Goal: Transaction & Acquisition: Purchase product/service

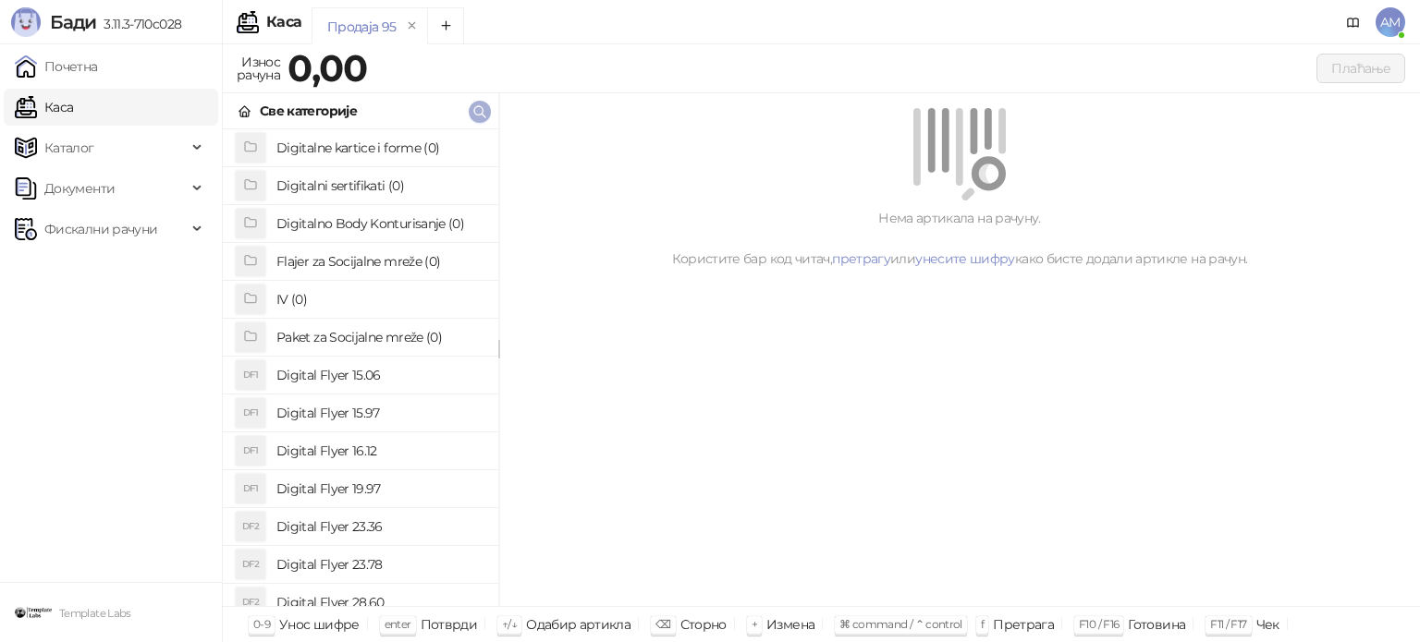
click at [479, 104] on icon "button" at bounding box center [479, 111] width 15 height 15
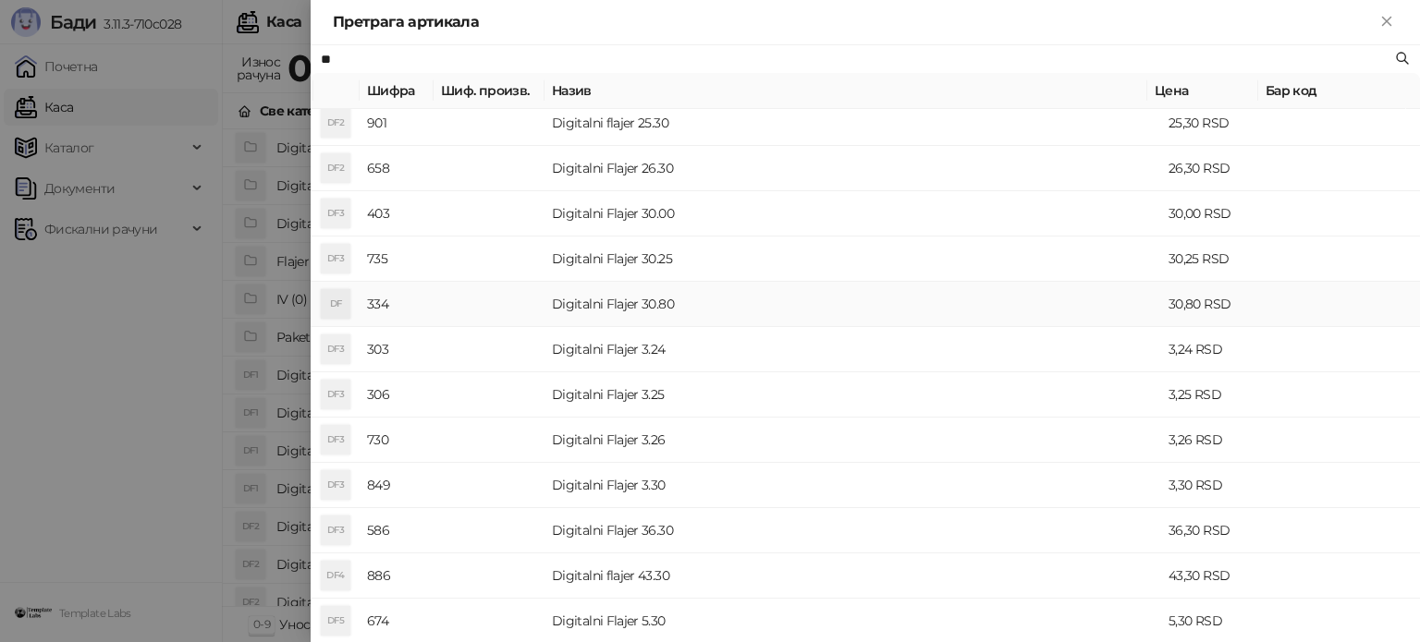
scroll to position [739, 0]
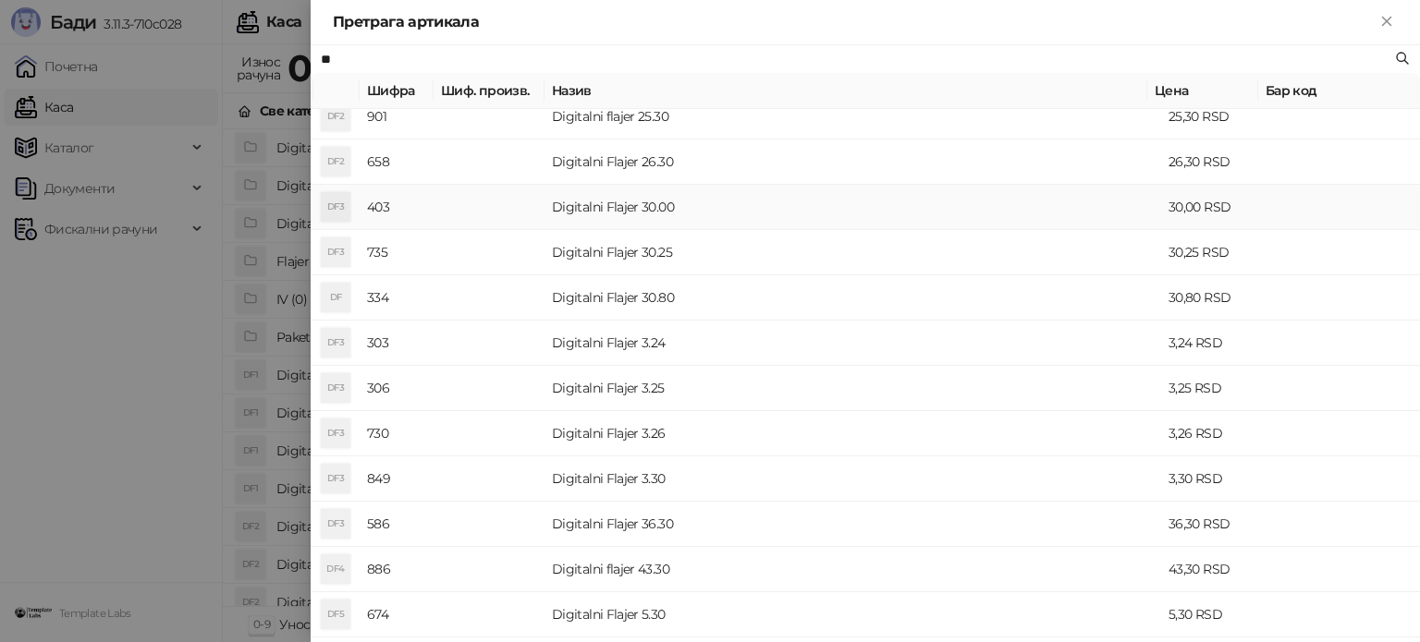
type input "**"
click at [651, 202] on td "Digitalni Flajer 30.00" at bounding box center [852, 207] width 617 height 45
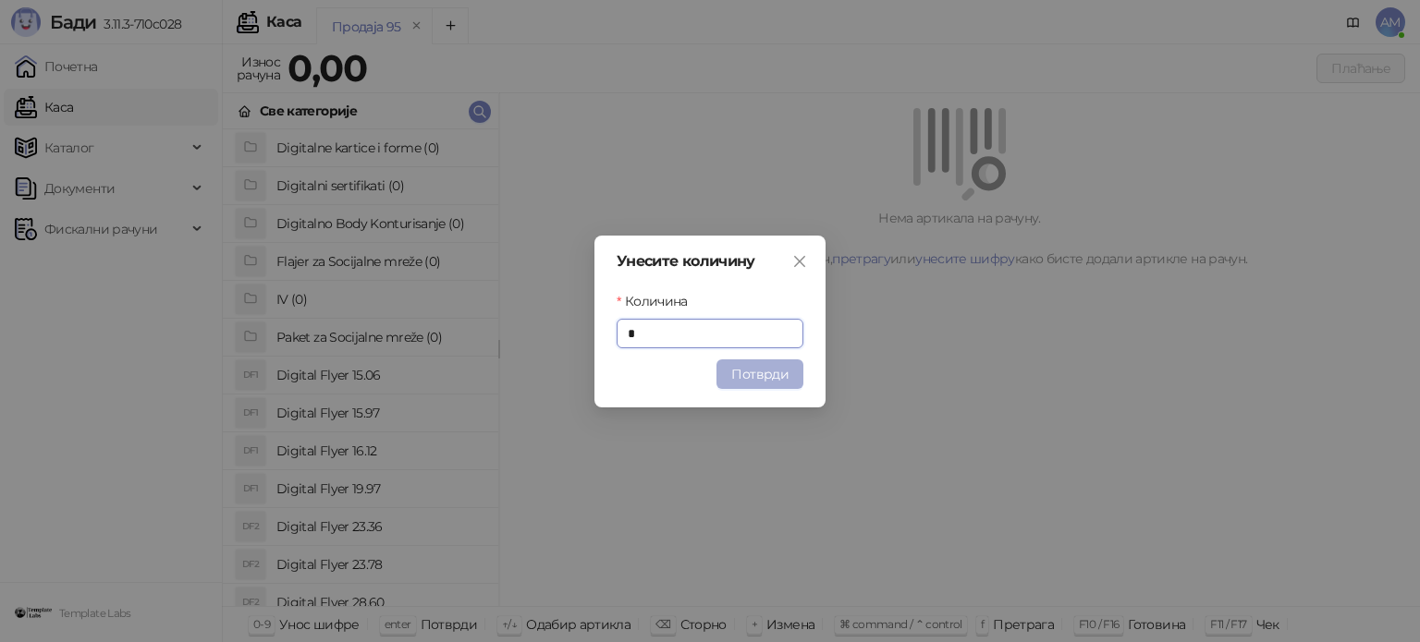
click at [755, 368] on button "Потврди" at bounding box center [759, 375] width 87 height 30
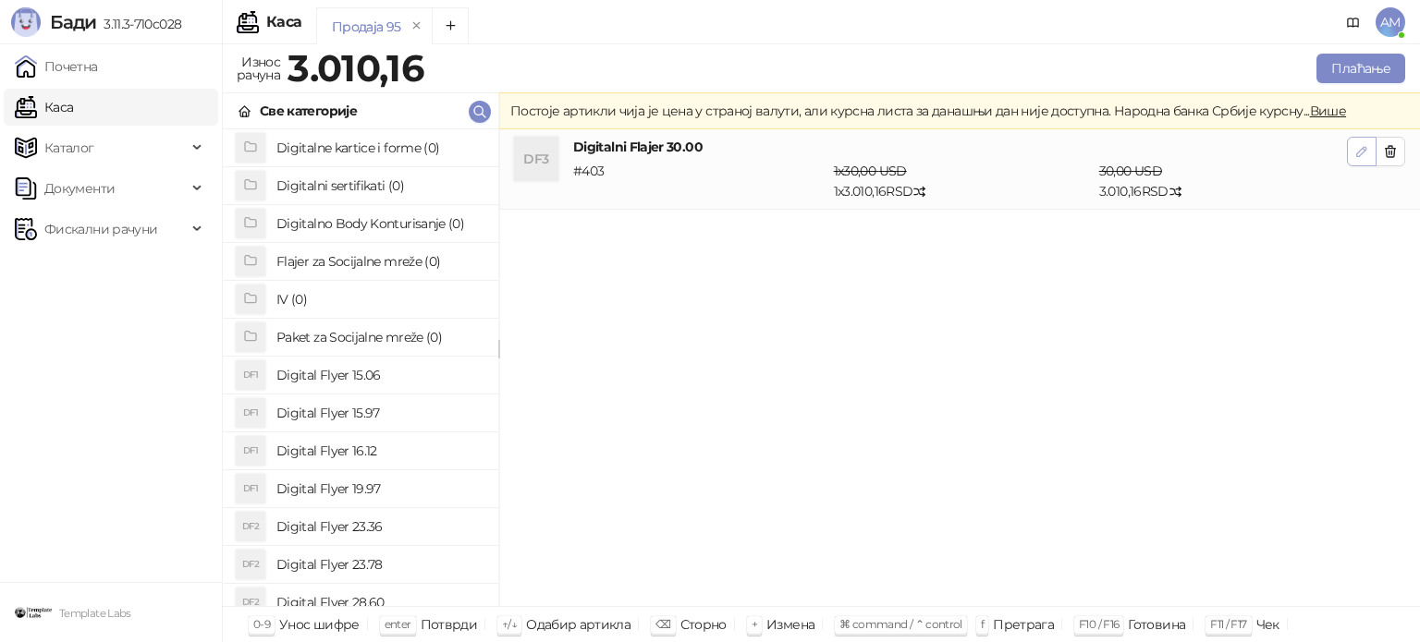
click at [1366, 140] on button "button" at bounding box center [1362, 152] width 30 height 30
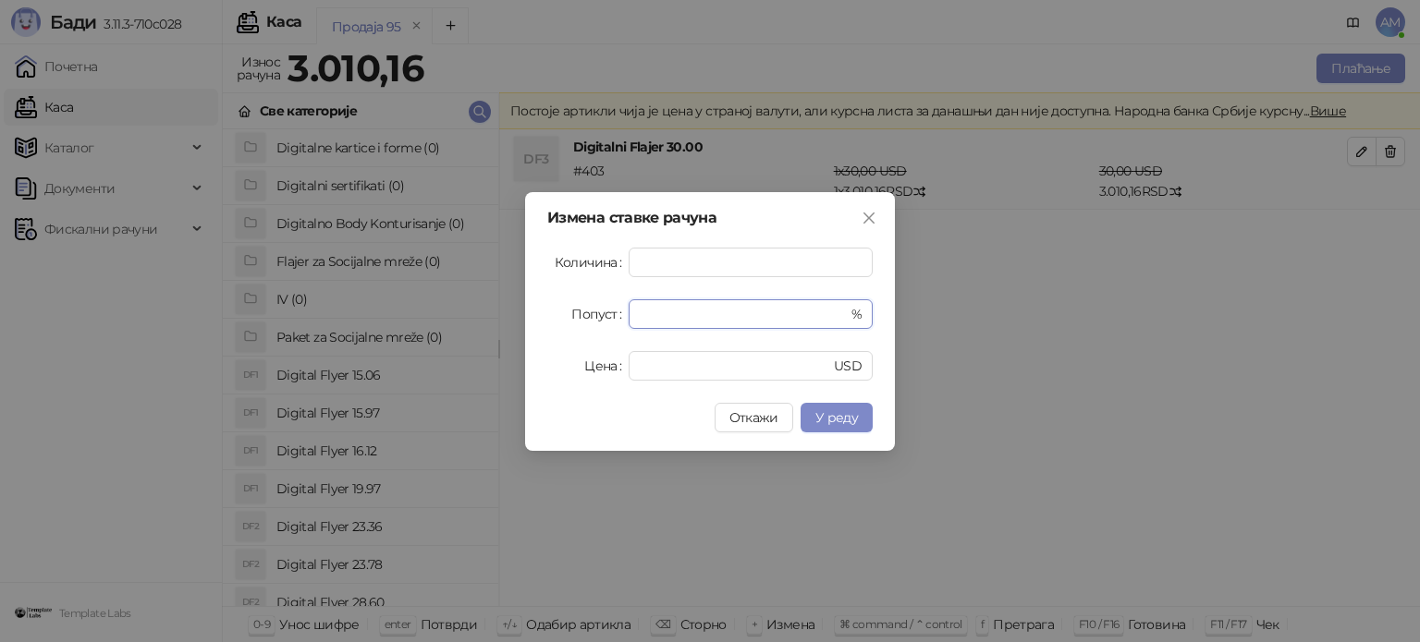
drag, startPoint x: 733, startPoint y: 307, endPoint x: 579, endPoint y: 317, distance: 154.7
click at [579, 317] on div "Попуст * %" at bounding box center [709, 314] width 325 height 30
drag, startPoint x: 678, startPoint y: 317, endPoint x: 598, endPoint y: 322, distance: 79.6
click at [598, 322] on div "Попуст ** %" at bounding box center [709, 314] width 325 height 30
click at [861, 415] on button "У реду" at bounding box center [836, 418] width 72 height 30
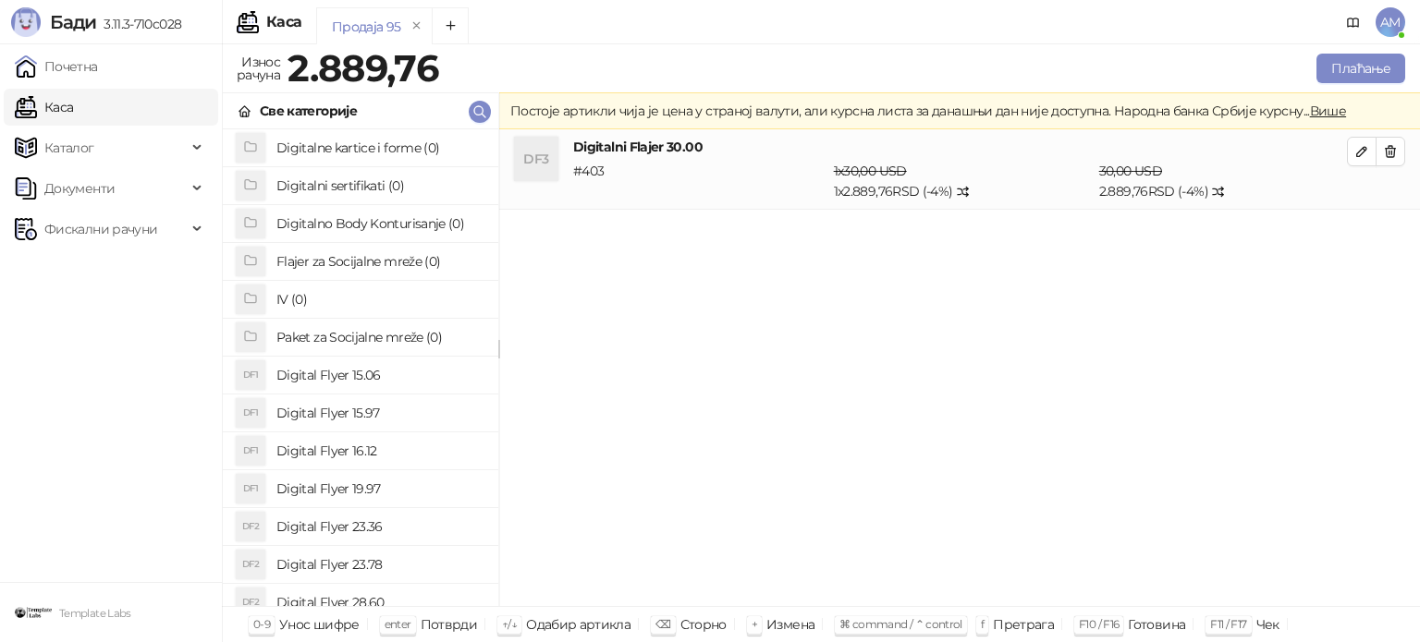
drag, startPoint x: 1354, startPoint y: 151, endPoint x: 1339, endPoint y: 157, distance: 16.1
click at [1354, 151] on icon "button" at bounding box center [1361, 151] width 15 height 15
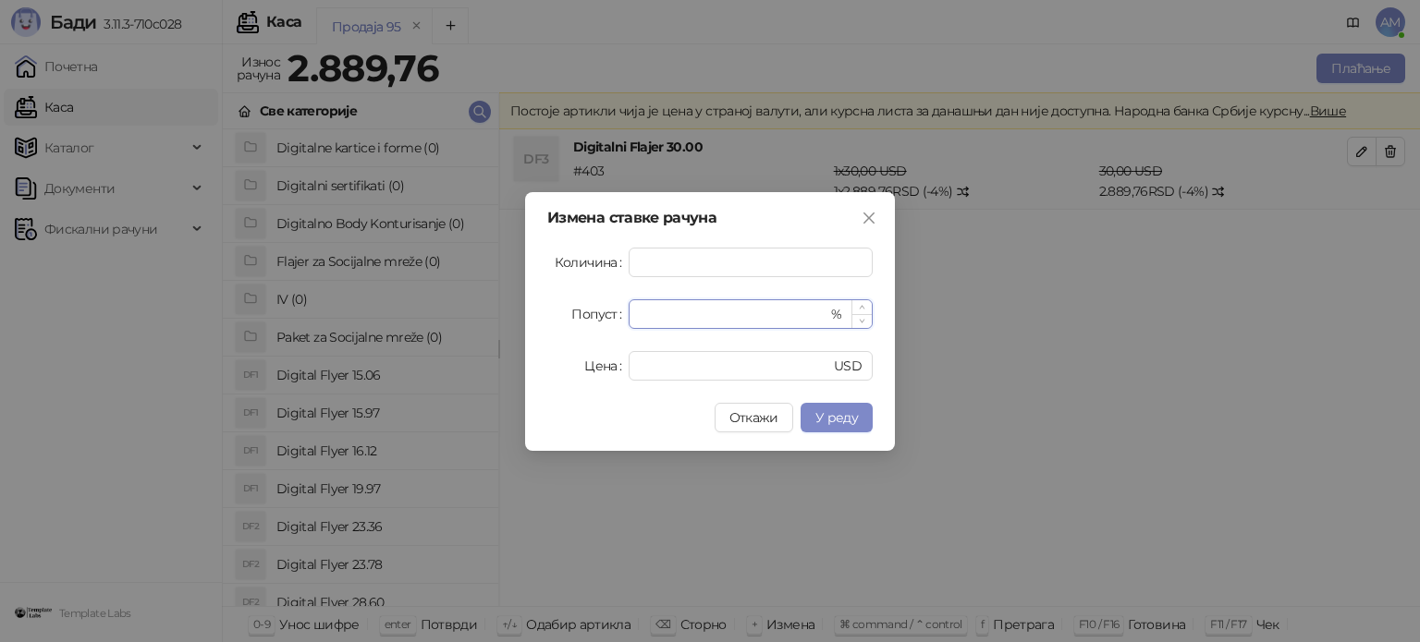
type input "*"
click at [856, 321] on span "Decrease Value" at bounding box center [861, 321] width 20 height 14
click at [858, 428] on button "У реду" at bounding box center [836, 418] width 72 height 30
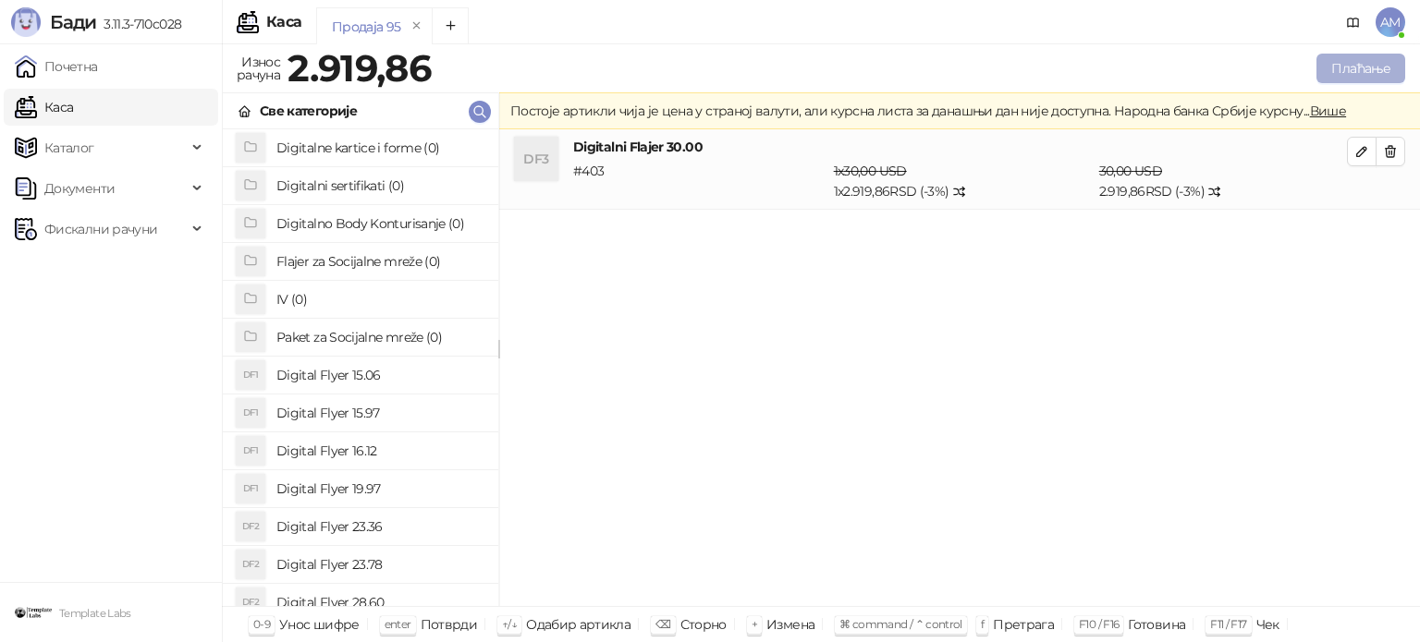
click at [1350, 74] on button "Плаћање" at bounding box center [1360, 69] width 89 height 30
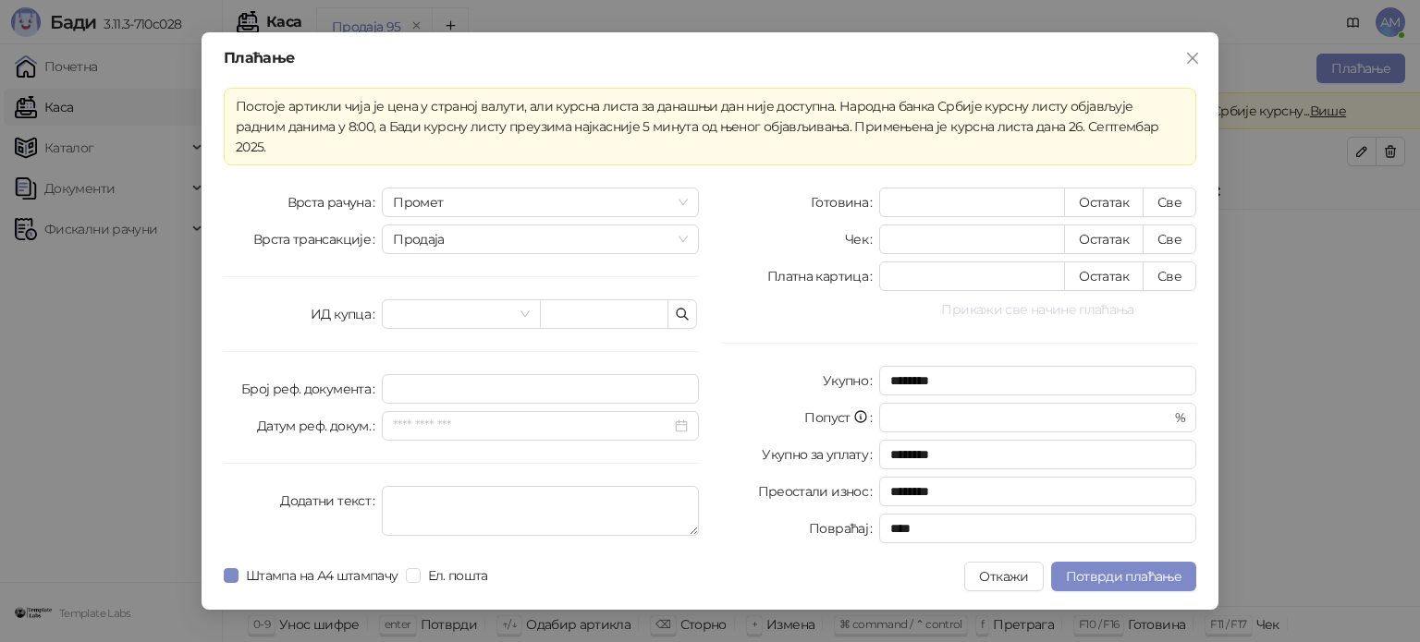
click at [1070, 300] on button "Прикажи све начине плаћања" at bounding box center [1037, 310] width 317 height 22
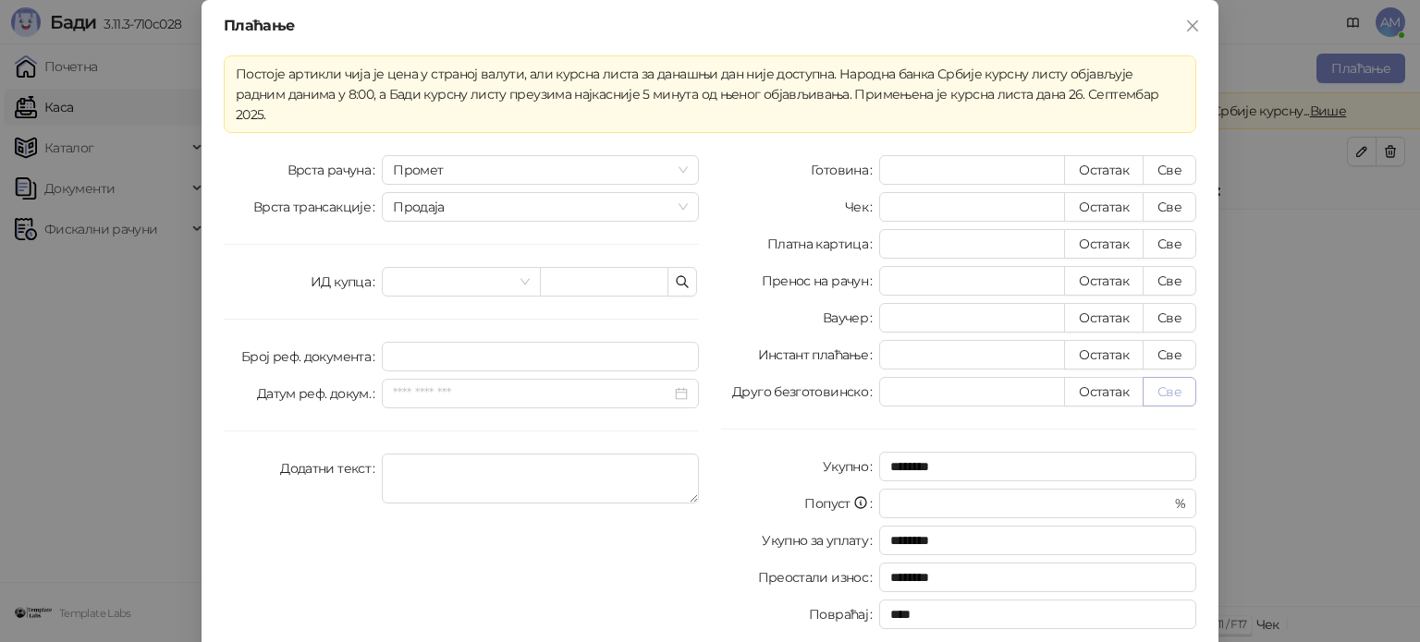
click at [1165, 377] on button "Све" at bounding box center [1169, 392] width 54 height 30
type input "*******"
type input "****"
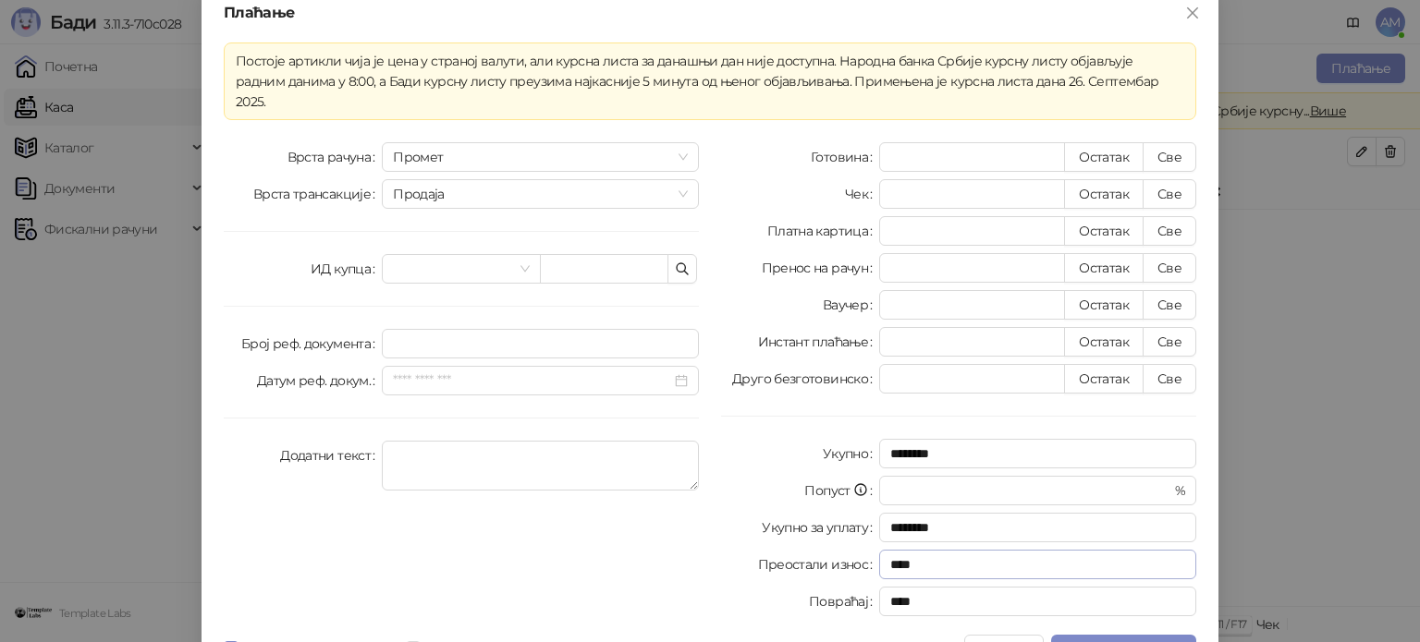
scroll to position [32, 0]
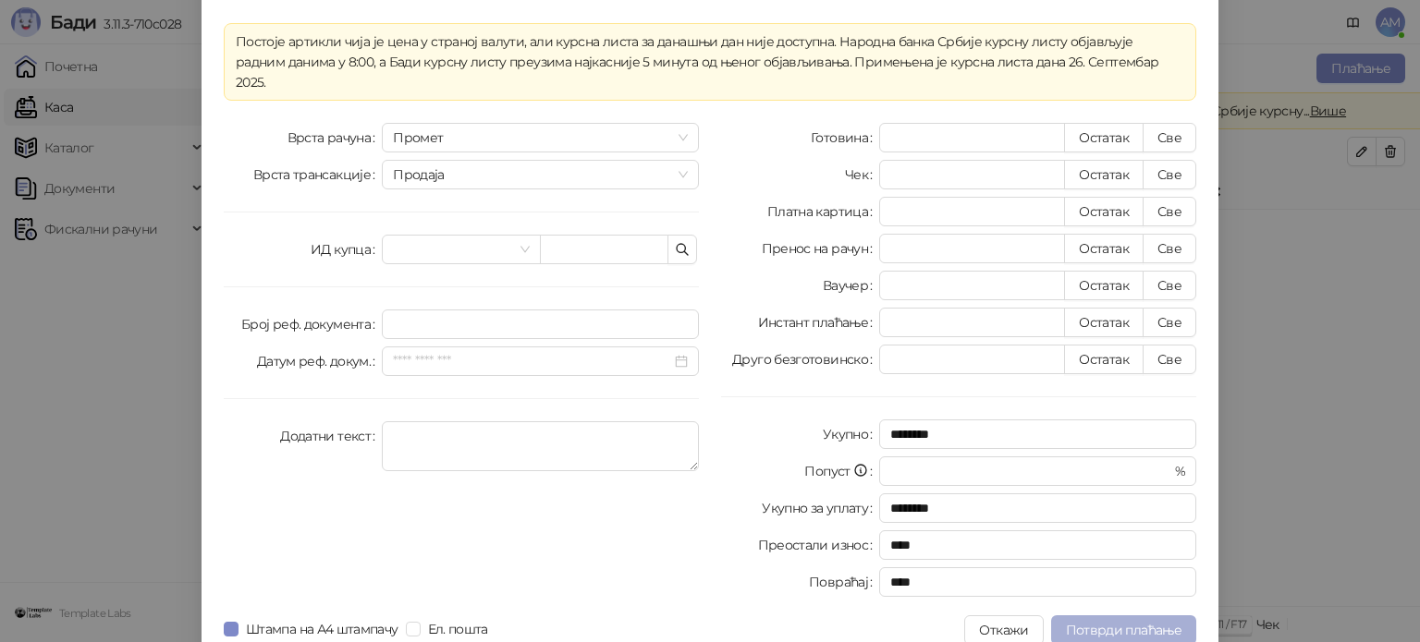
click at [1118, 622] on span "Потврди плаћање" at bounding box center [1124, 630] width 116 height 17
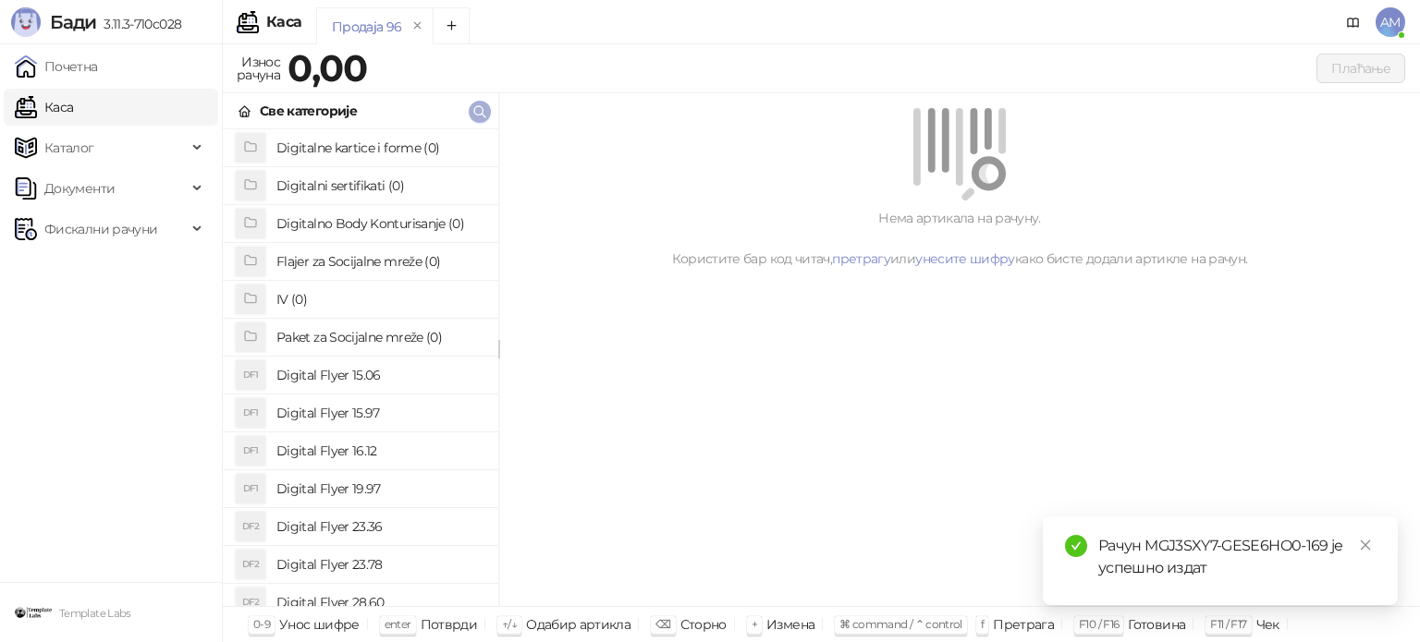
click at [475, 109] on icon "button" at bounding box center [479, 111] width 15 height 15
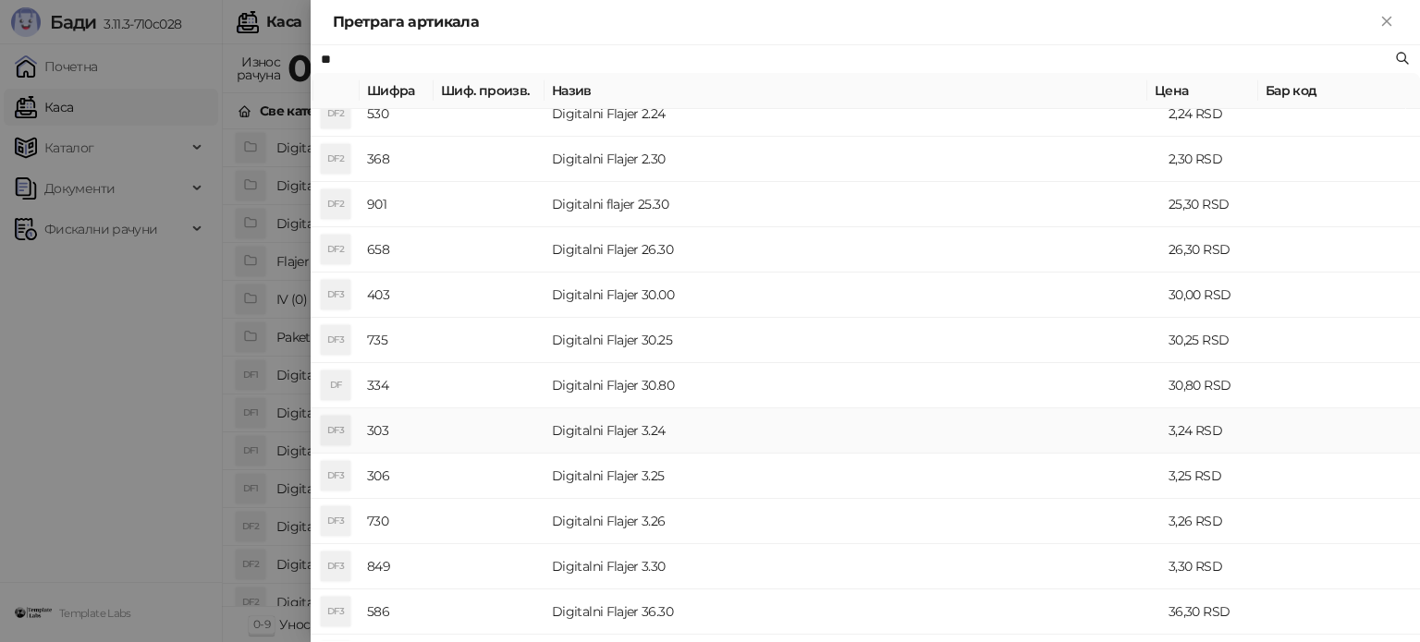
scroll to position [634, 0]
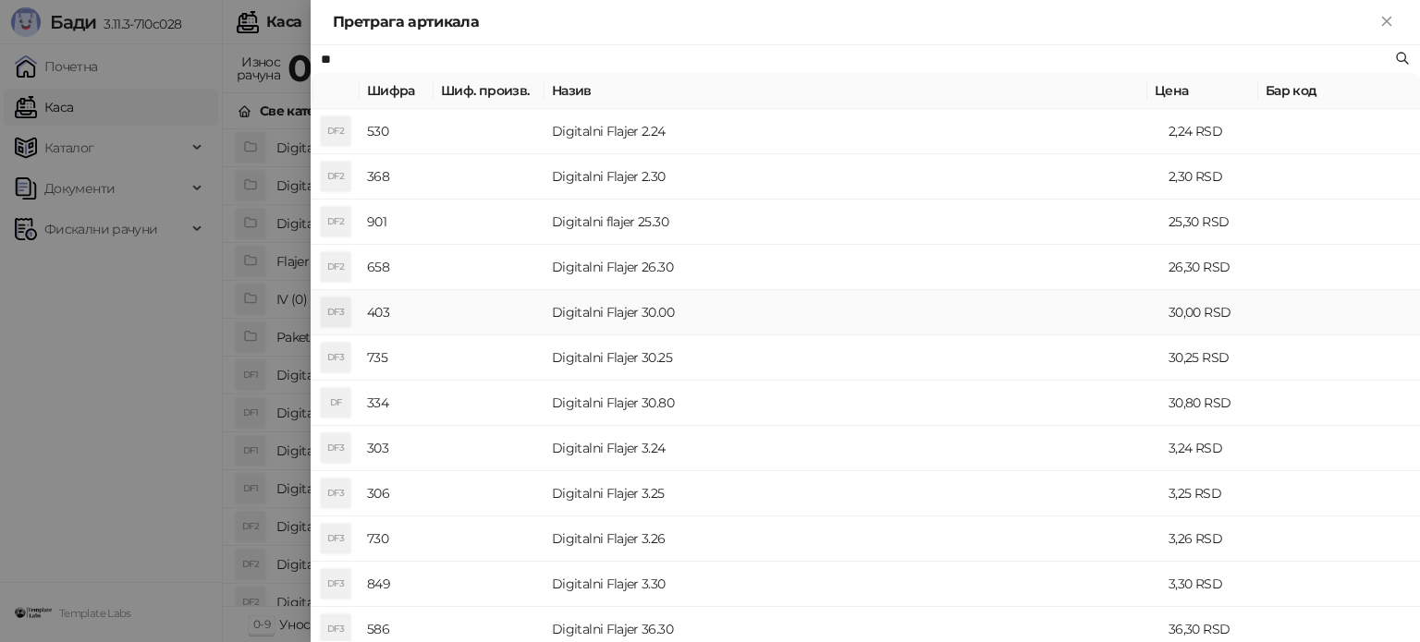
type input "**"
click at [597, 324] on td "Digitalni Flajer 30.00" at bounding box center [852, 312] width 617 height 45
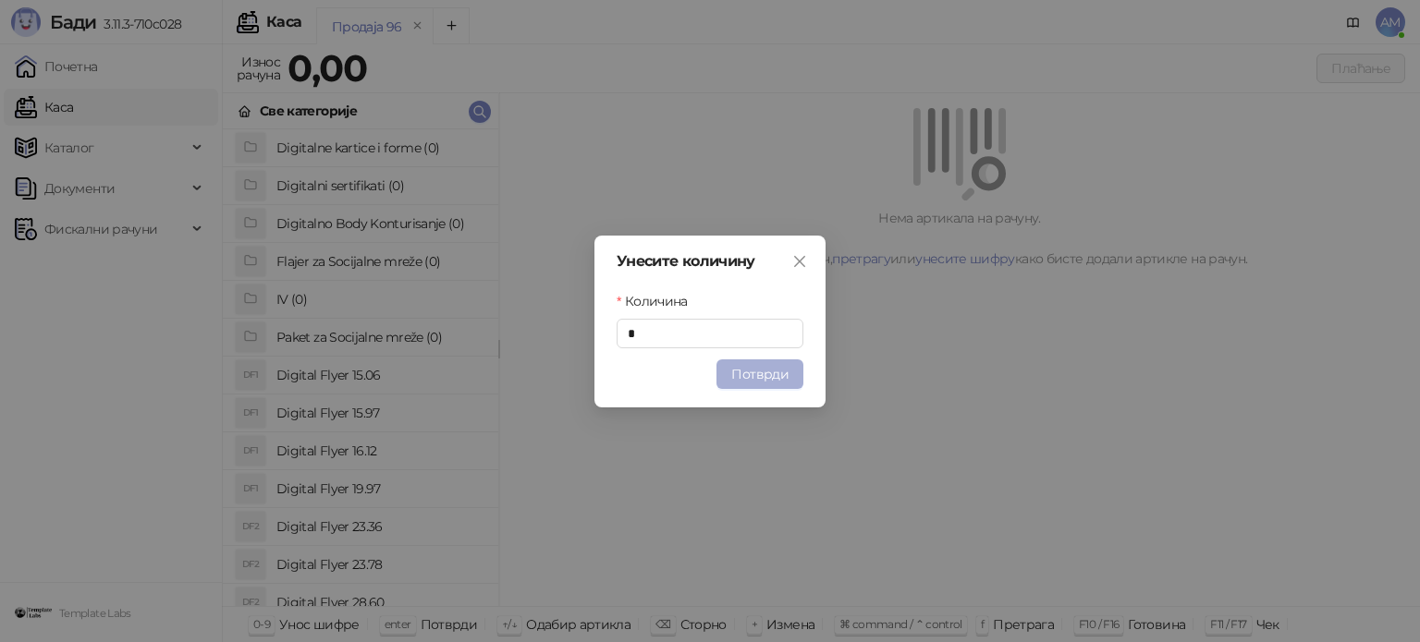
click at [739, 376] on button "Потврди" at bounding box center [759, 375] width 87 height 30
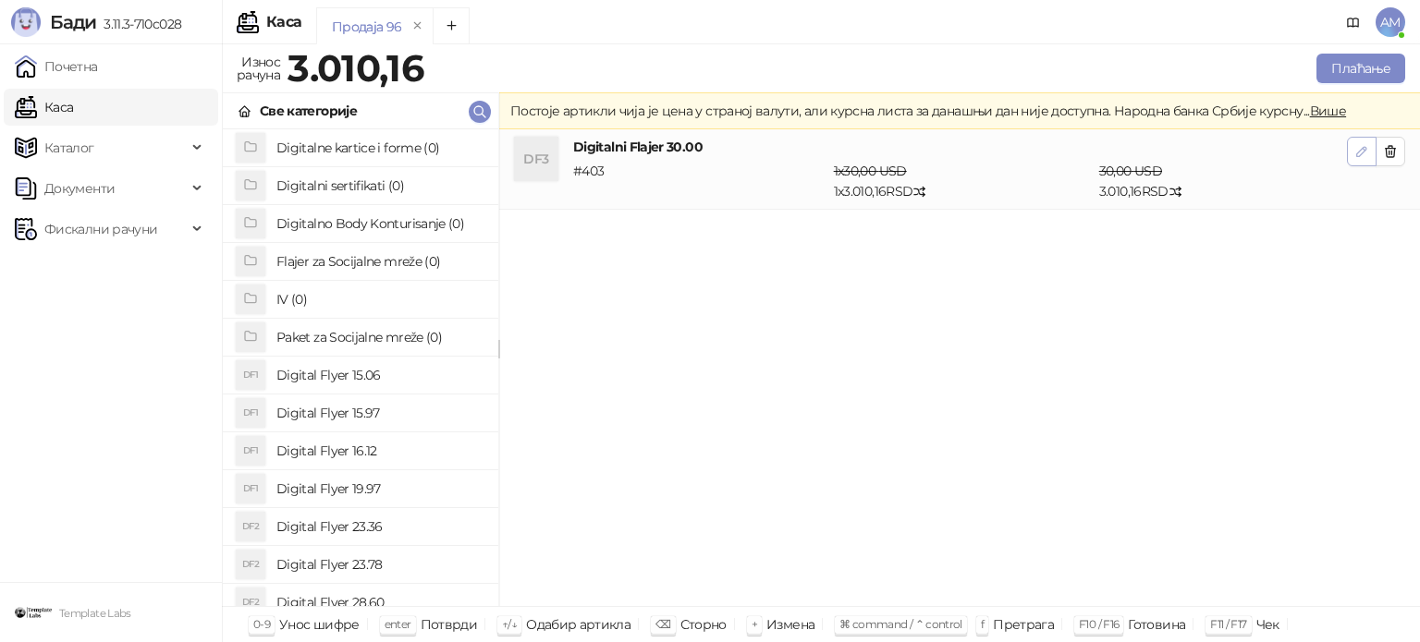
click at [1363, 154] on icon "button" at bounding box center [1361, 151] width 15 height 15
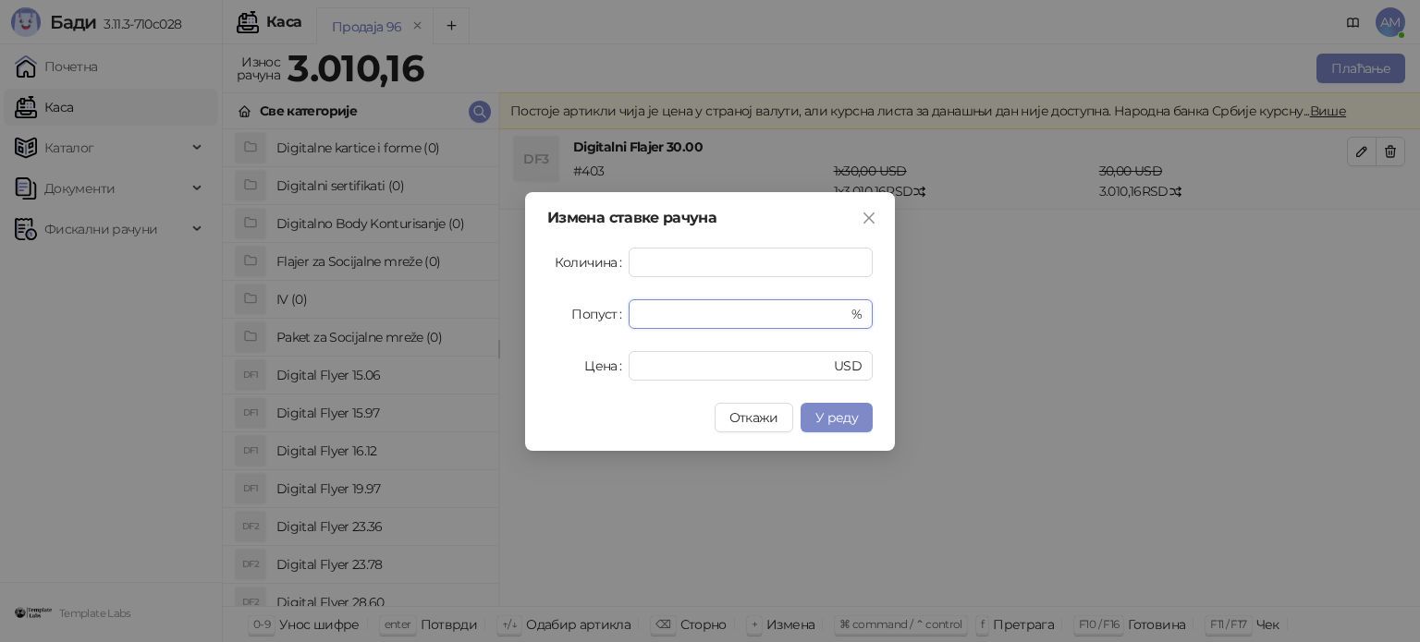
drag, startPoint x: 657, startPoint y: 314, endPoint x: 623, endPoint y: 314, distance: 34.2
click at [623, 314] on div "Попуст * %" at bounding box center [709, 314] width 325 height 30
click at [839, 415] on span "У реду" at bounding box center [836, 417] width 43 height 17
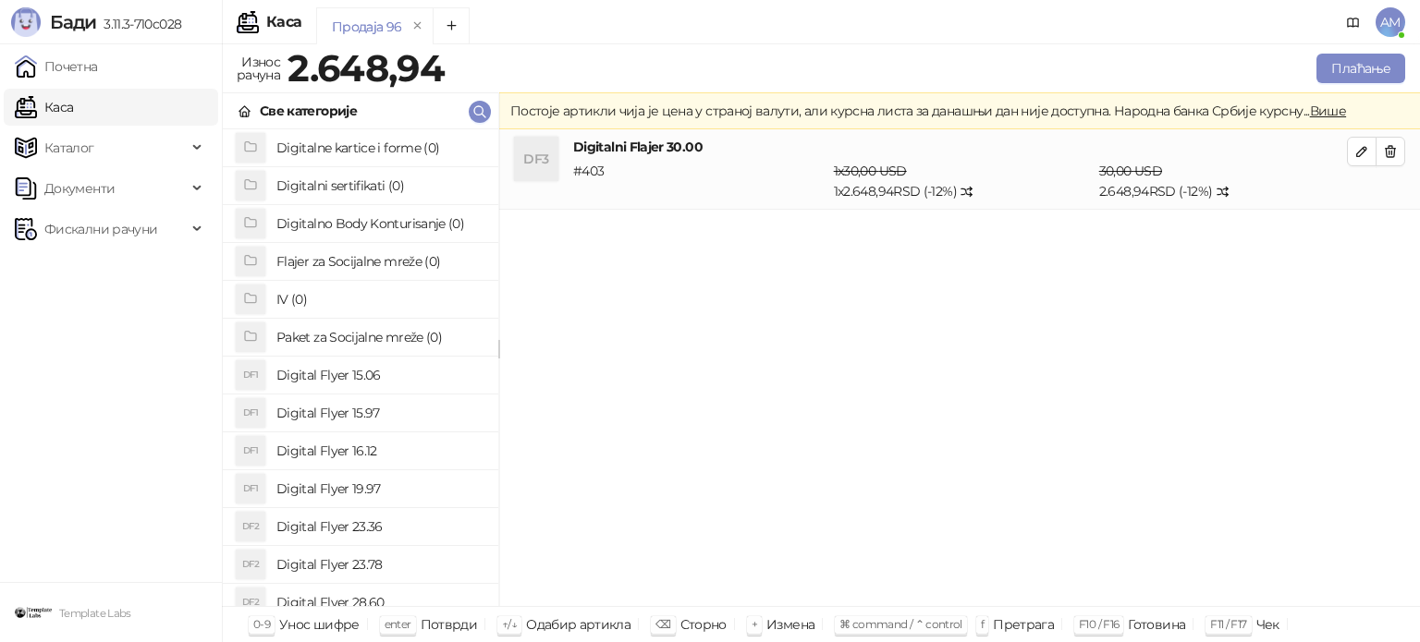
click at [1357, 151] on icon "button" at bounding box center [1361, 151] width 15 height 15
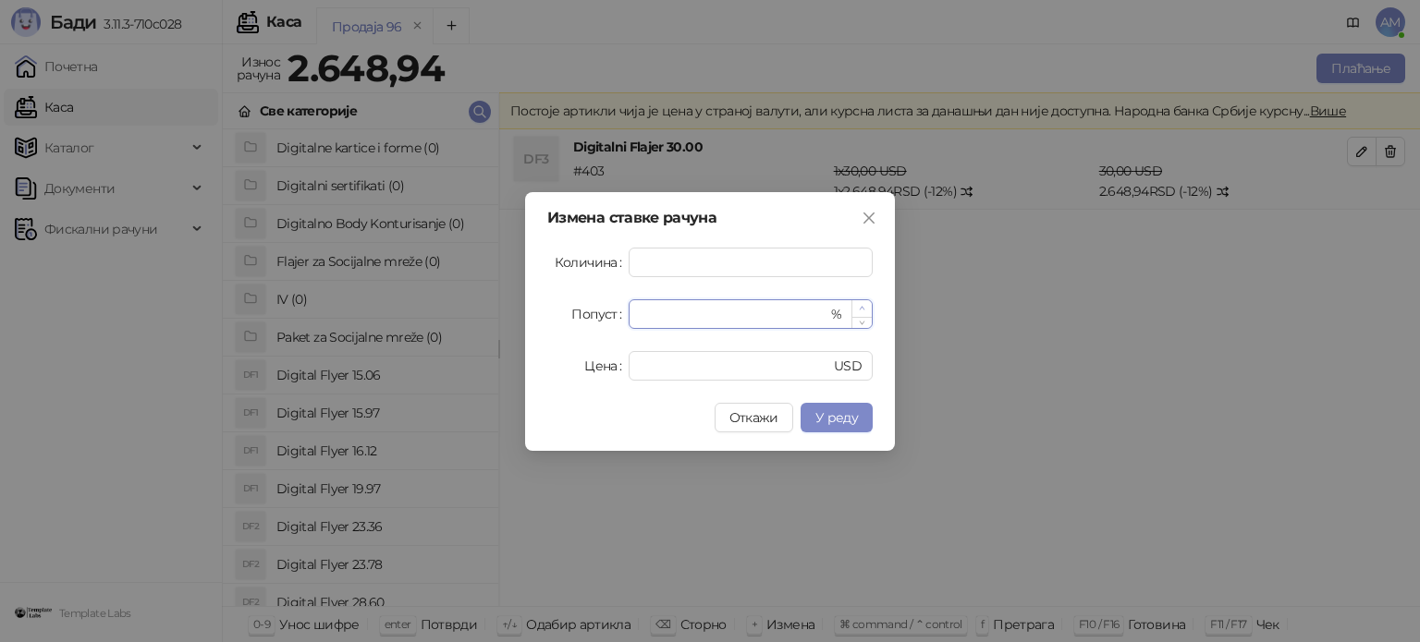
click at [861, 309] on icon "up" at bounding box center [862, 308] width 6 height 6
drag, startPoint x: 861, startPoint y: 309, endPoint x: 854, endPoint y: 349, distance: 41.3
click at [870, 308] on icon "up" at bounding box center [873, 307] width 6 height 6
click at [846, 406] on button "У реду" at bounding box center [836, 418] width 72 height 30
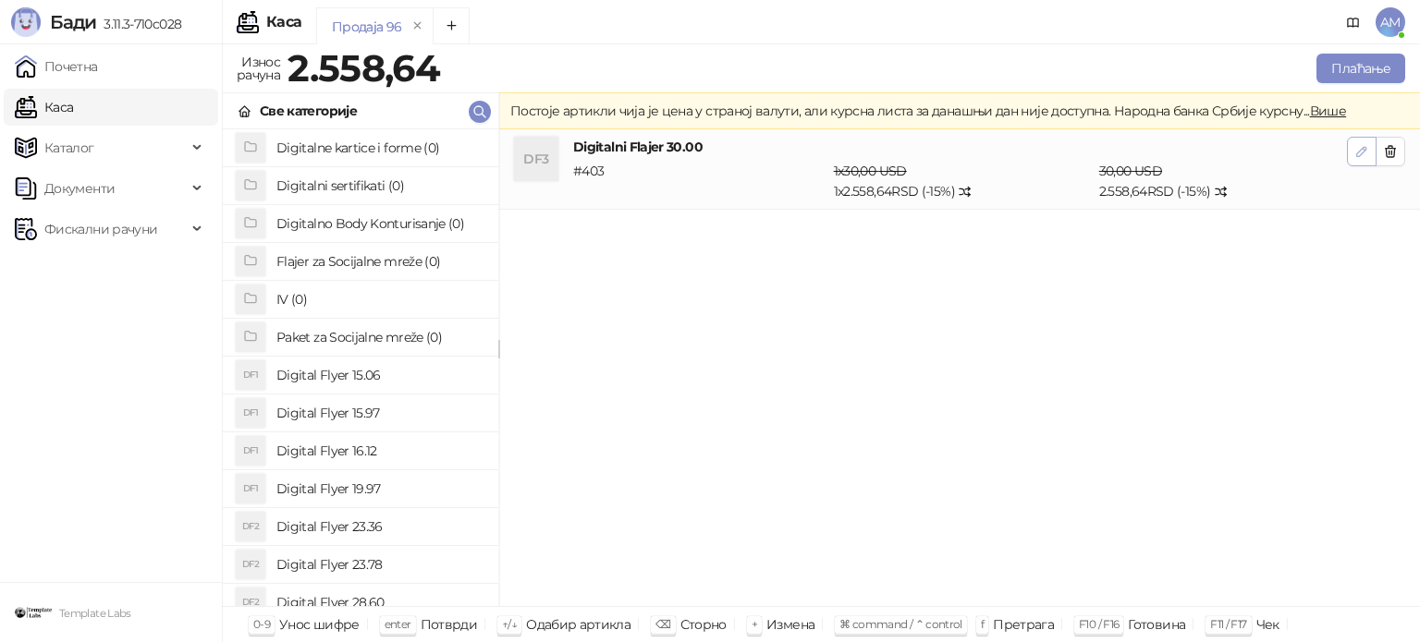
click at [1350, 144] on button "button" at bounding box center [1362, 152] width 30 height 30
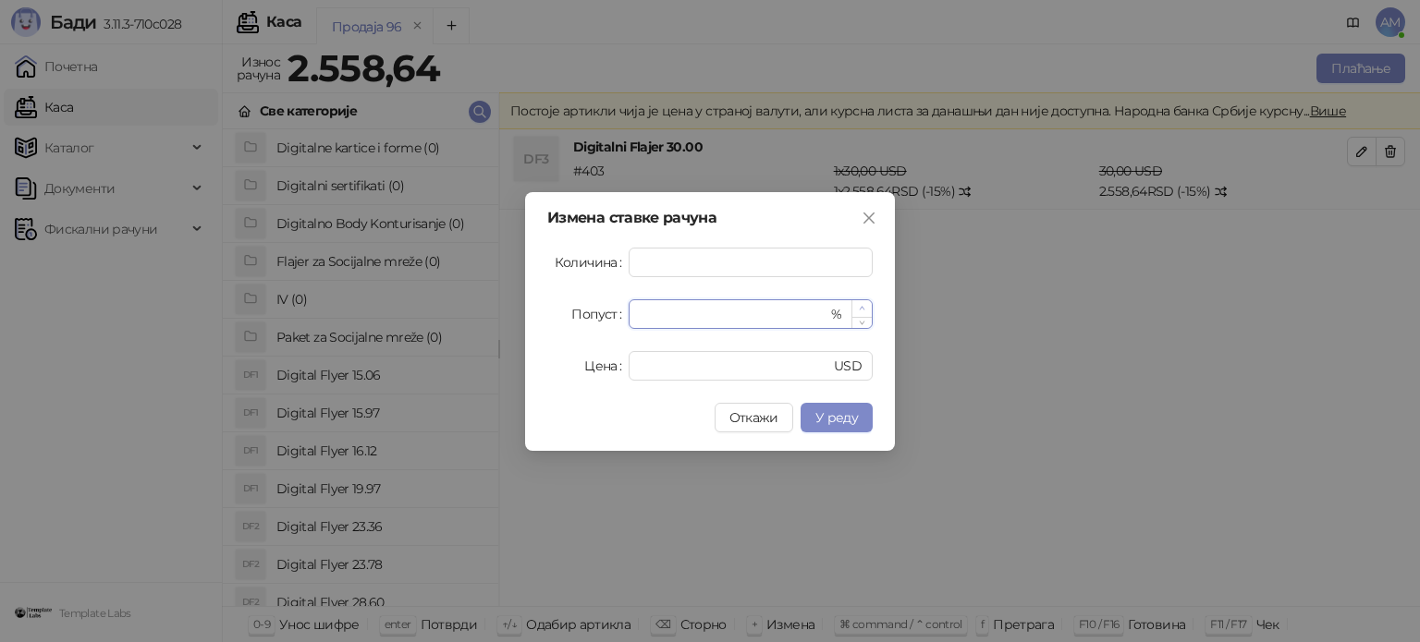
click at [865, 308] on icon "up" at bounding box center [862, 308] width 6 height 6
click at [841, 424] on span "У реду" at bounding box center [836, 417] width 43 height 17
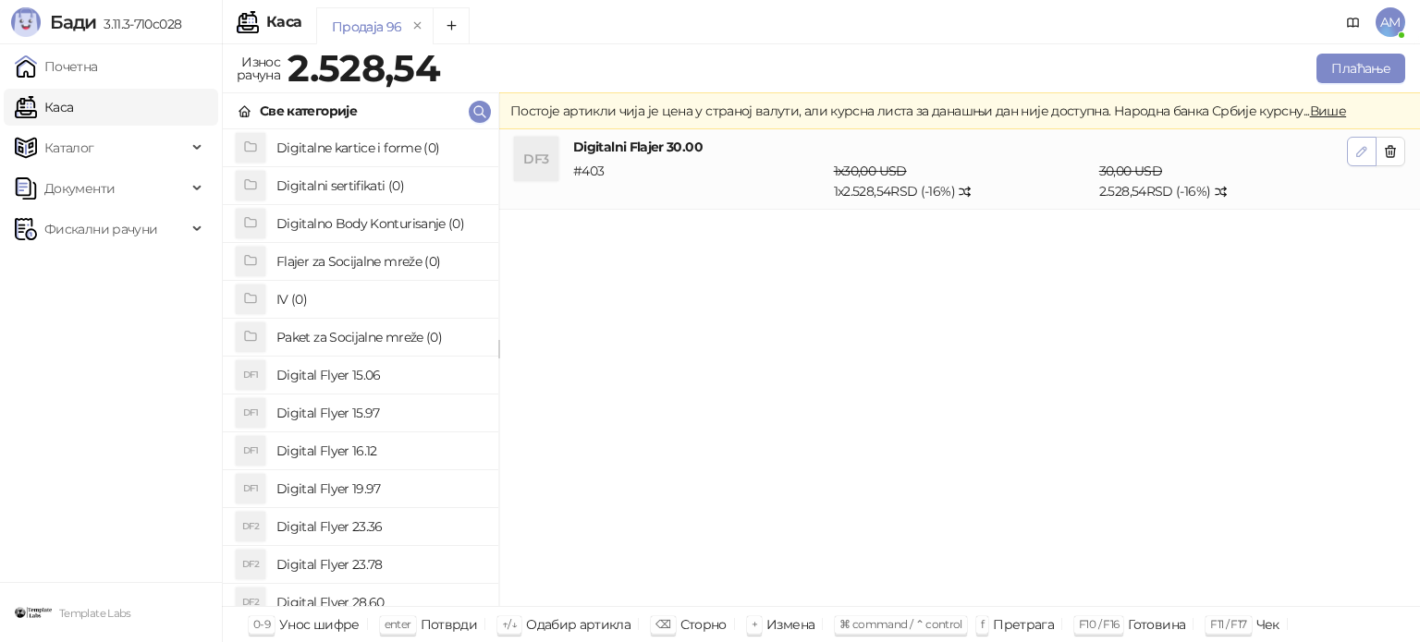
click at [1366, 144] on icon "button" at bounding box center [1361, 151] width 15 height 15
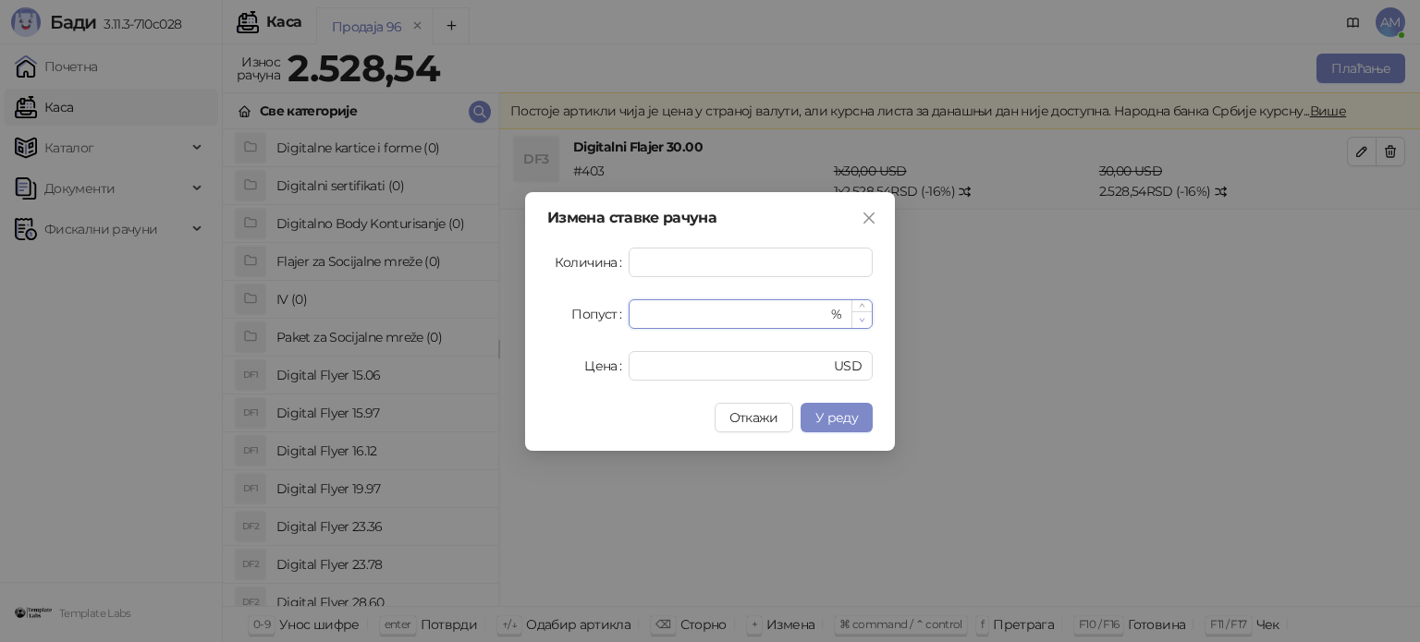
click at [864, 317] on icon "down" at bounding box center [862, 320] width 6 height 6
click at [859, 406] on button "У реду" at bounding box center [836, 418] width 72 height 30
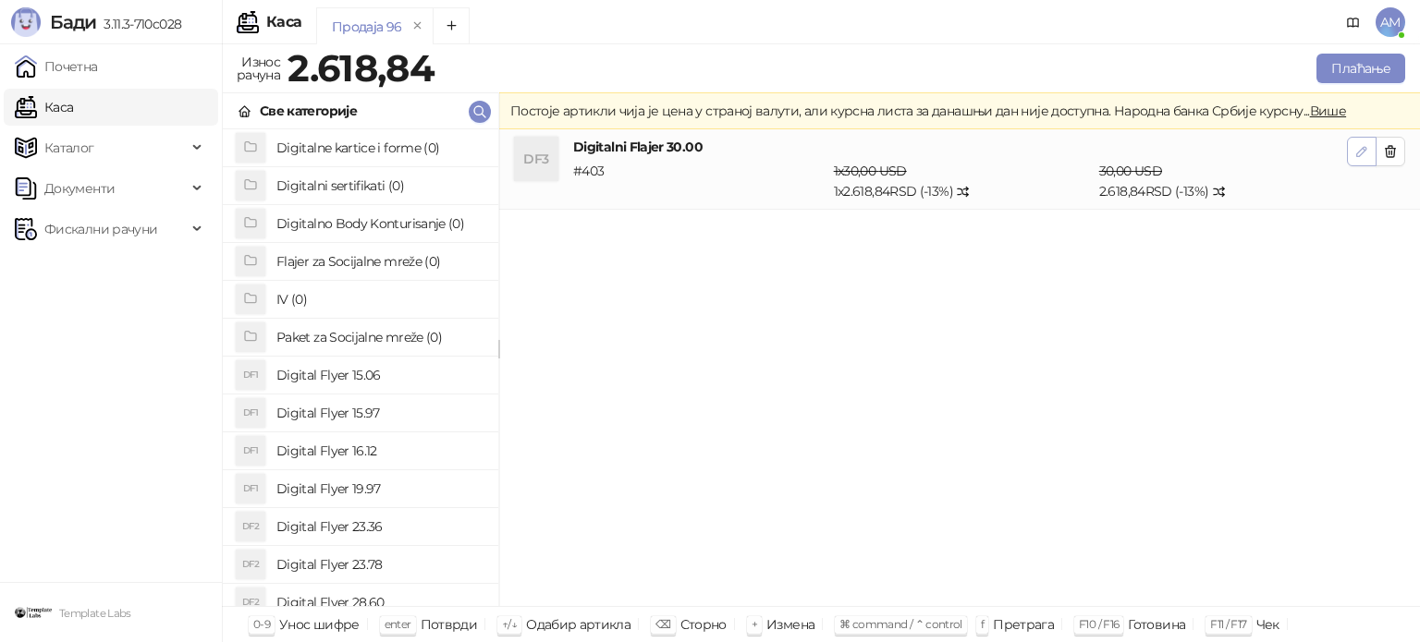
click at [1352, 153] on button "button" at bounding box center [1362, 152] width 30 height 30
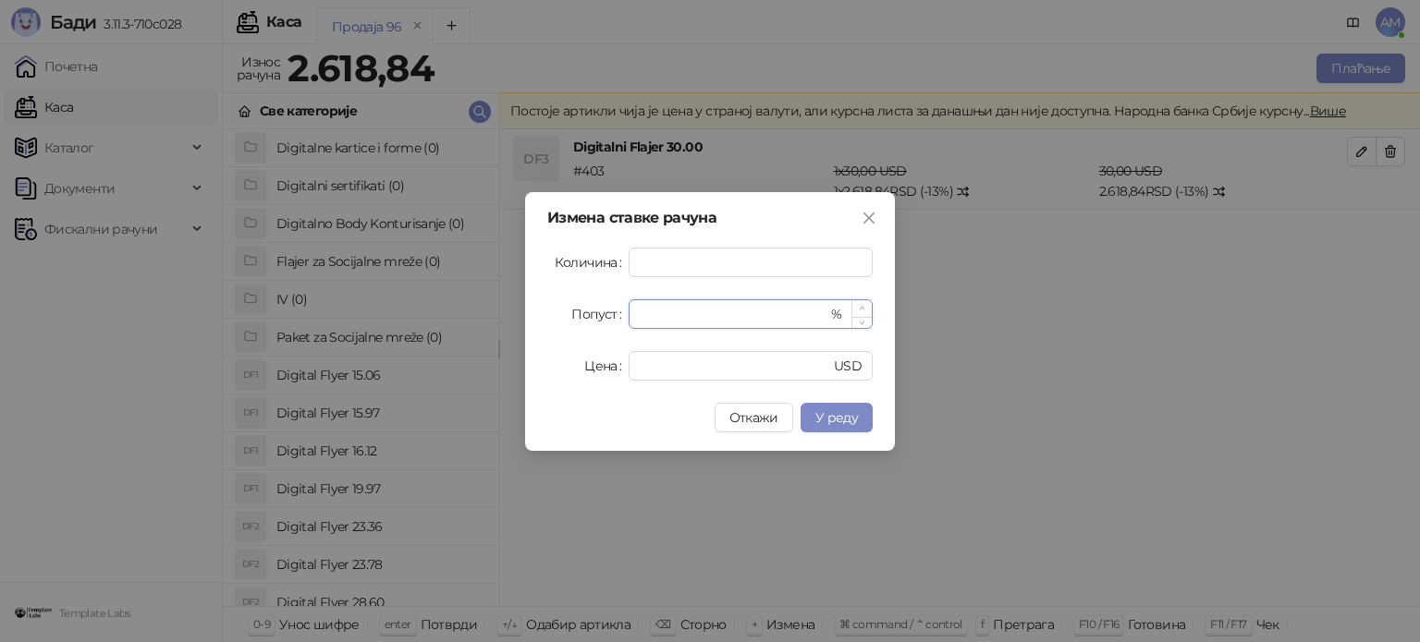
click at [861, 307] on icon "up" at bounding box center [862, 308] width 6 height 6
click at [847, 419] on span "У реду" at bounding box center [836, 417] width 43 height 17
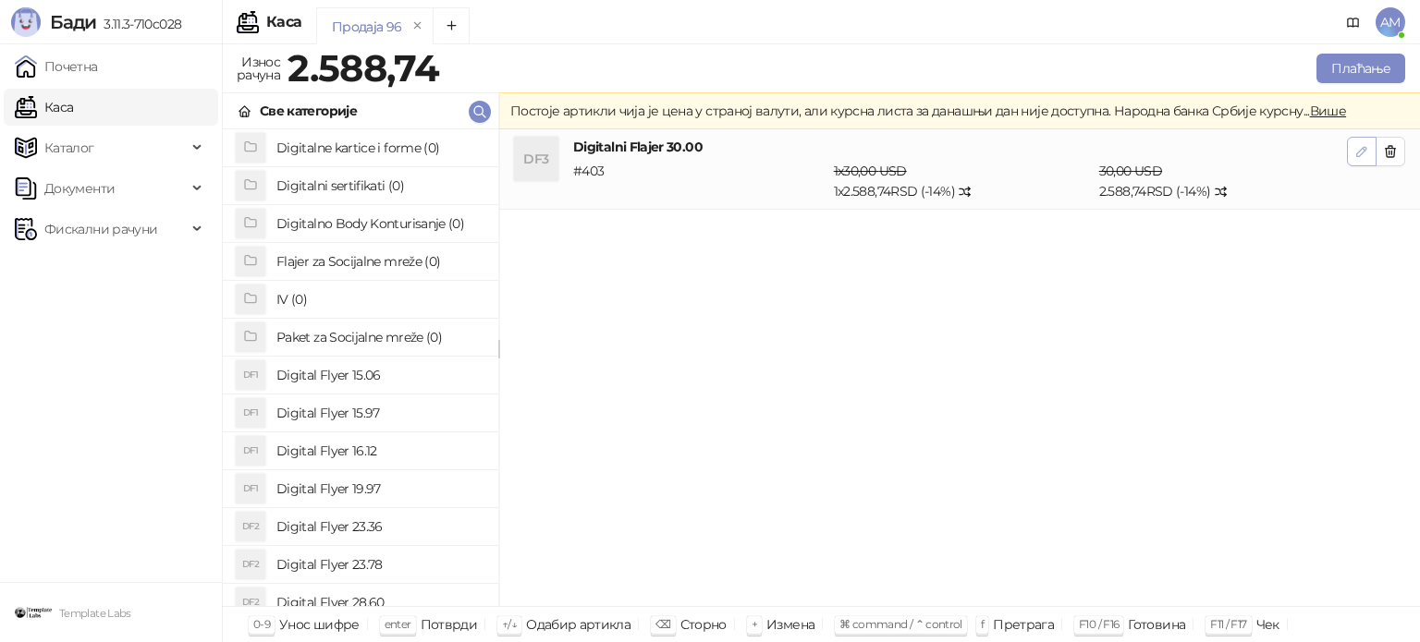
click at [1355, 154] on icon "button" at bounding box center [1361, 151] width 15 height 15
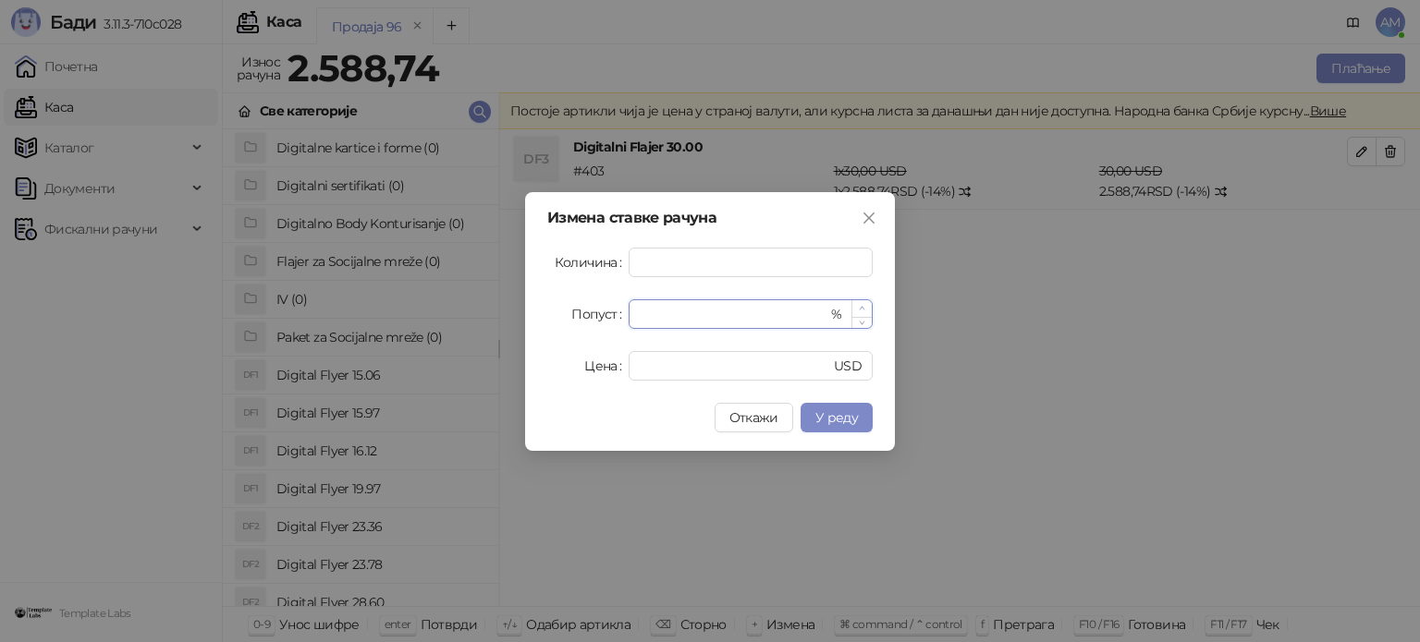
type input "**"
click at [863, 308] on icon "up" at bounding box center [862, 308] width 6 height 6
click at [845, 418] on span "У реду" at bounding box center [836, 417] width 43 height 17
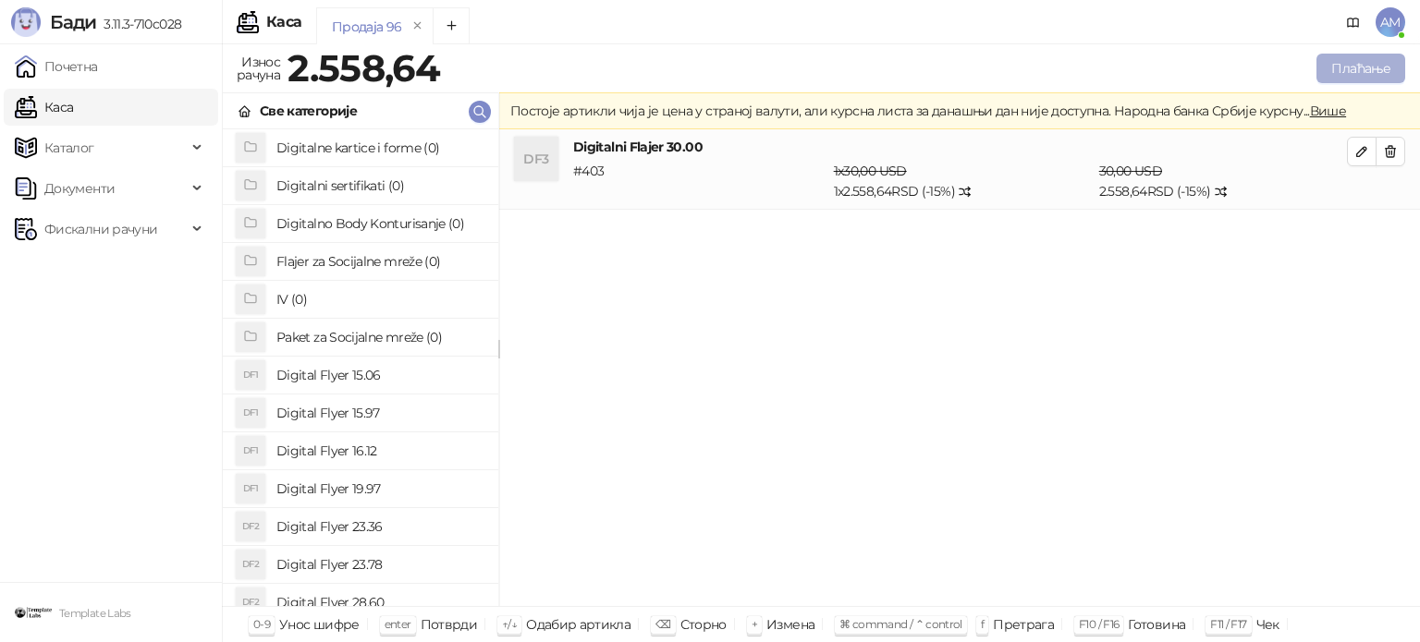
click at [1325, 67] on button "Плаћање" at bounding box center [1360, 69] width 89 height 30
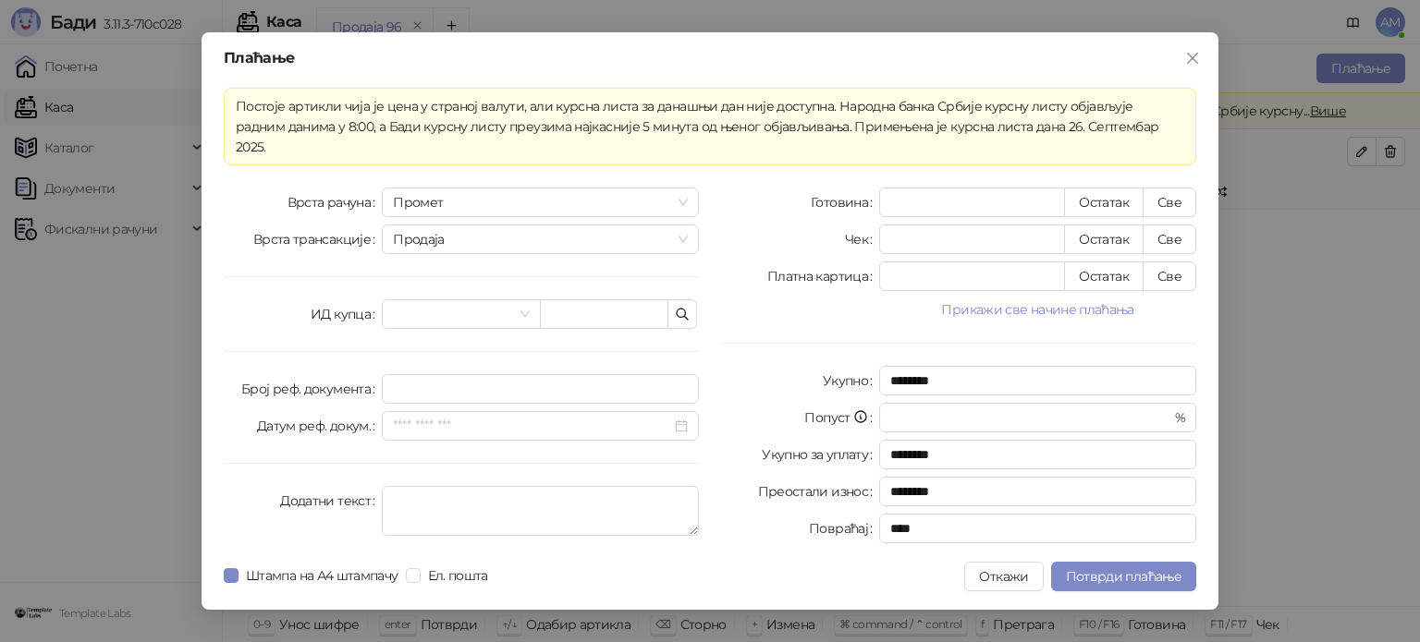
drag, startPoint x: 1031, startPoint y: 295, endPoint x: 1050, endPoint y: 308, distance: 23.3
click at [1037, 299] on button "Прикажи све начине плаћања" at bounding box center [1037, 310] width 317 height 22
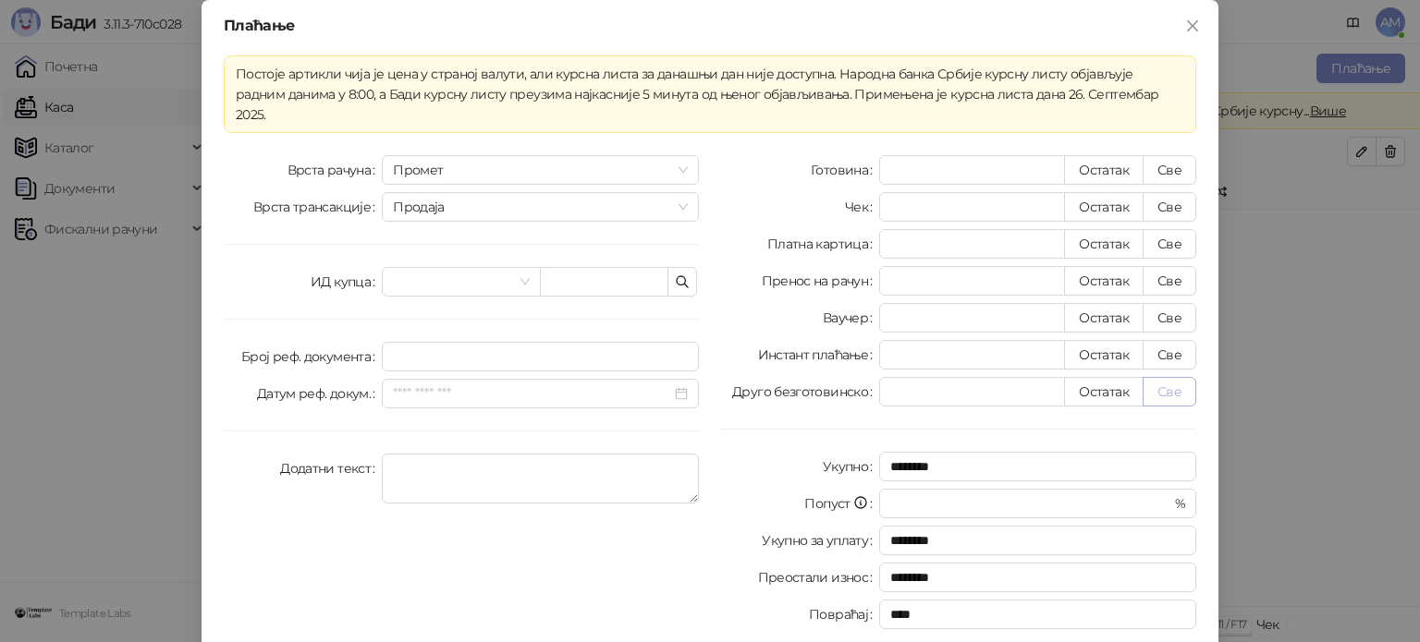
click at [1167, 377] on button "Све" at bounding box center [1169, 392] width 54 height 30
type input "*******"
type input "****"
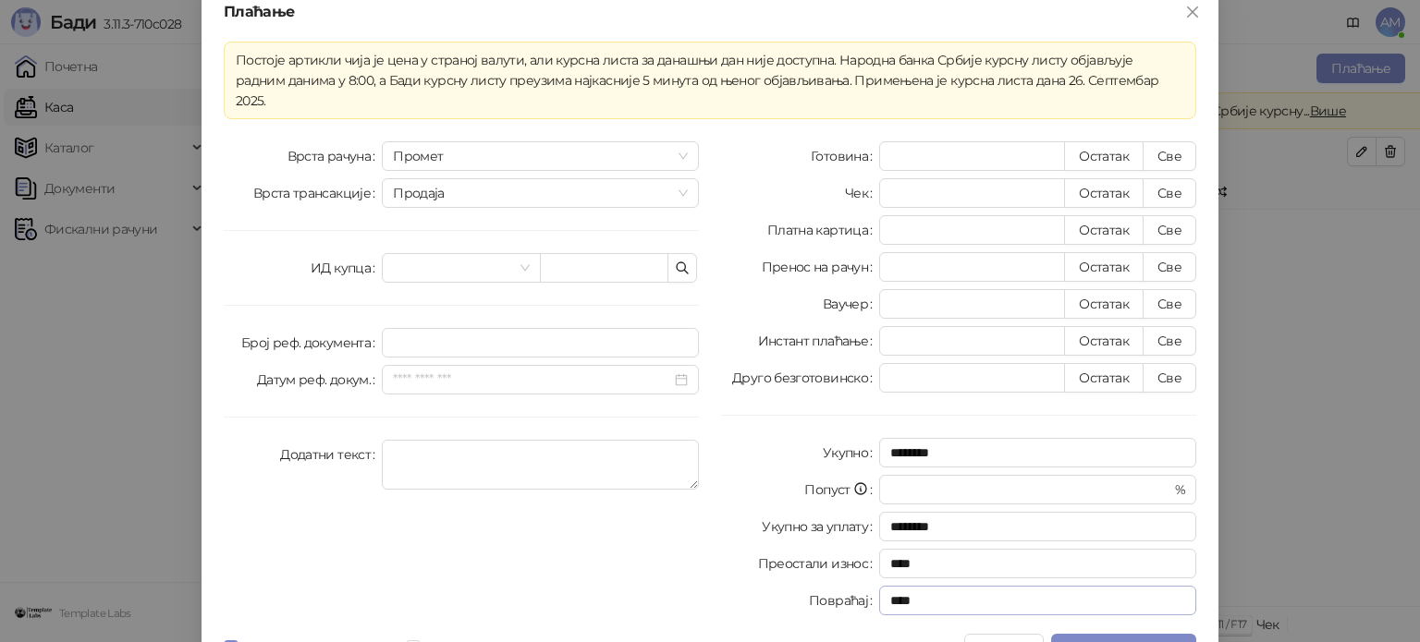
scroll to position [32, 0]
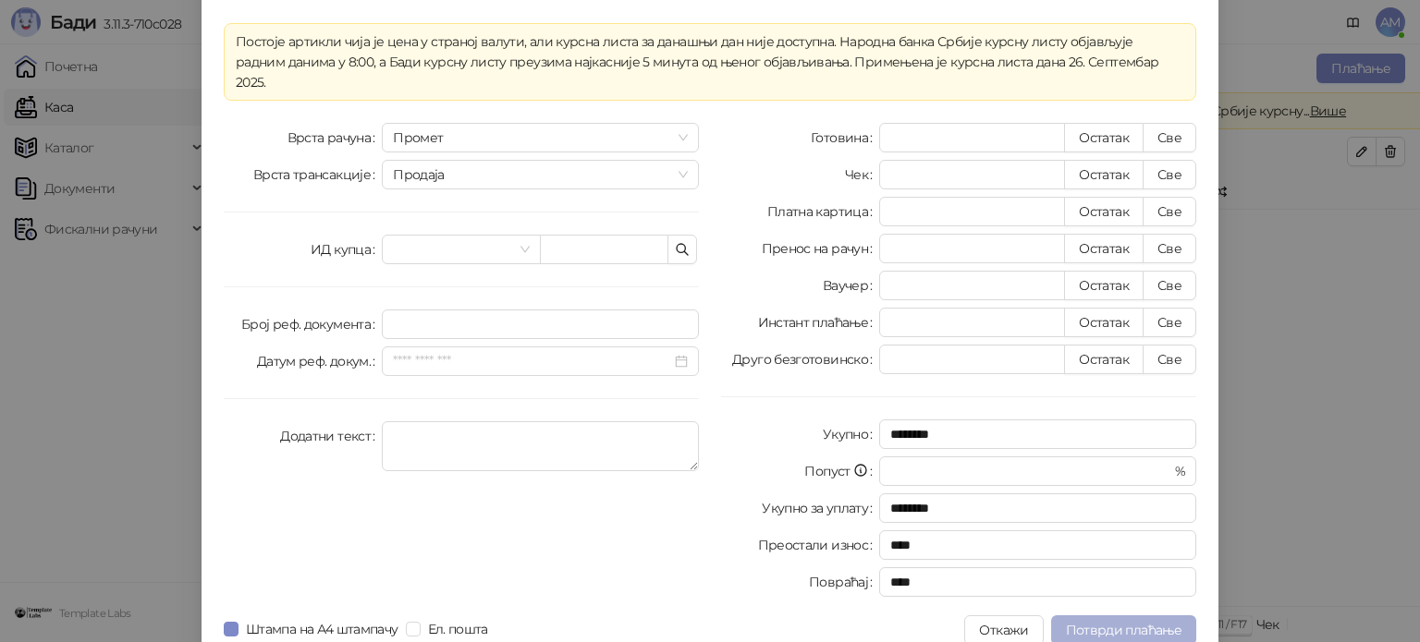
click at [1116, 622] on span "Потврди плаћање" at bounding box center [1124, 630] width 116 height 17
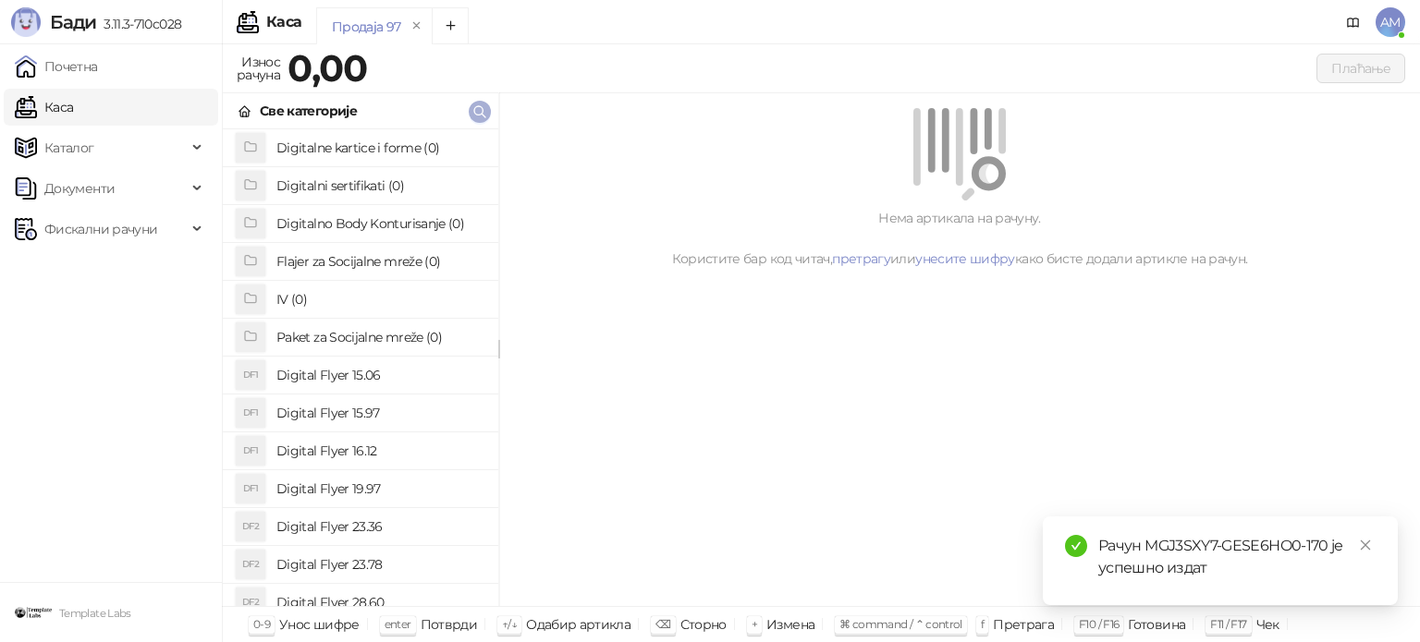
click at [478, 107] on icon "button" at bounding box center [479, 111] width 15 height 15
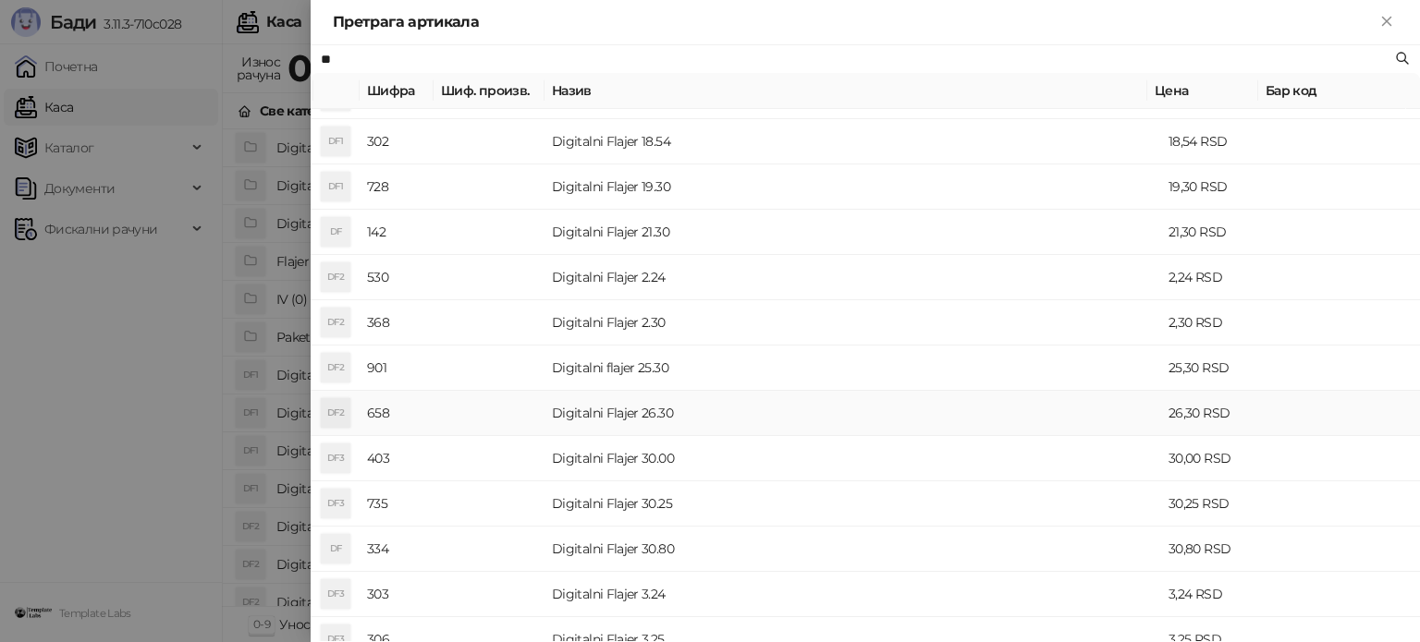
scroll to position [647, 0]
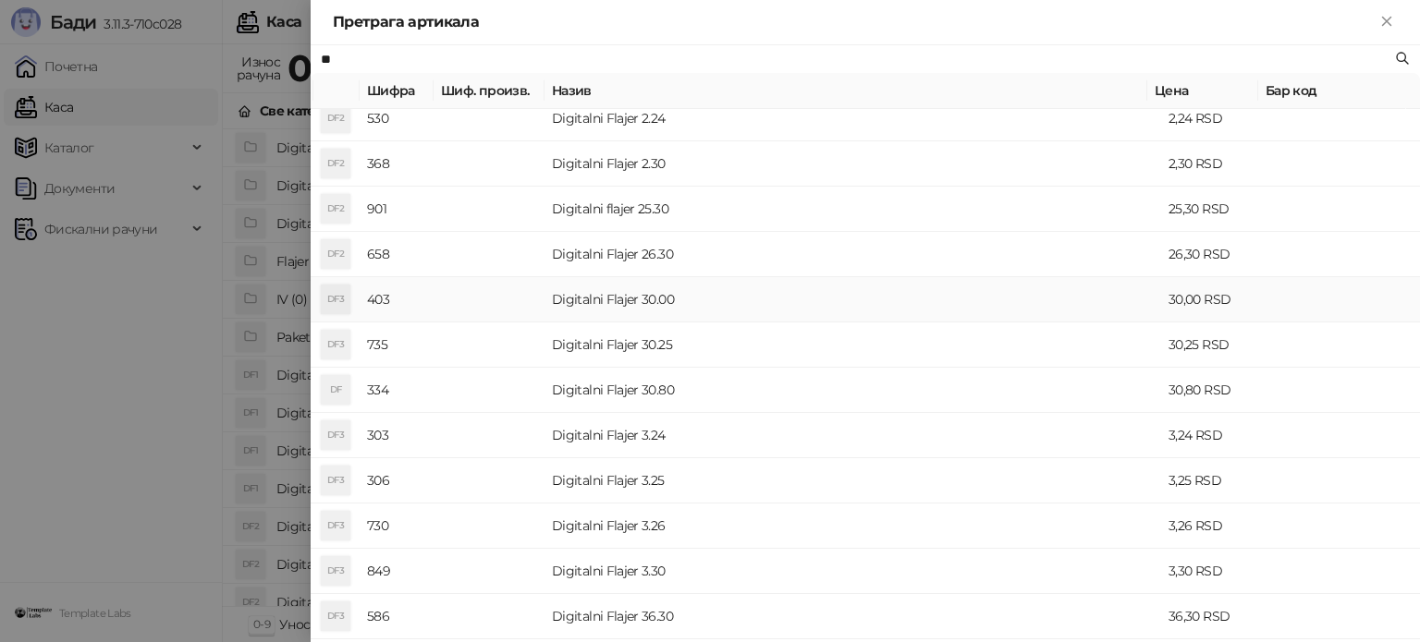
type input "**"
click at [610, 281] on td "Digitalni Flajer 30.00" at bounding box center [852, 299] width 617 height 45
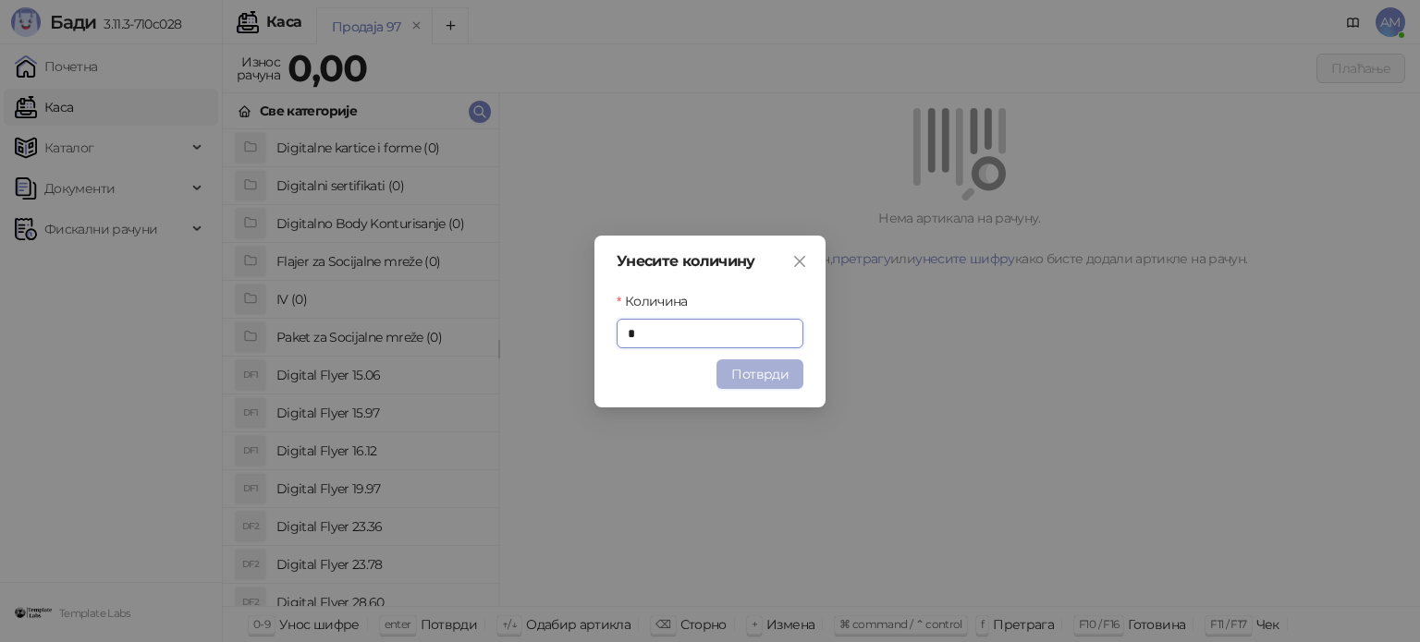
click at [770, 376] on button "Потврди" at bounding box center [759, 375] width 87 height 30
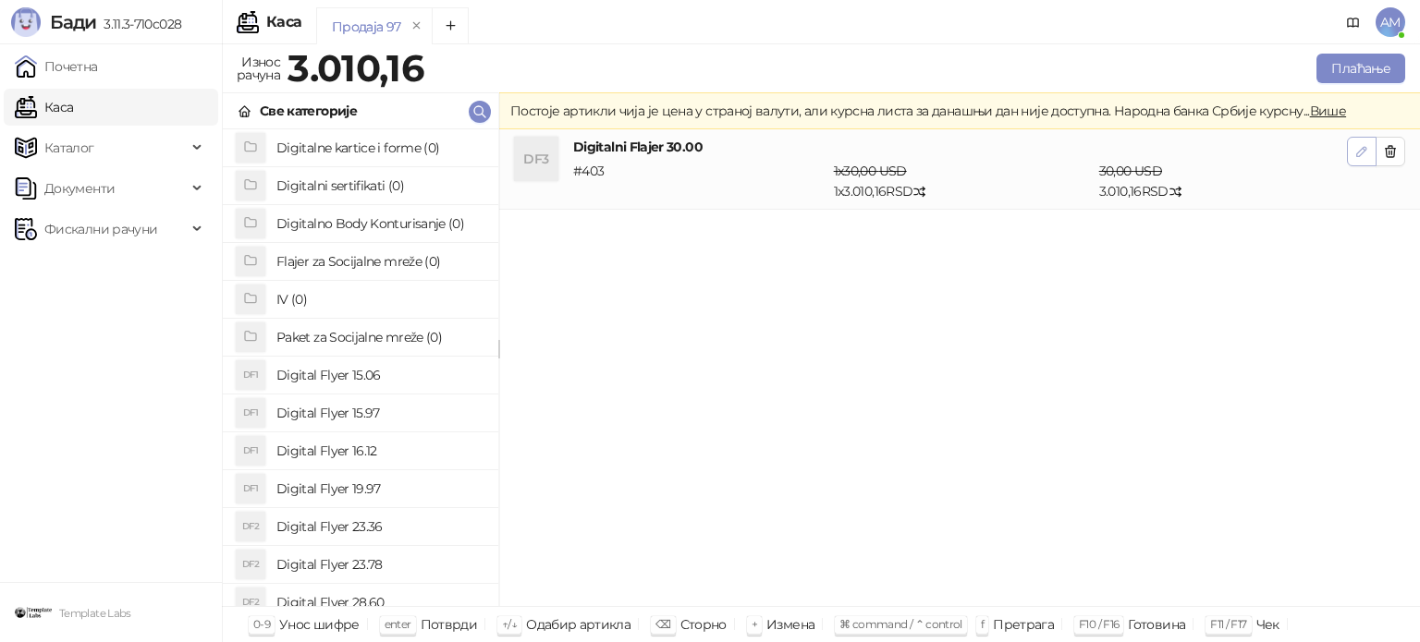
click at [1353, 148] on button "button" at bounding box center [1362, 152] width 30 height 30
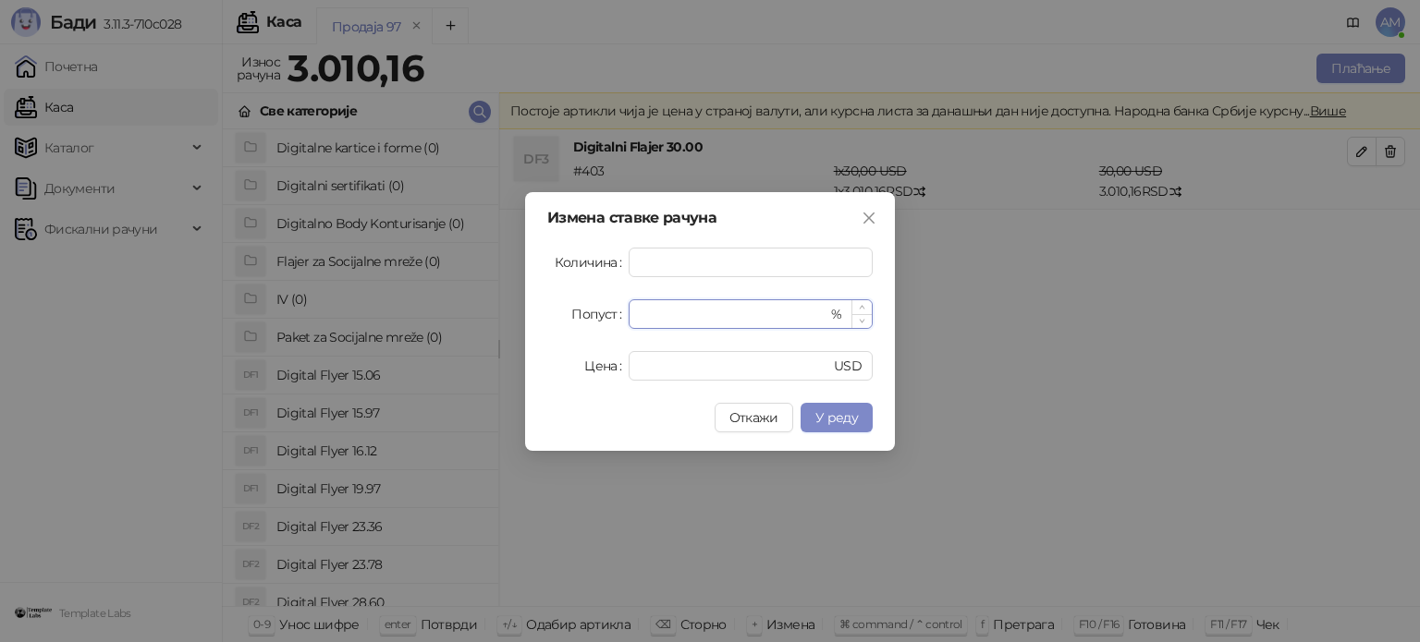
drag, startPoint x: 663, startPoint y: 313, endPoint x: 630, endPoint y: 314, distance: 32.4
click at [630, 314] on div "* %" at bounding box center [751, 314] width 244 height 30
click at [847, 415] on span "У реду" at bounding box center [836, 417] width 43 height 17
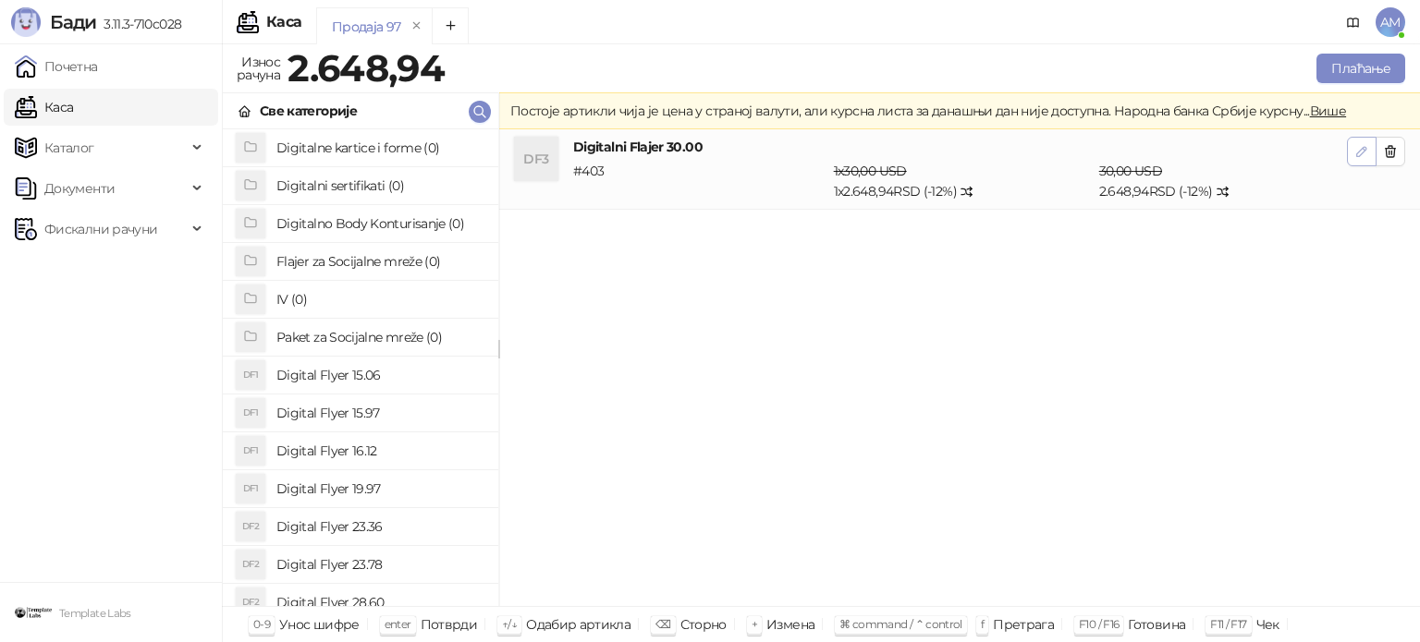
click at [1351, 145] on button "button" at bounding box center [1362, 152] width 30 height 30
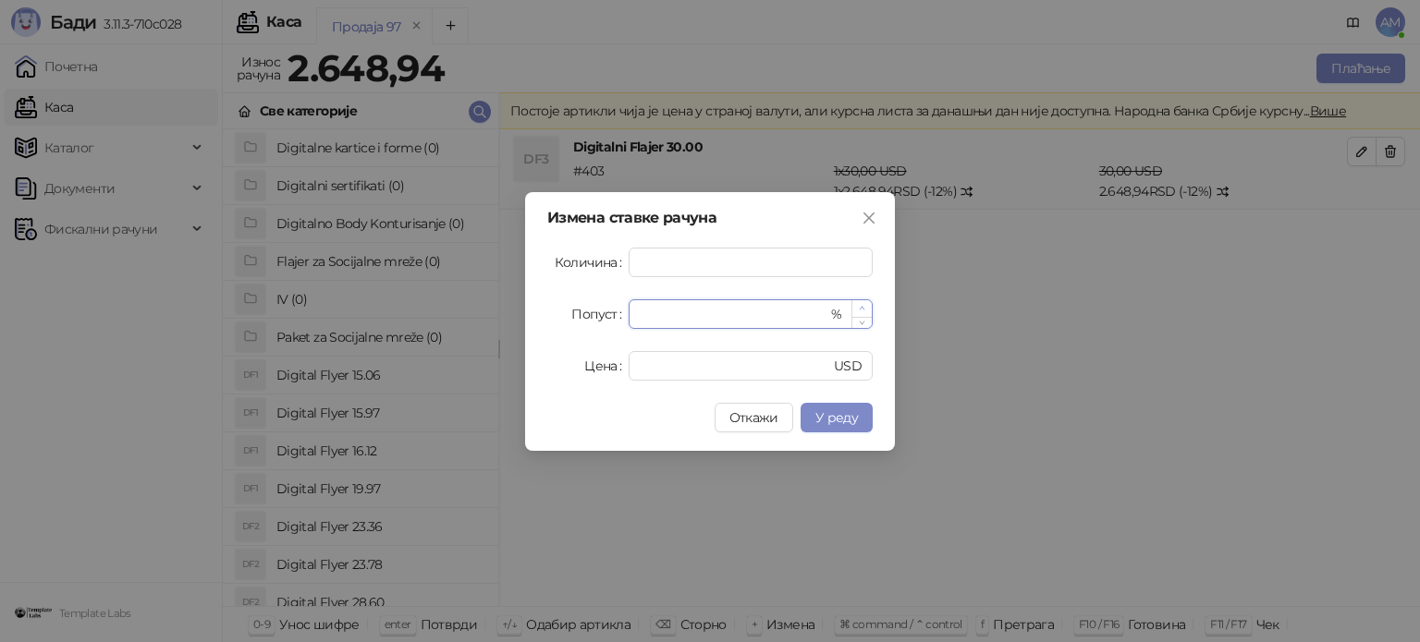
click at [862, 307] on icon "up" at bounding box center [862, 308] width 6 height 6
type input "**"
click at [862, 307] on icon "up" at bounding box center [862, 308] width 6 height 6
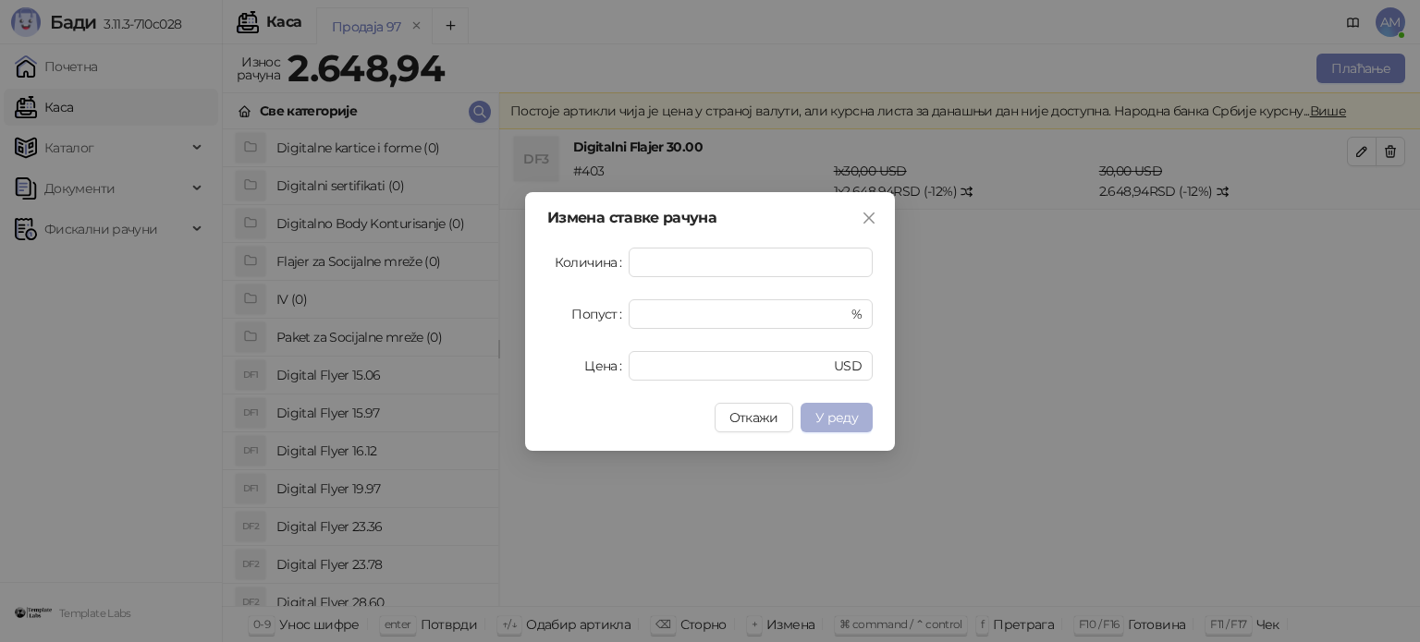
click at [840, 423] on span "У реду" at bounding box center [836, 417] width 43 height 17
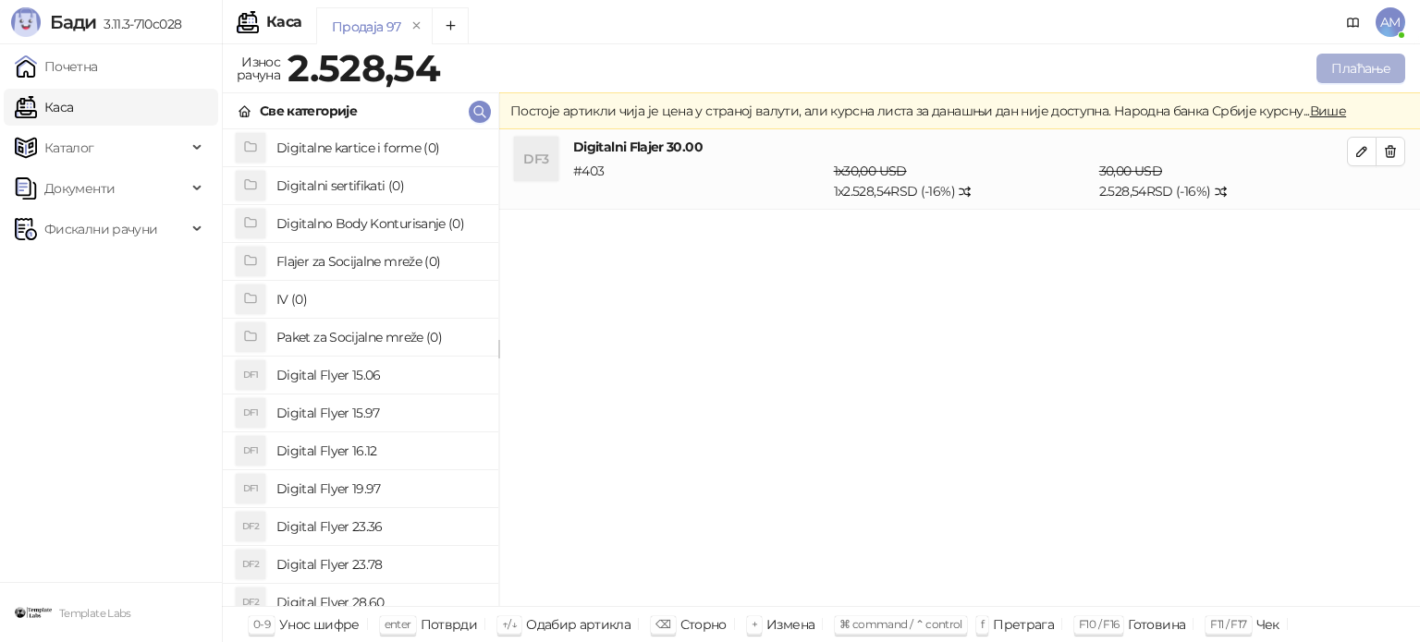
click at [1341, 73] on button "Плаћање" at bounding box center [1360, 69] width 89 height 30
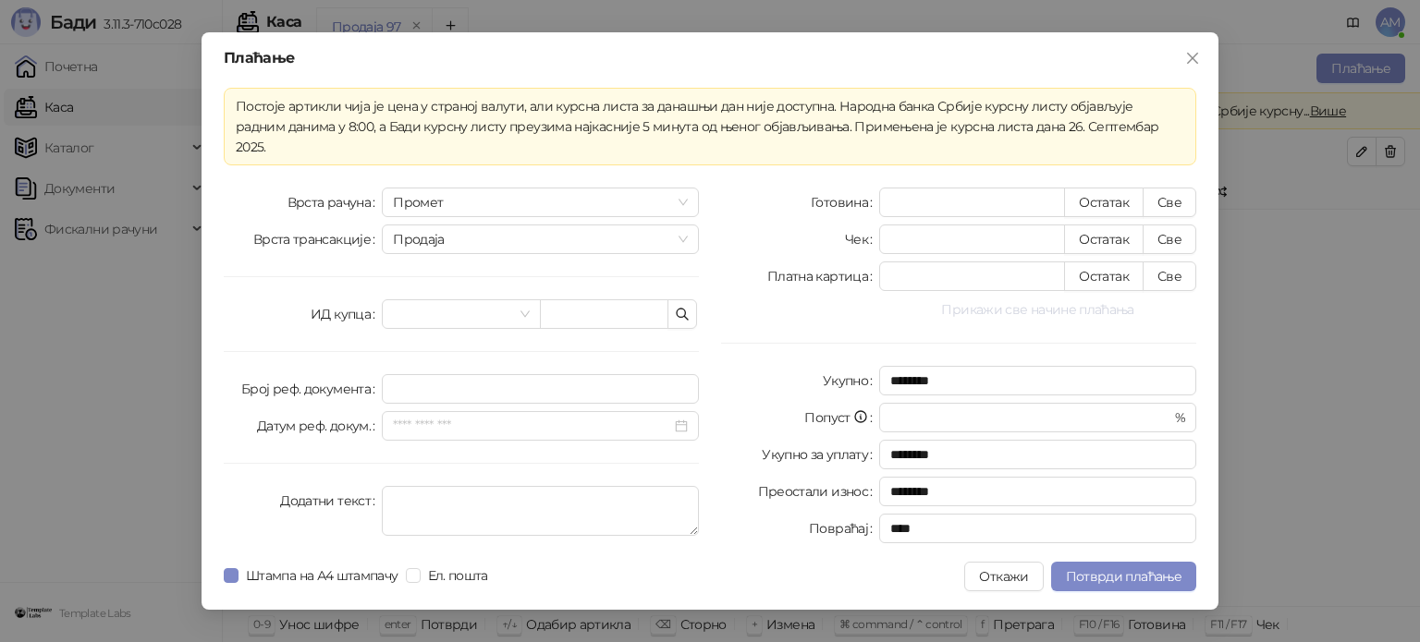
click at [1108, 302] on button "Прикажи све начине плаћања" at bounding box center [1037, 310] width 317 height 22
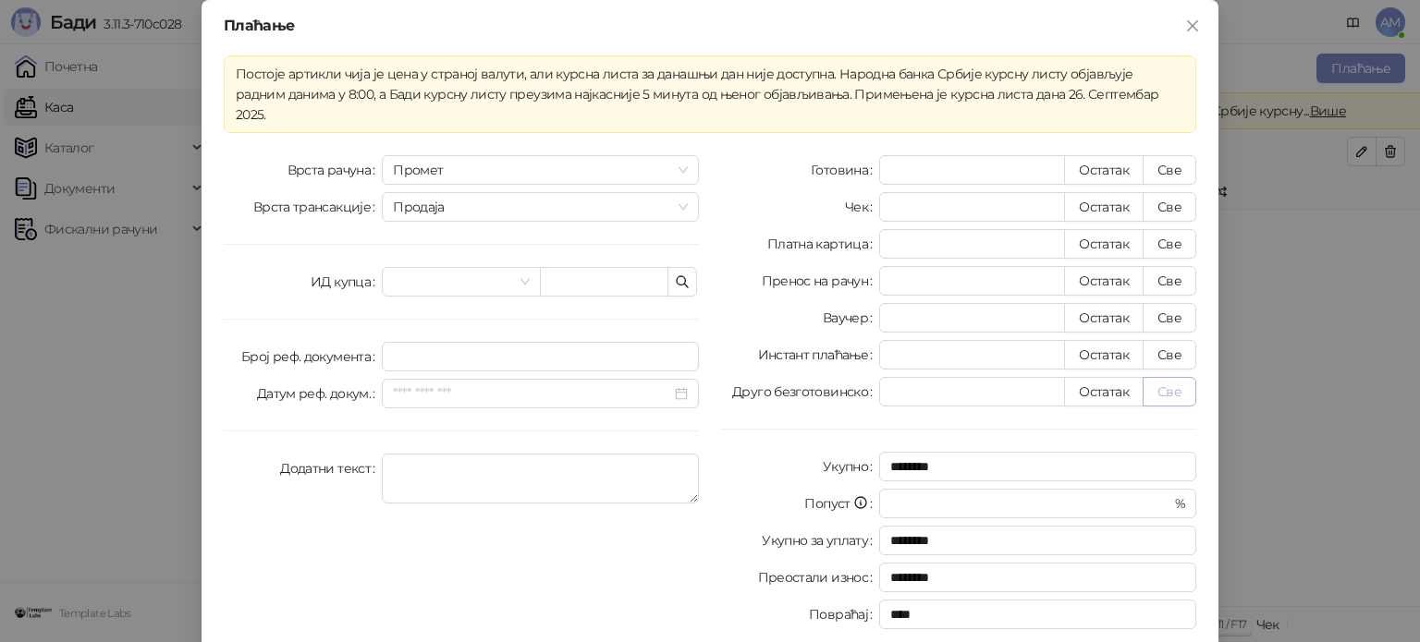
click at [1176, 377] on button "Све" at bounding box center [1169, 392] width 54 height 30
type input "*******"
type input "****"
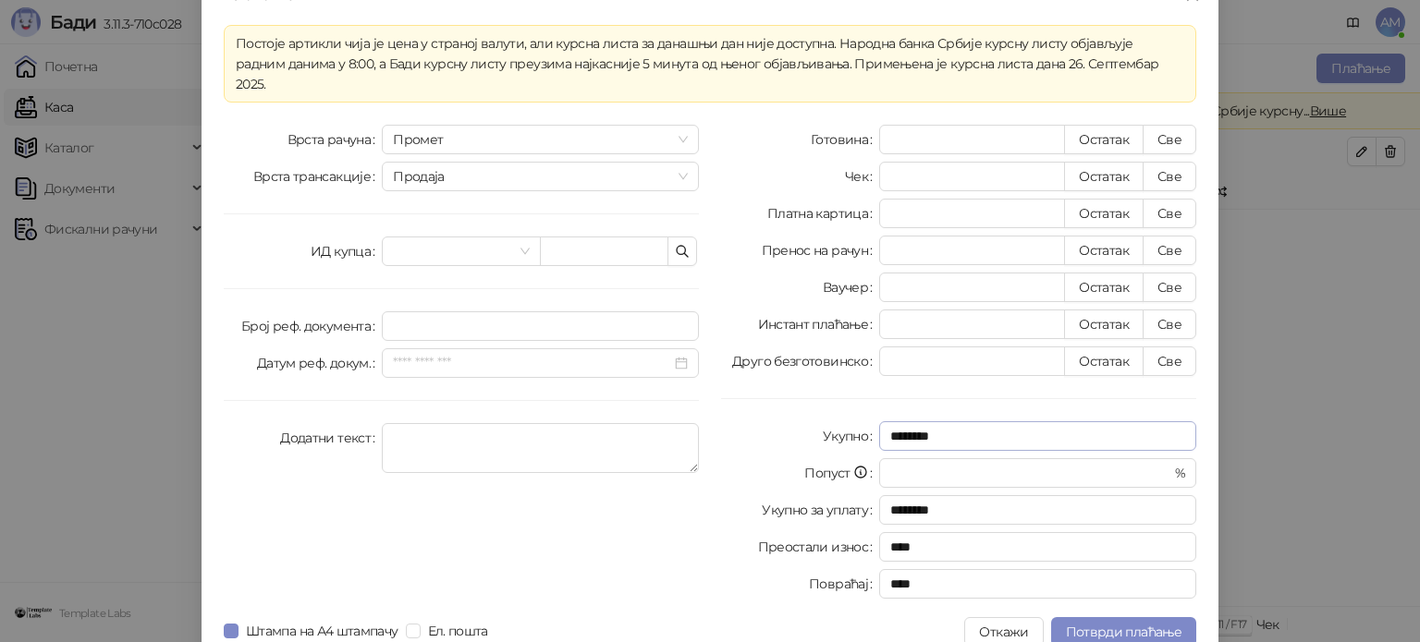
scroll to position [32, 0]
click at [1109, 622] on span "Потврди плаћање" at bounding box center [1124, 630] width 116 height 17
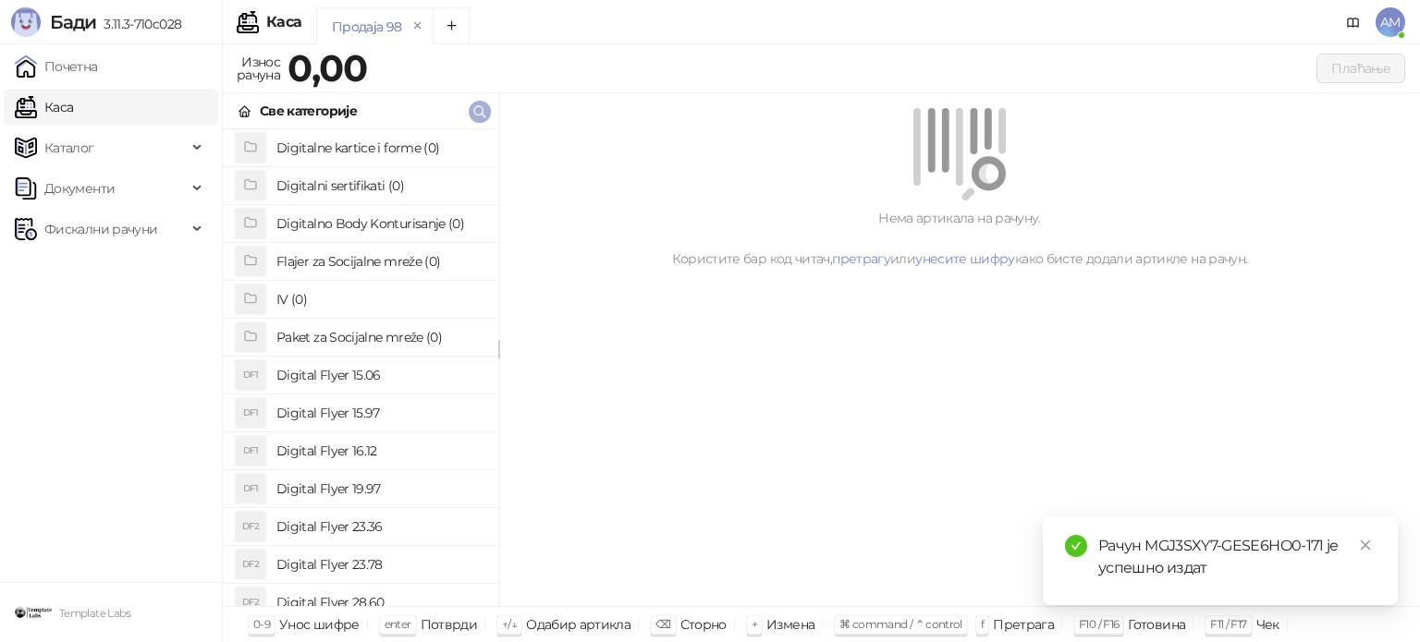
click at [481, 107] on icon "button" at bounding box center [479, 111] width 15 height 15
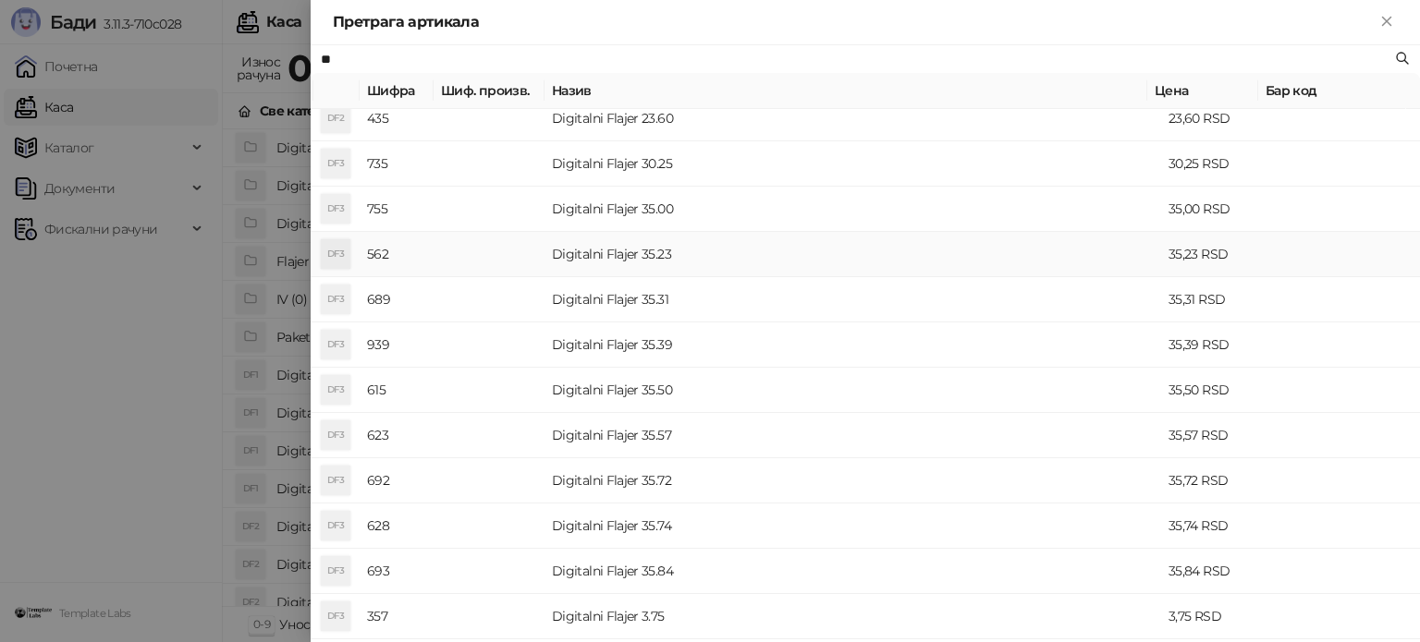
scroll to position [462, 0]
type input "**"
click at [702, 221] on td "Digitalni Flajer 35.00" at bounding box center [852, 212] width 617 height 45
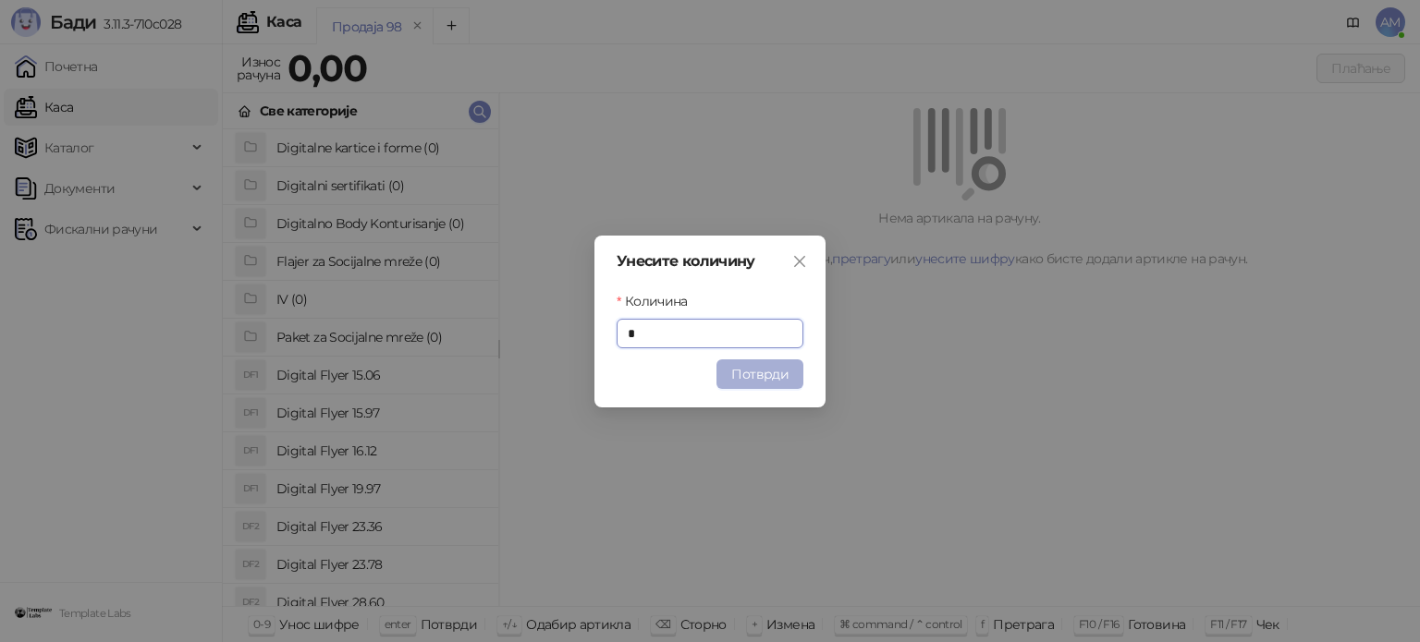
click at [756, 365] on button "Потврди" at bounding box center [759, 375] width 87 height 30
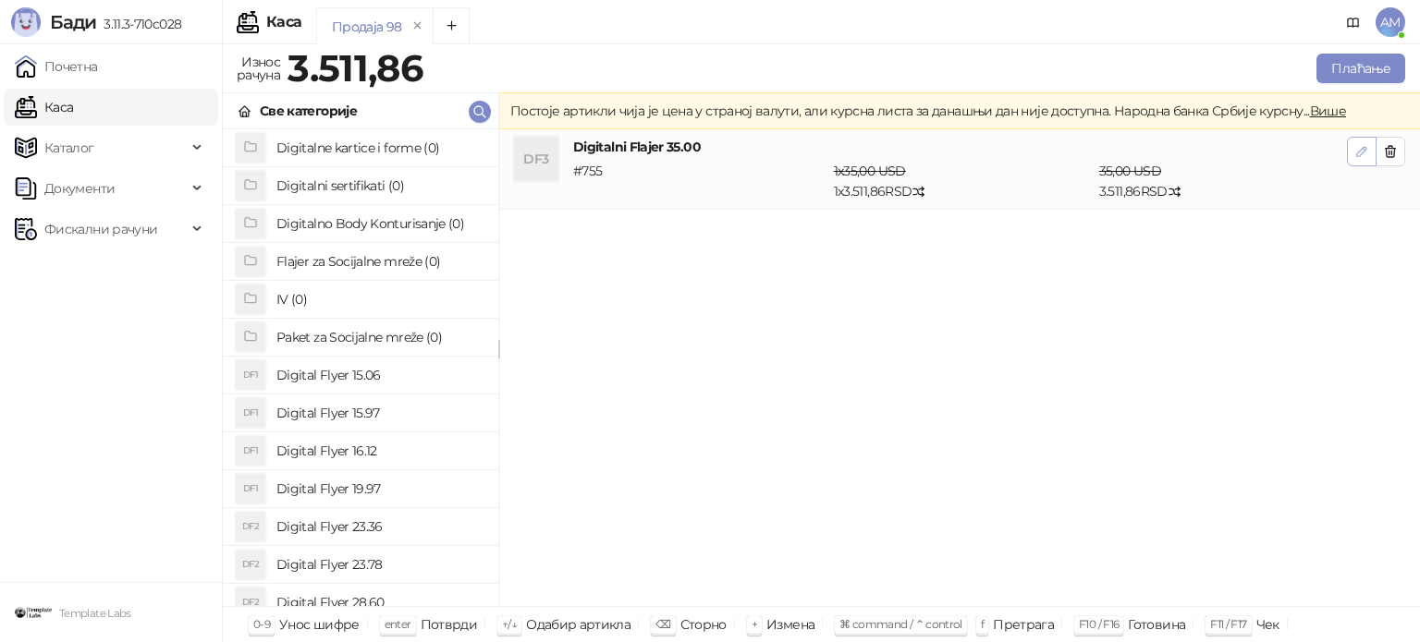
click at [1355, 147] on icon "button" at bounding box center [1361, 151] width 15 height 15
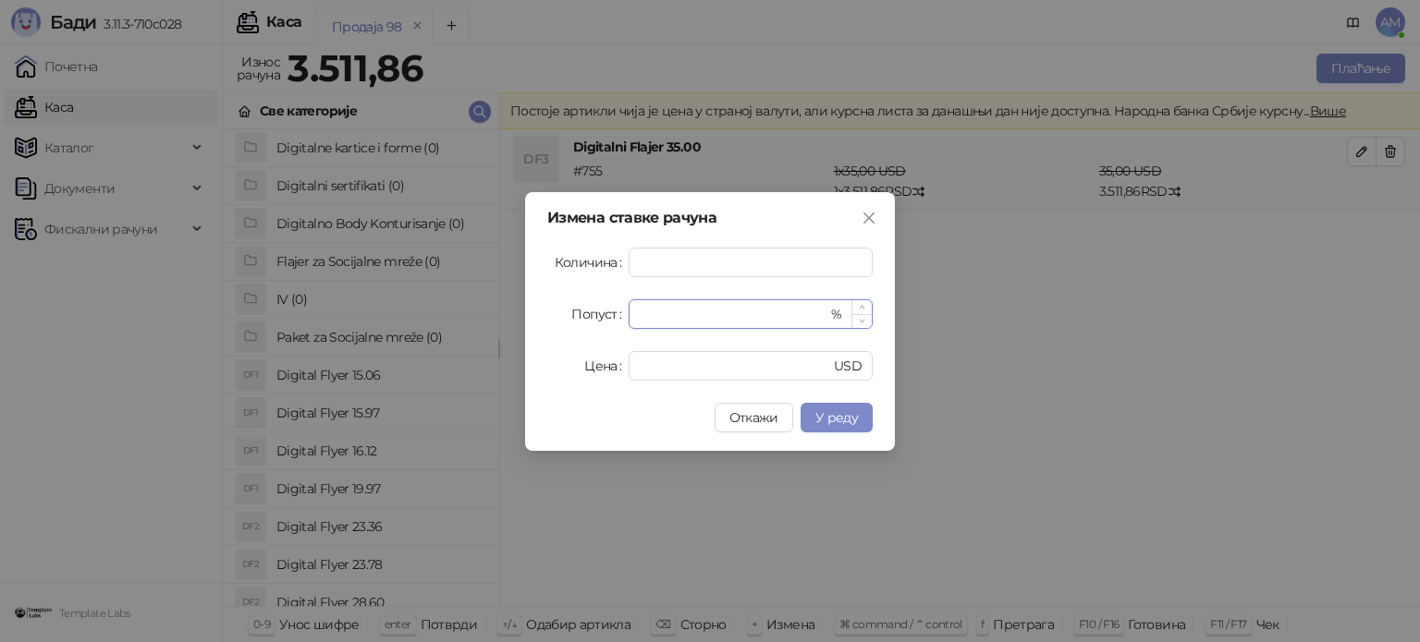
click at [641, 319] on input "*" at bounding box center [734, 314] width 188 height 28
type input "**"
click at [854, 417] on span "У реду" at bounding box center [836, 417] width 43 height 17
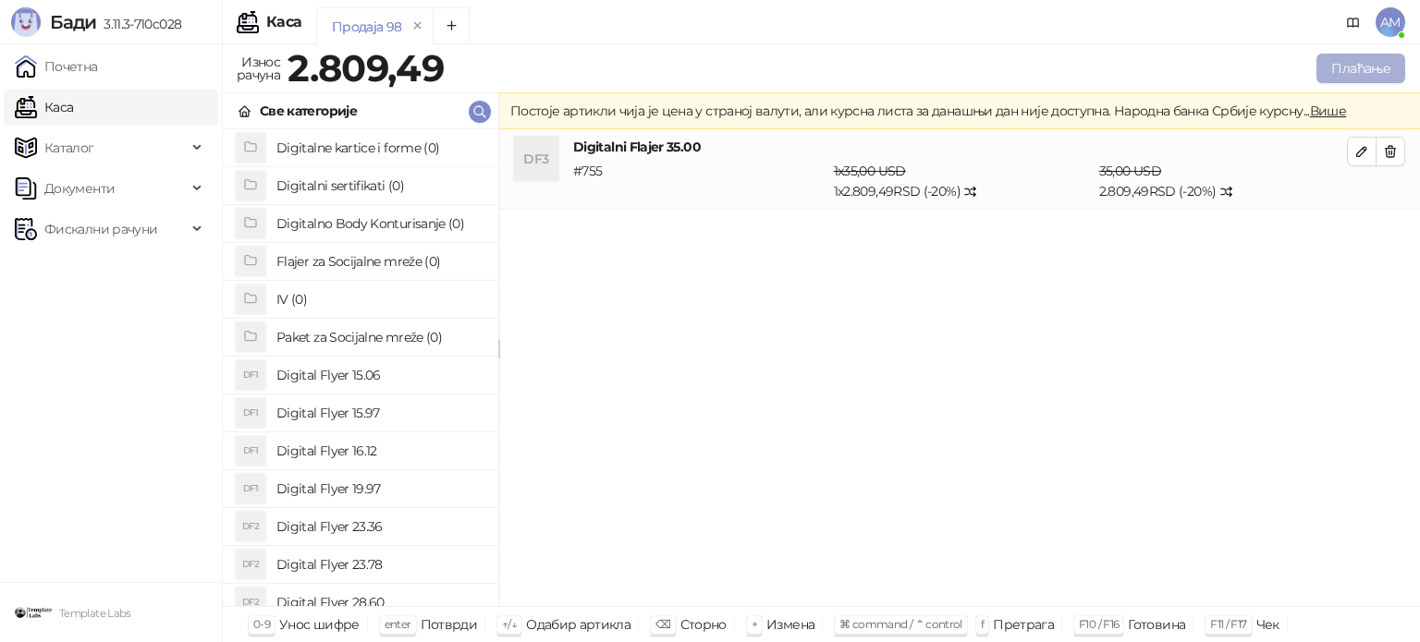
click at [1335, 68] on button "Плаћање" at bounding box center [1360, 69] width 89 height 30
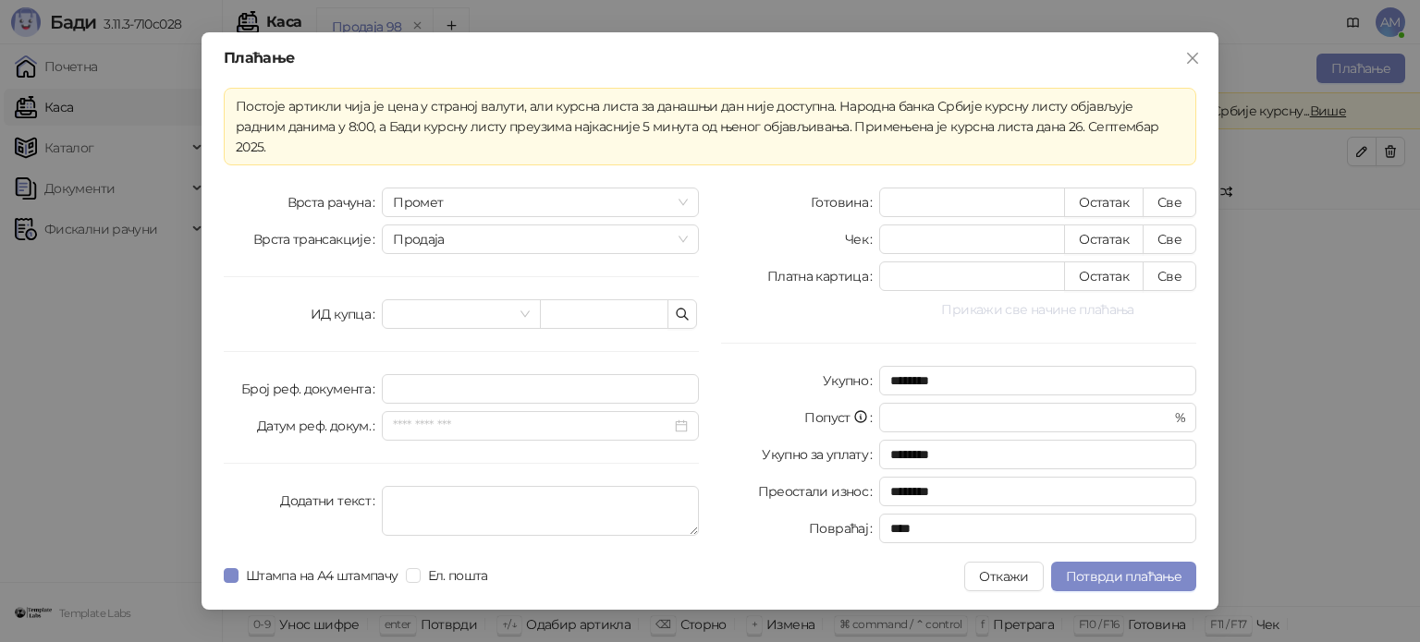
click at [1058, 302] on button "Прикажи све начине плаћања" at bounding box center [1037, 310] width 317 height 22
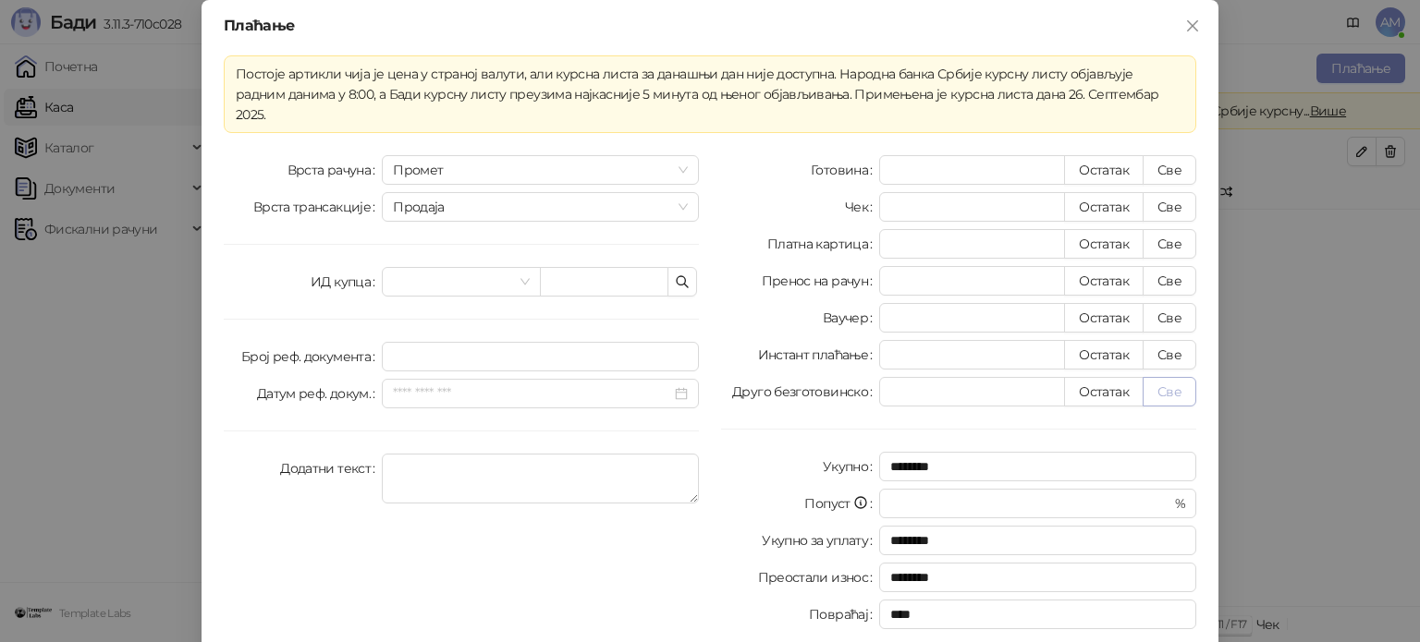
click at [1167, 377] on button "Све" at bounding box center [1169, 392] width 54 height 30
type input "*******"
type input "****"
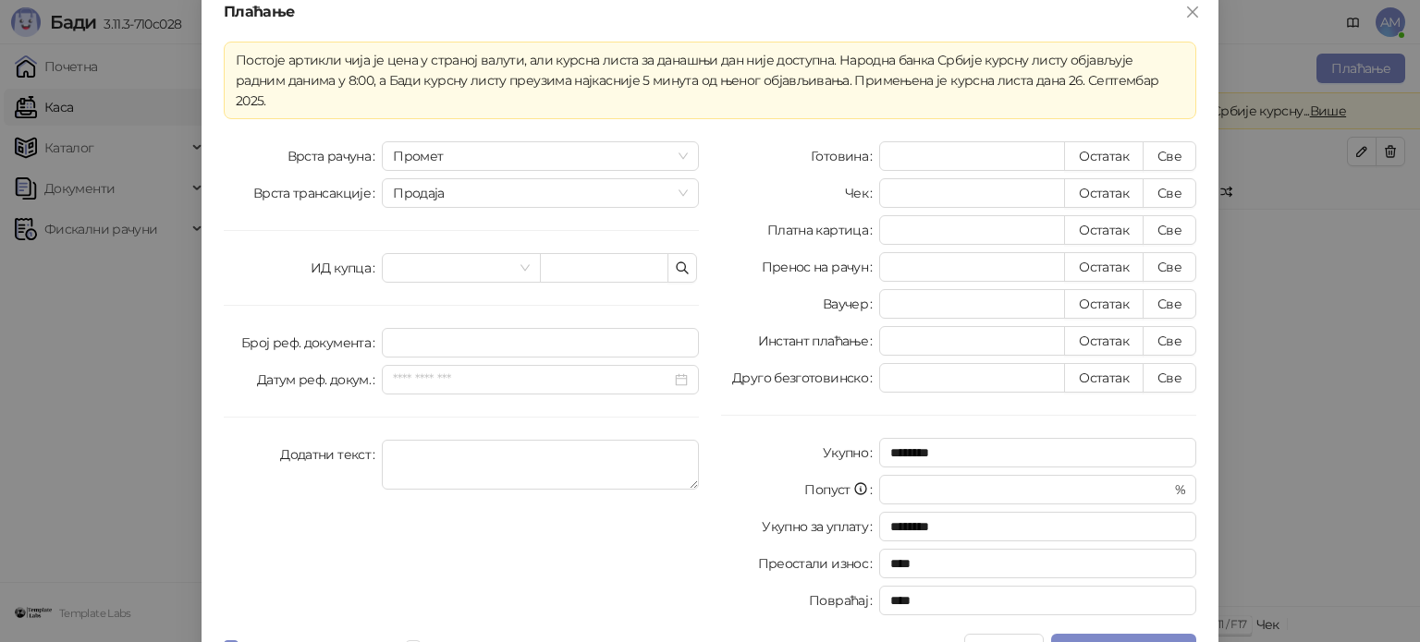
scroll to position [32, 0]
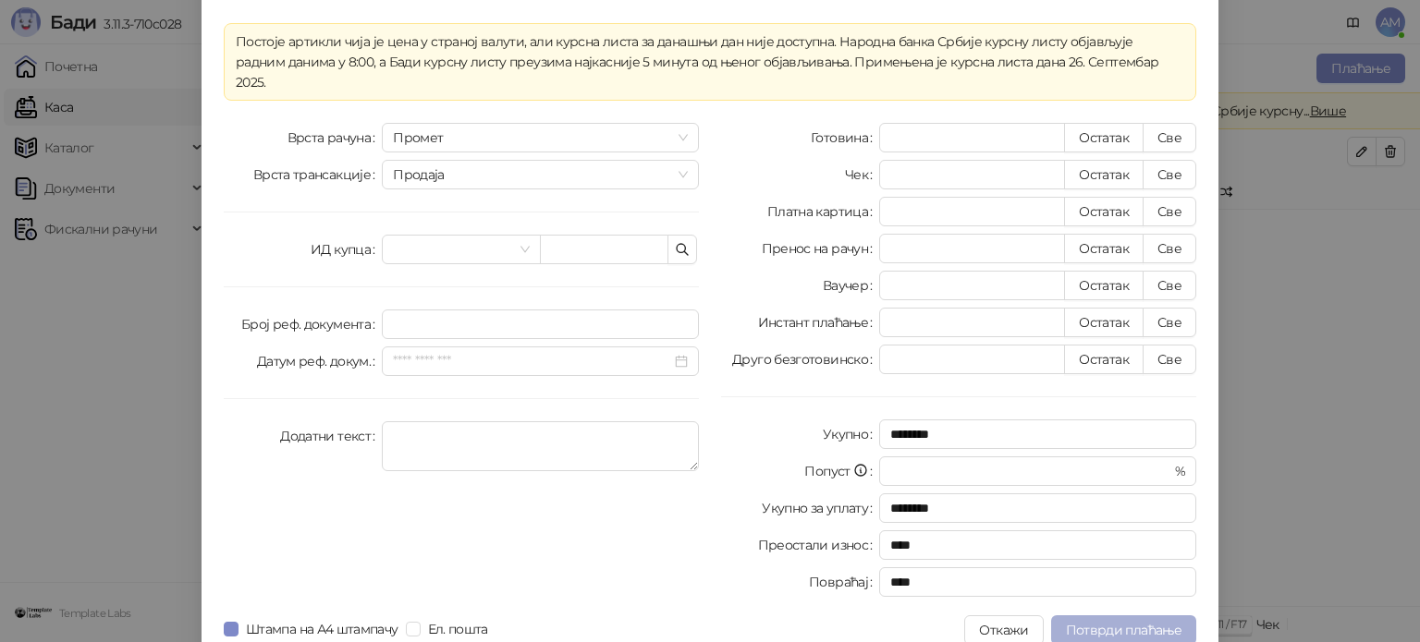
click at [1105, 622] on span "Потврди плаћање" at bounding box center [1124, 630] width 116 height 17
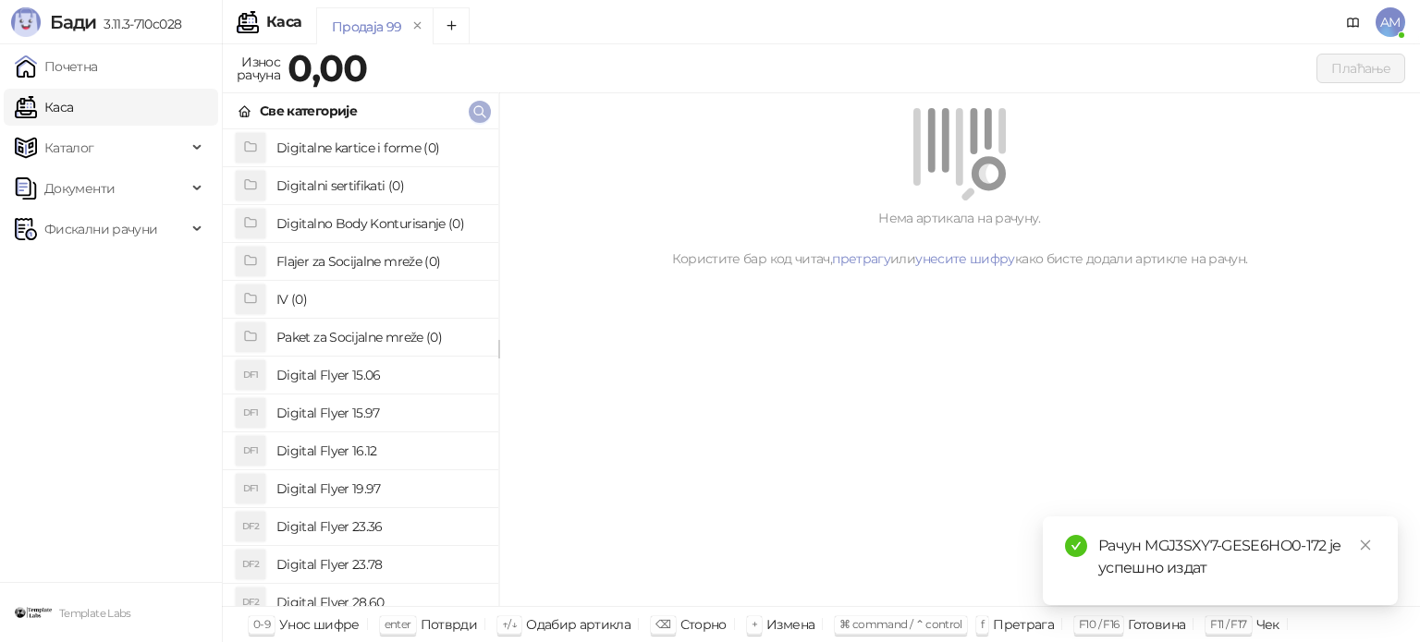
click at [474, 116] on icon "button" at bounding box center [479, 111] width 15 height 15
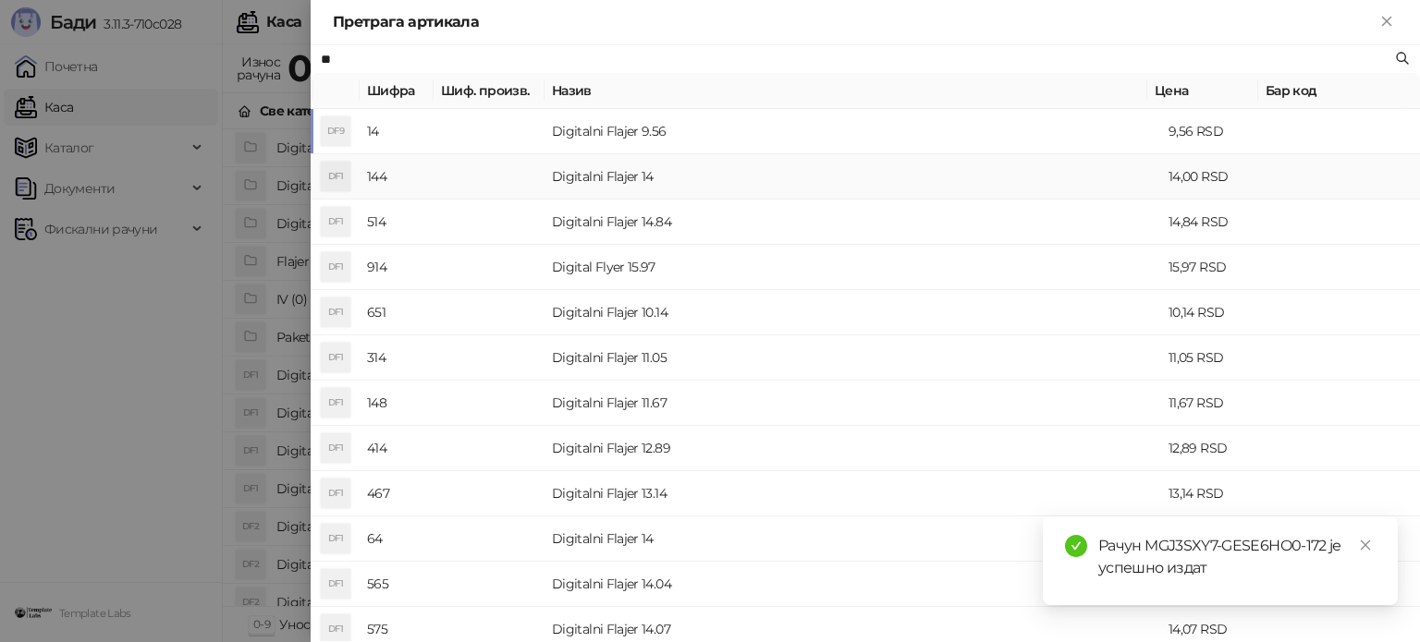
type input "**"
click at [584, 179] on td "Digitalni Flajer 14" at bounding box center [852, 176] width 617 height 45
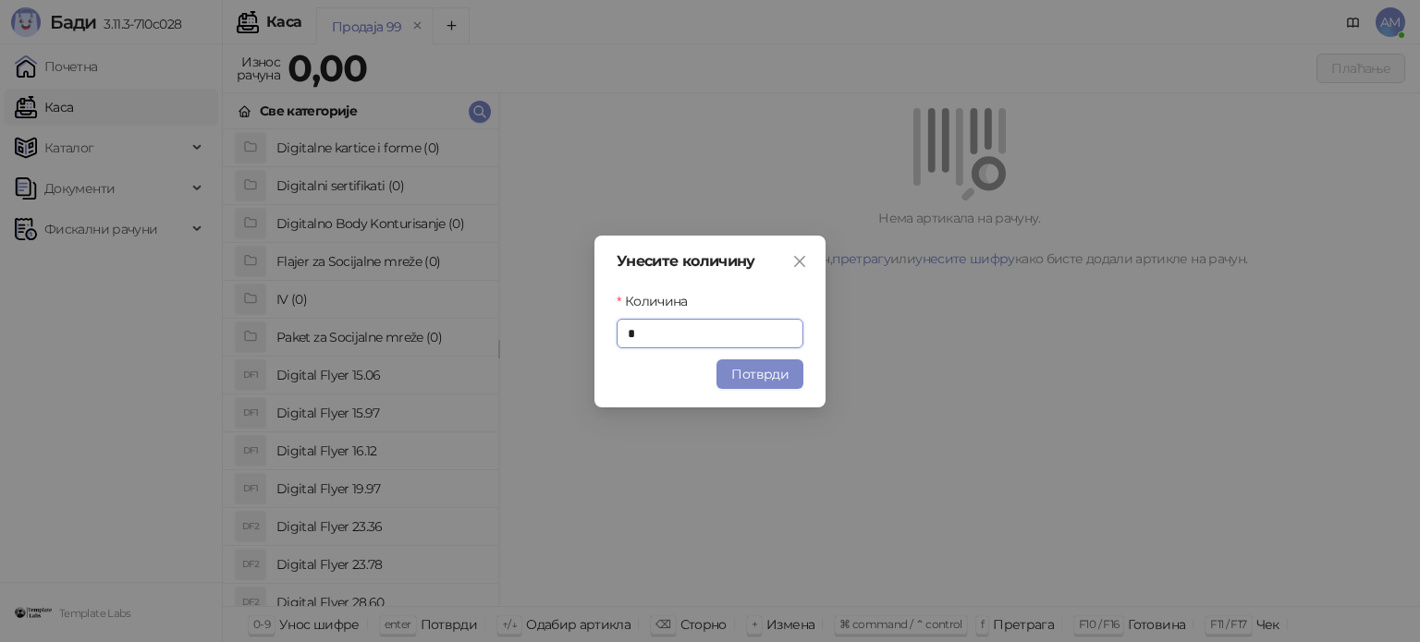
click at [756, 373] on button "Потврди" at bounding box center [759, 375] width 87 height 30
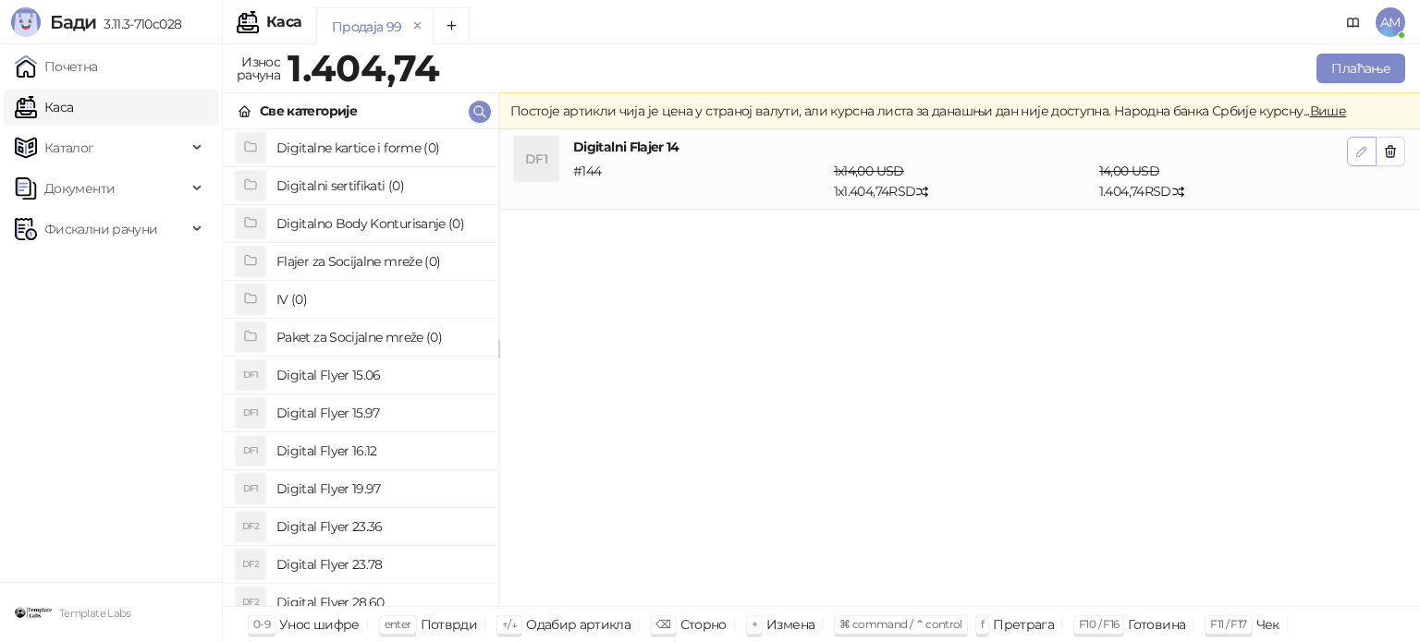
click at [1361, 151] on icon "button" at bounding box center [1361, 151] width 15 height 15
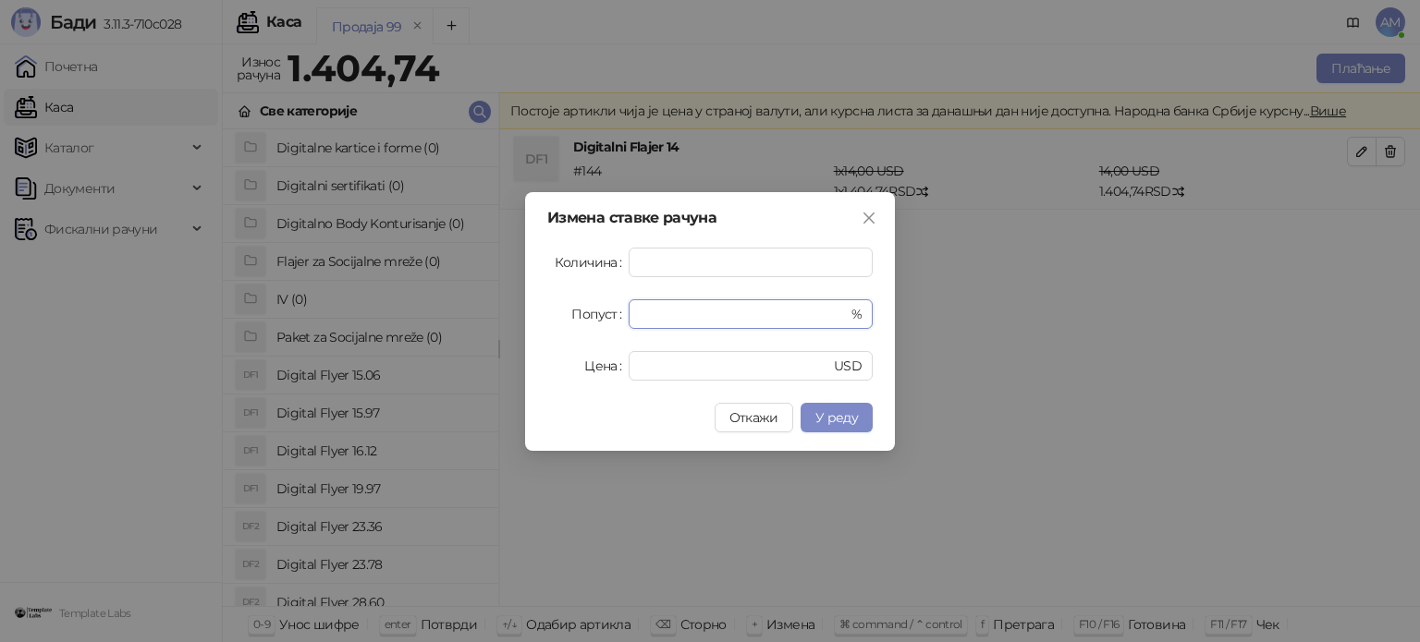
drag, startPoint x: 691, startPoint y: 314, endPoint x: 603, endPoint y: 314, distance: 88.7
click at [603, 314] on div "Попуст * %" at bounding box center [709, 314] width 325 height 30
type input "*"
click at [826, 409] on span "У реду" at bounding box center [836, 417] width 43 height 17
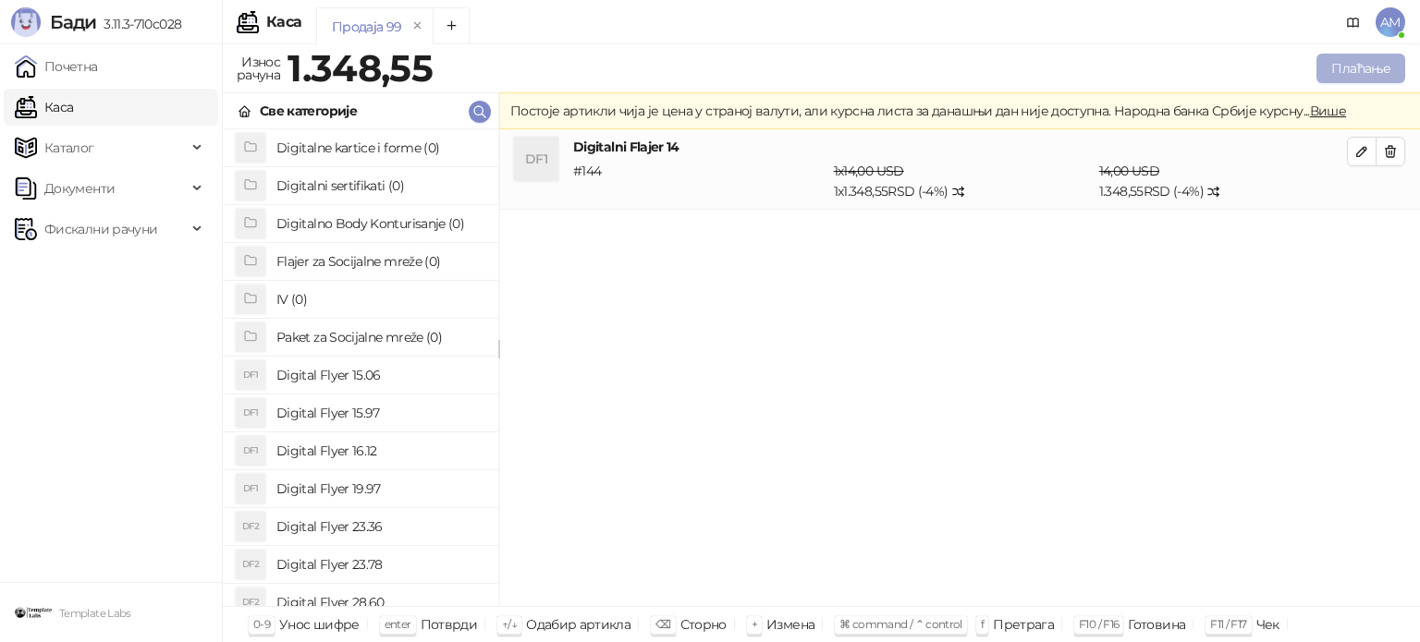
click at [1342, 70] on button "Плаћање" at bounding box center [1360, 69] width 89 height 30
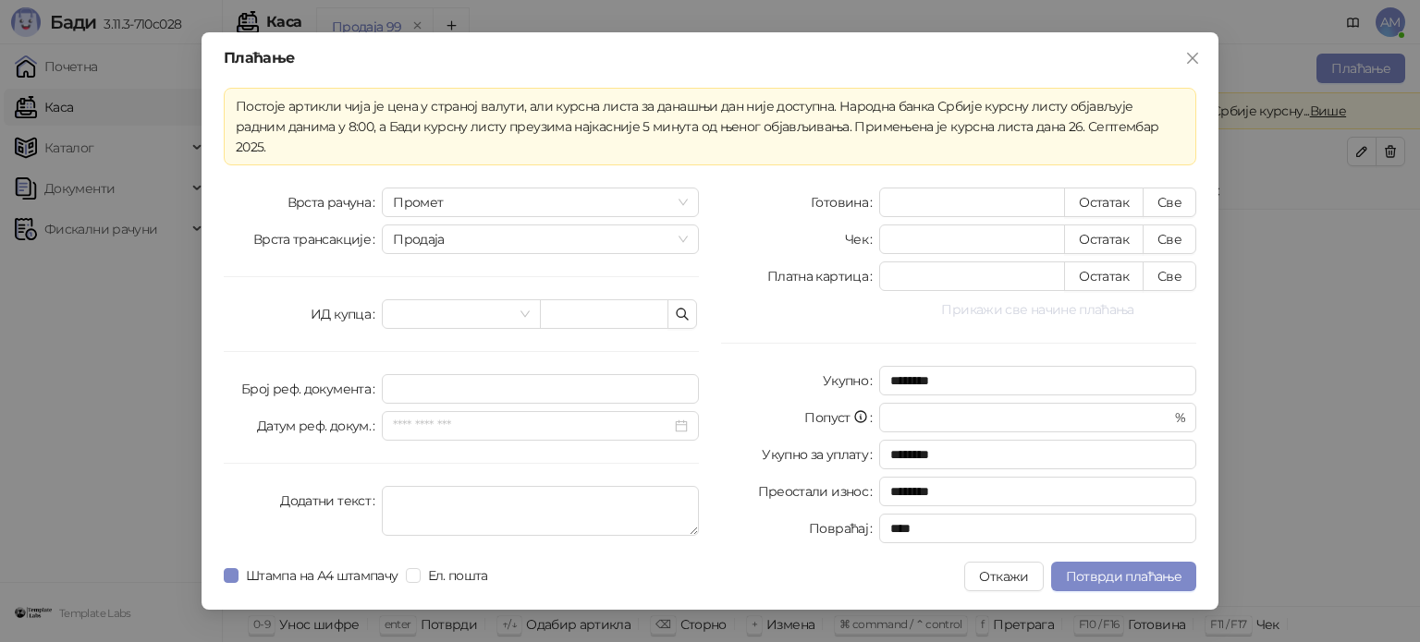
click at [1087, 299] on button "Прикажи све начине плаћања" at bounding box center [1037, 310] width 317 height 22
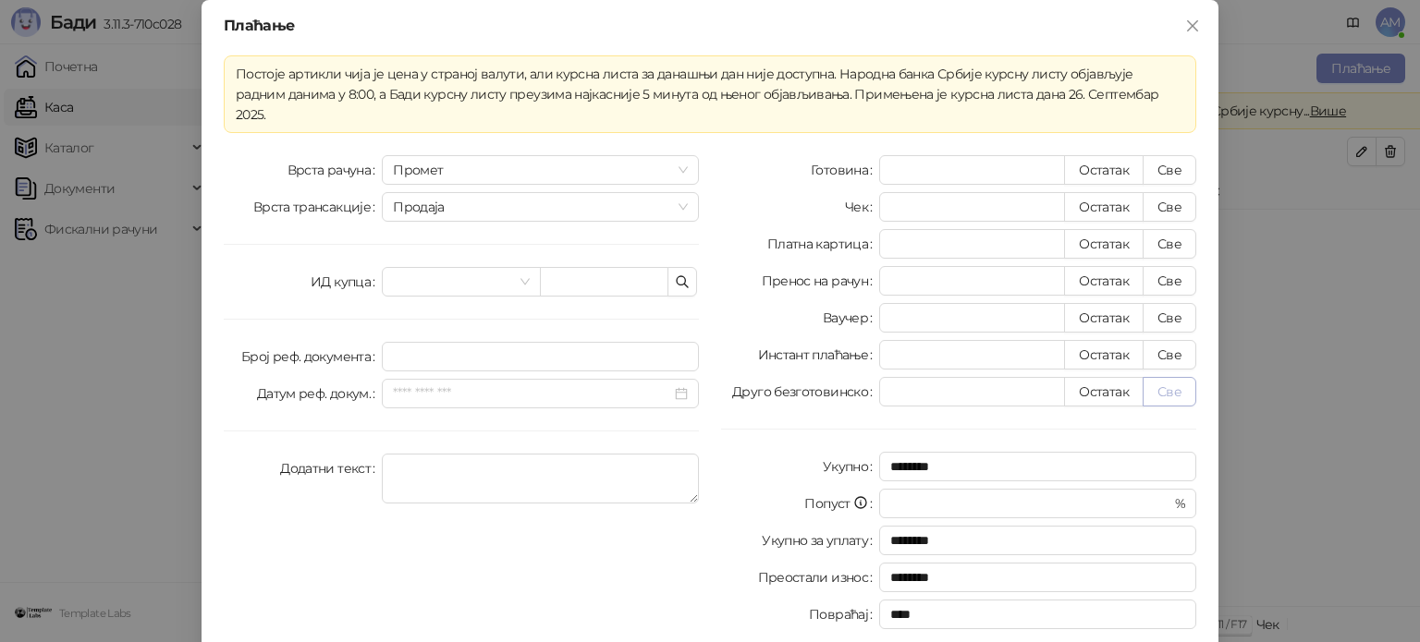
click at [1163, 377] on button "Све" at bounding box center [1169, 392] width 54 height 30
type input "*******"
type input "****"
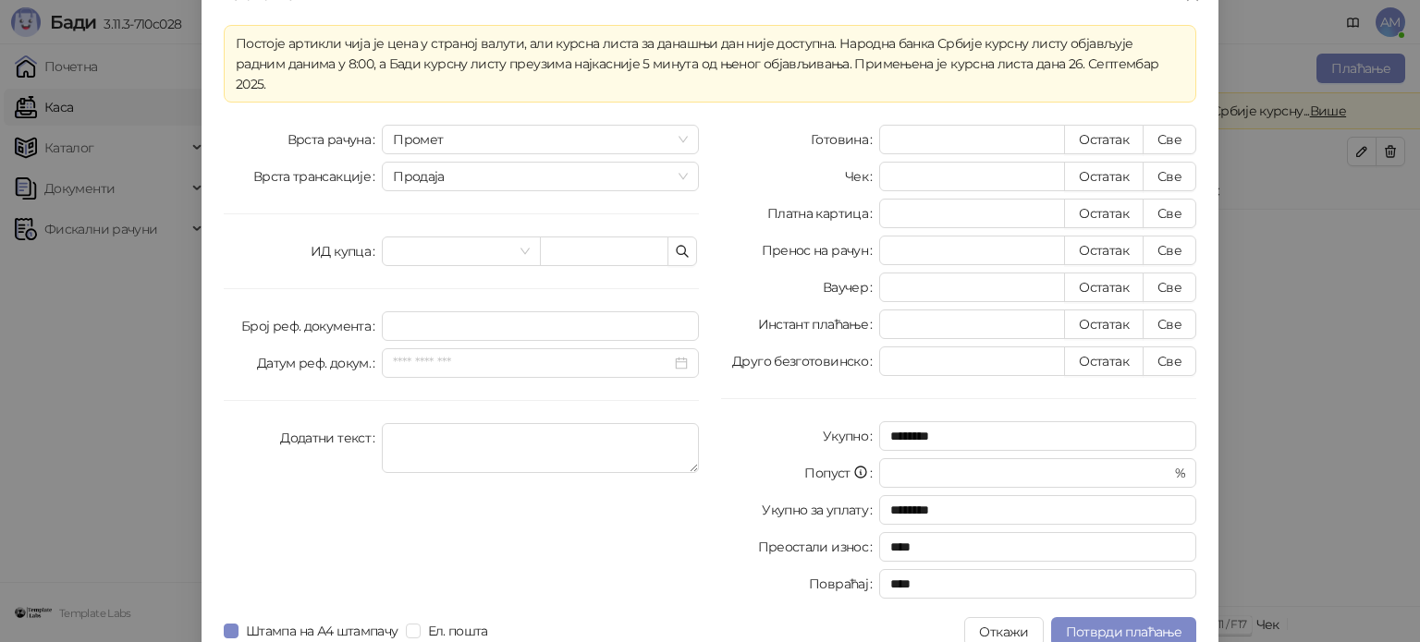
scroll to position [32, 0]
click at [1088, 622] on span "Потврди плаћање" at bounding box center [1124, 630] width 116 height 17
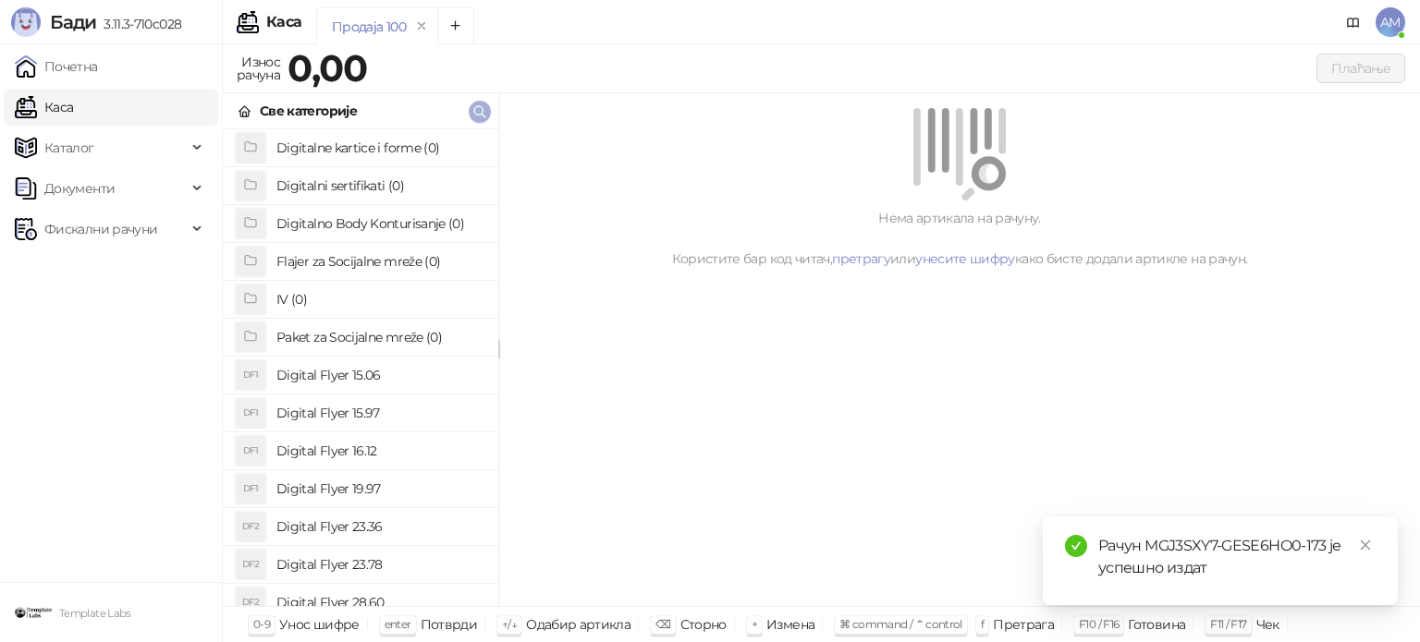
click at [472, 112] on icon "button" at bounding box center [479, 111] width 15 height 15
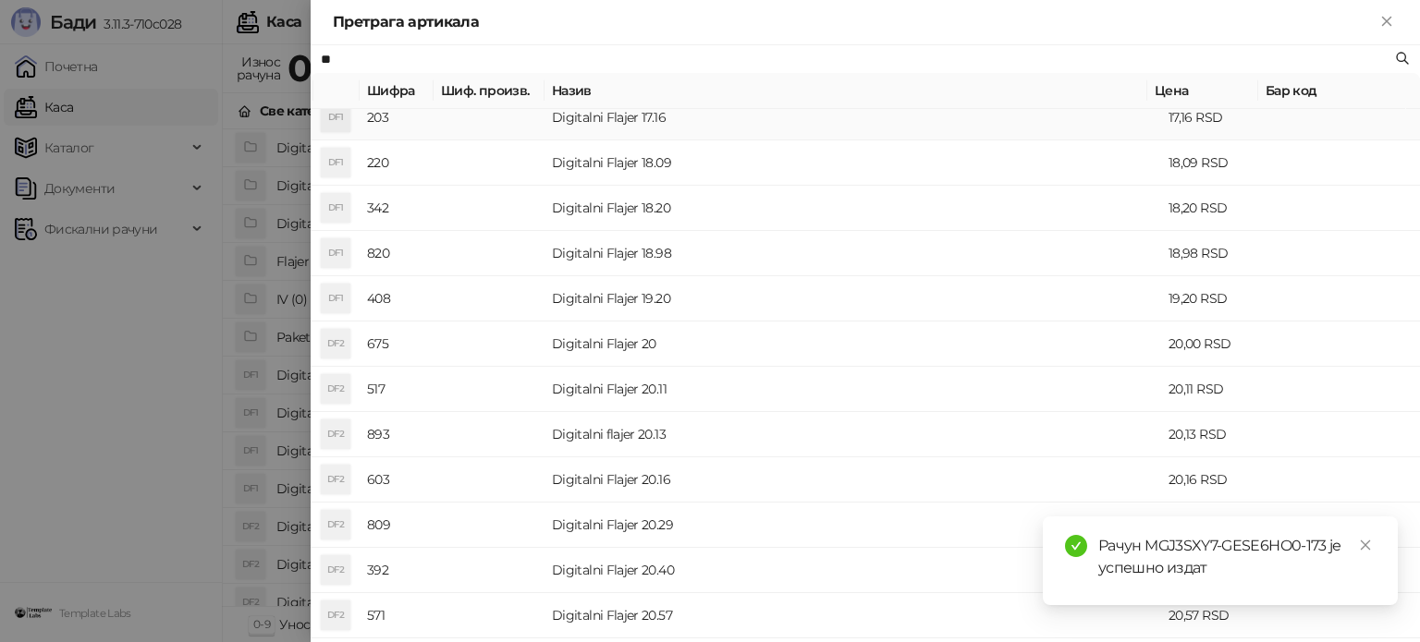
scroll to position [739, 0]
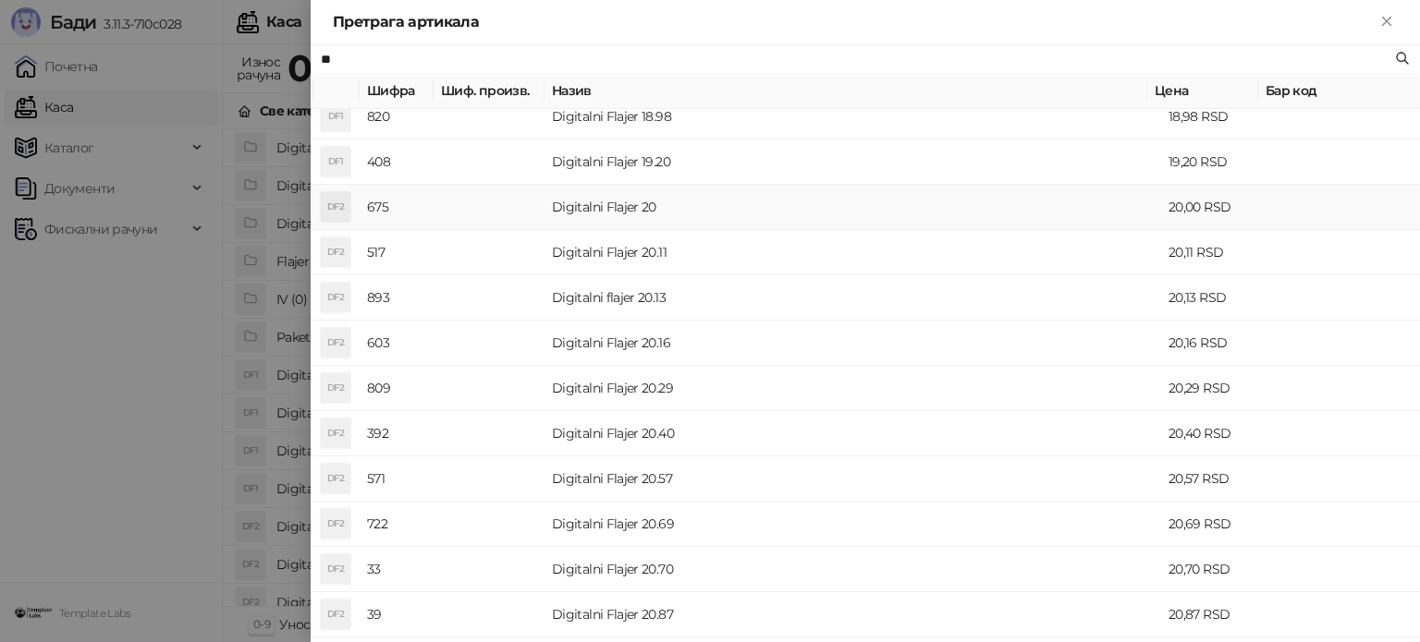
type input "**"
click at [640, 203] on td "Digitalni Flajer 20" at bounding box center [852, 207] width 617 height 45
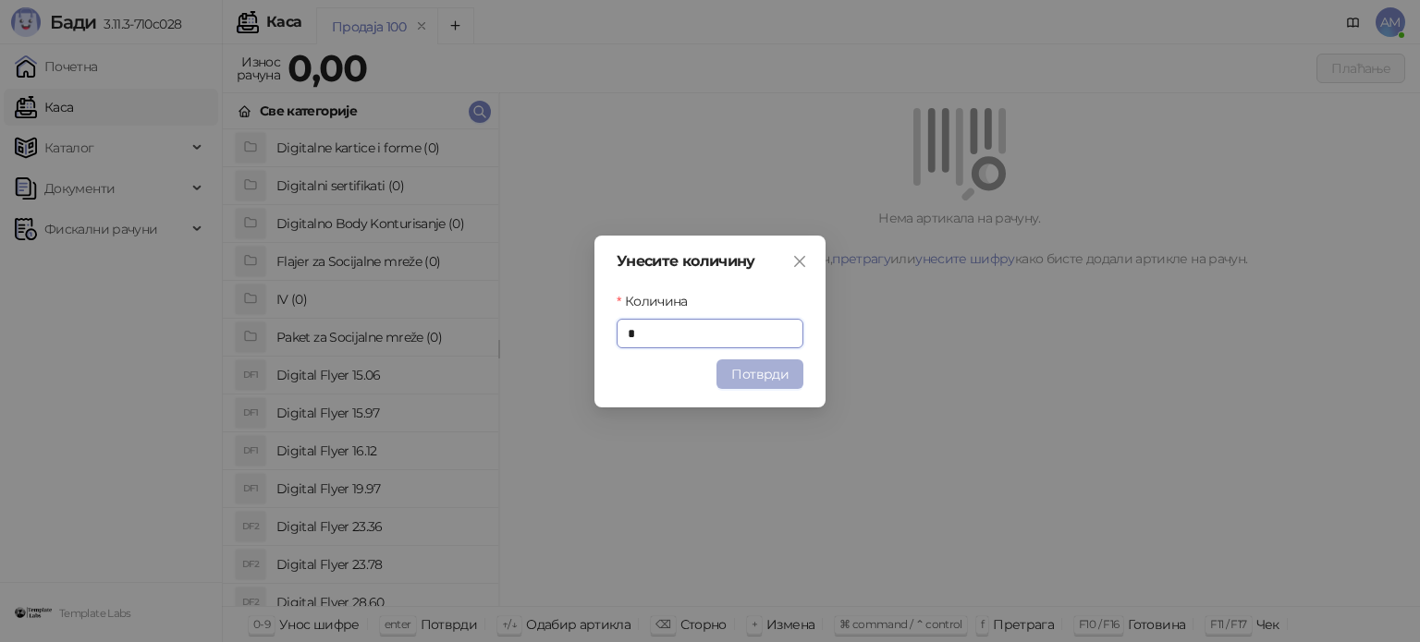
click at [759, 369] on button "Потврди" at bounding box center [759, 375] width 87 height 30
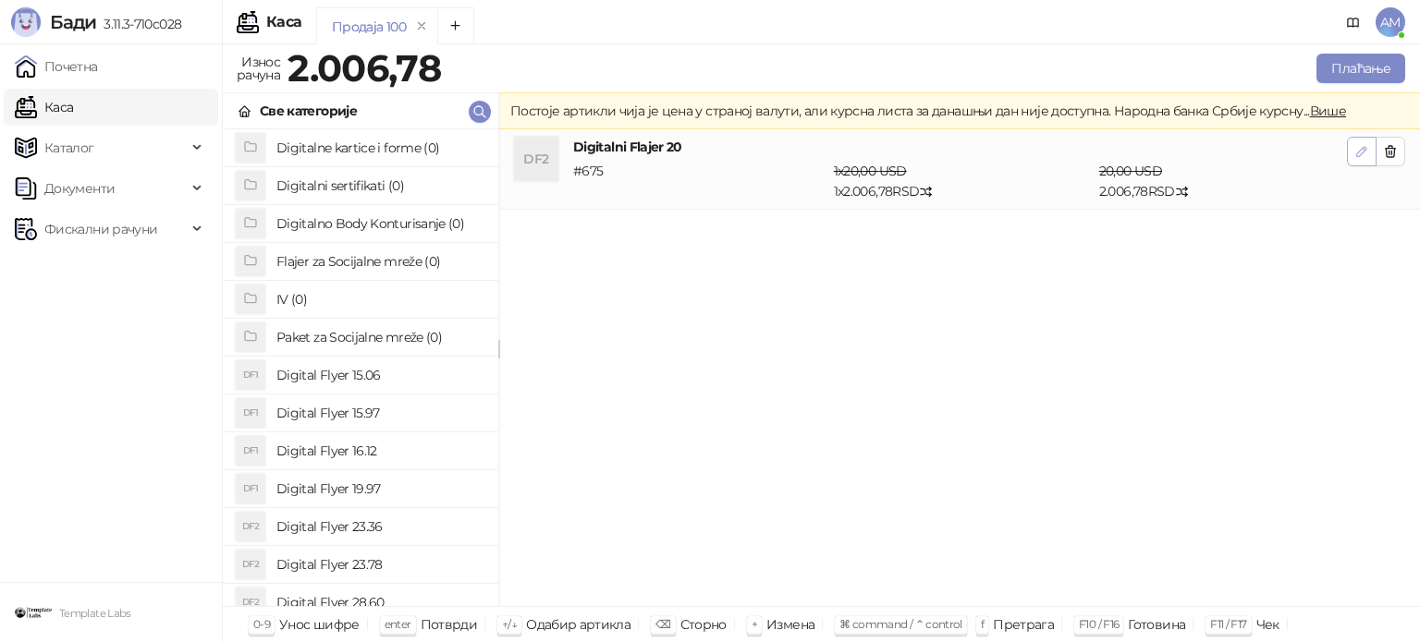
click at [1359, 142] on span "button" at bounding box center [1361, 151] width 15 height 18
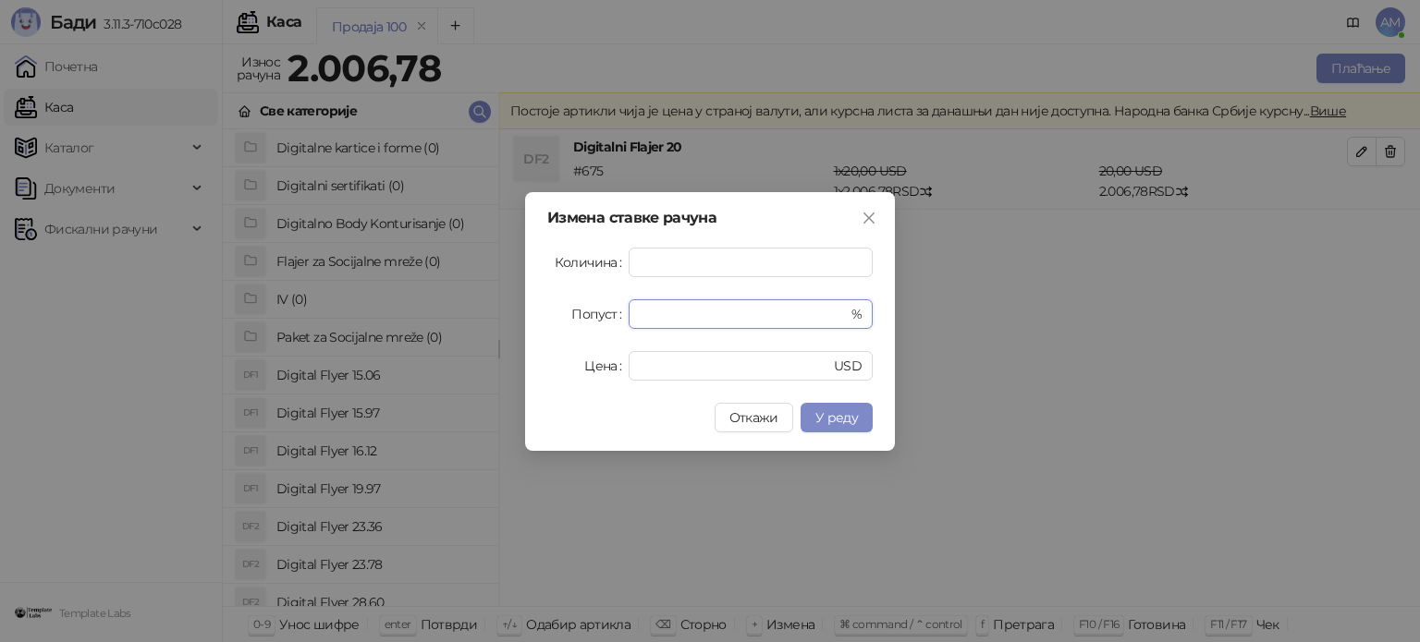
drag, startPoint x: 677, startPoint y: 308, endPoint x: 598, endPoint y: 313, distance: 78.8
click at [598, 313] on div "Попуст * %" at bounding box center [709, 314] width 325 height 30
type input "**"
click at [850, 417] on span "У реду" at bounding box center [836, 417] width 43 height 17
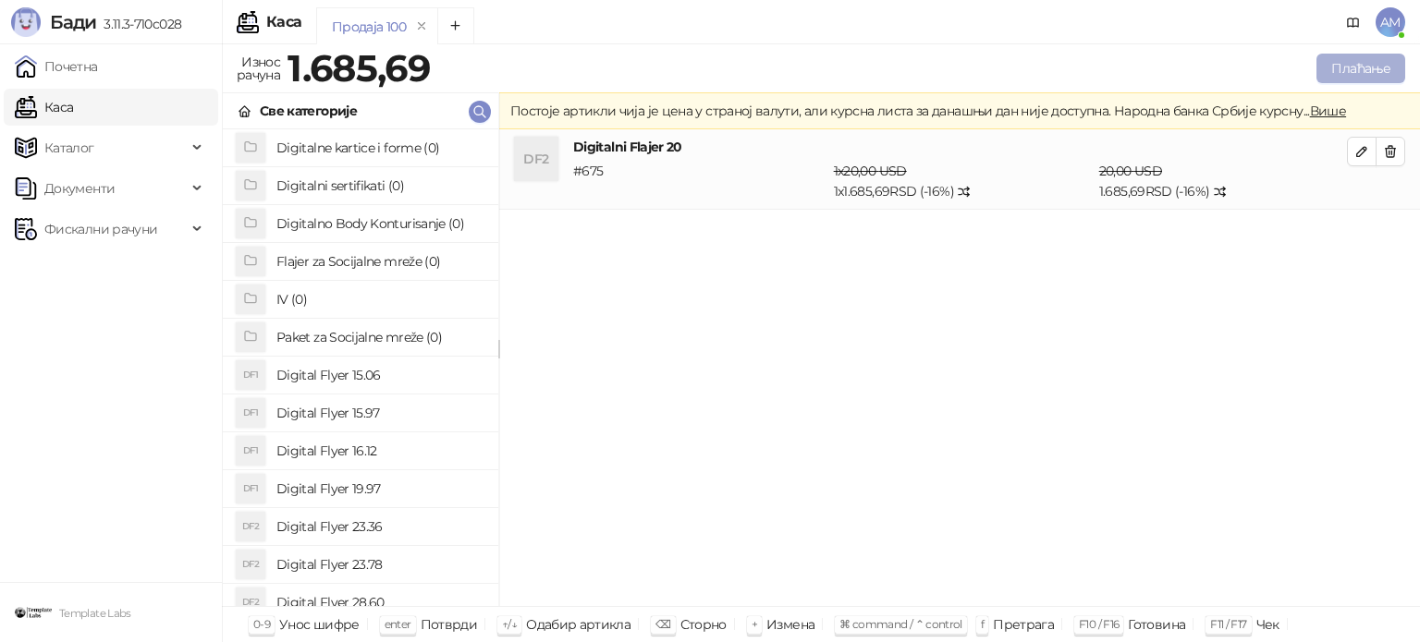
click at [1350, 67] on button "Плаћање" at bounding box center [1360, 69] width 89 height 30
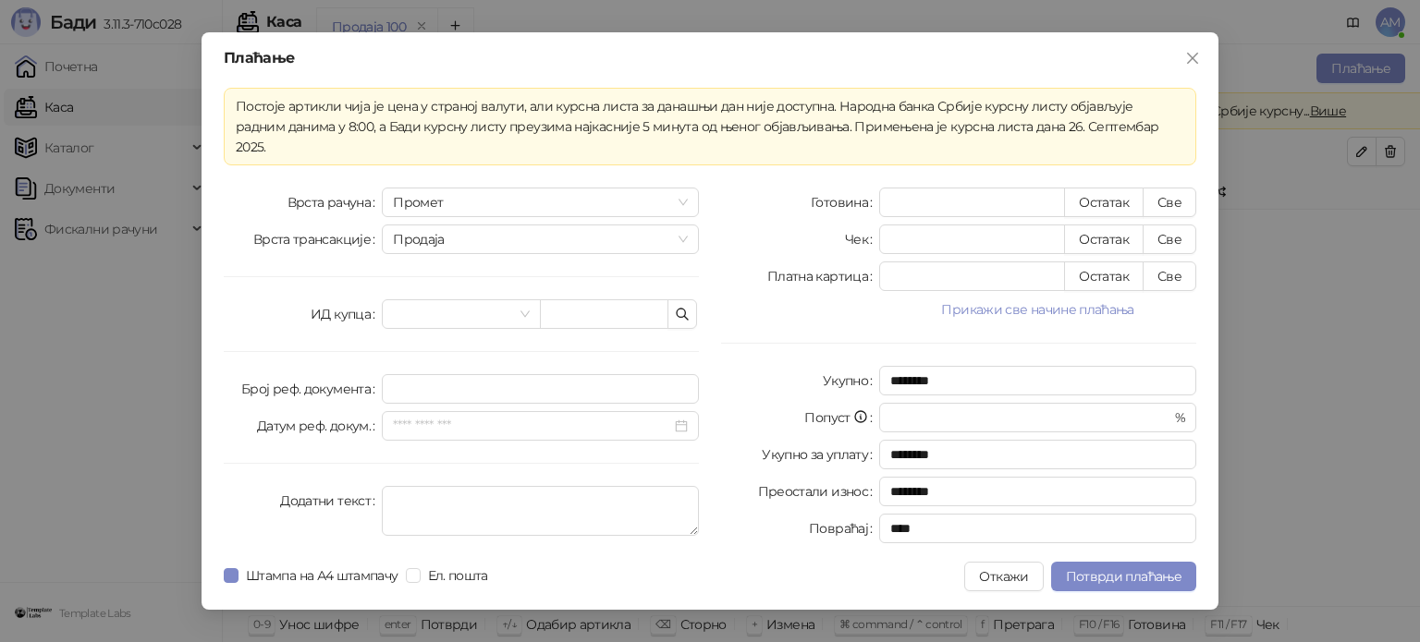
drag, startPoint x: 1061, startPoint y: 290, endPoint x: 1083, endPoint y: 316, distance: 34.1
click at [1061, 299] on button "Прикажи све начине плаћања" at bounding box center [1037, 310] width 317 height 22
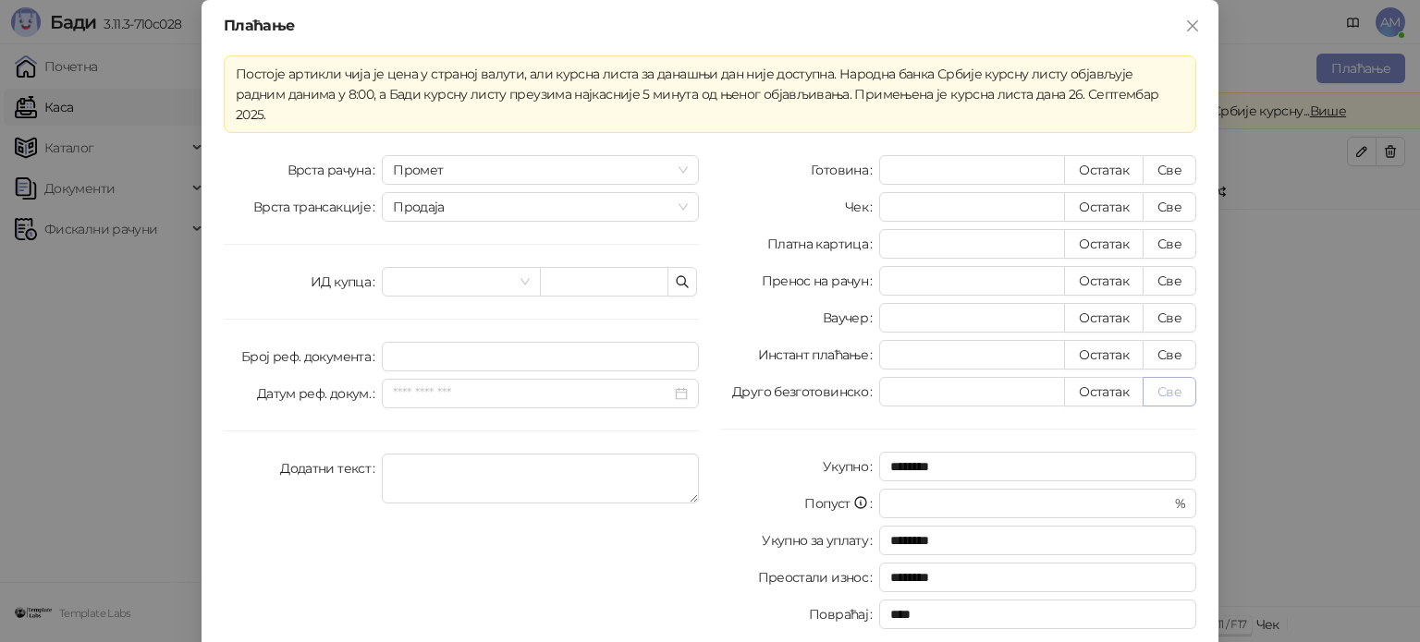
click at [1172, 380] on button "Све" at bounding box center [1169, 392] width 54 height 30
type input "*******"
type input "****"
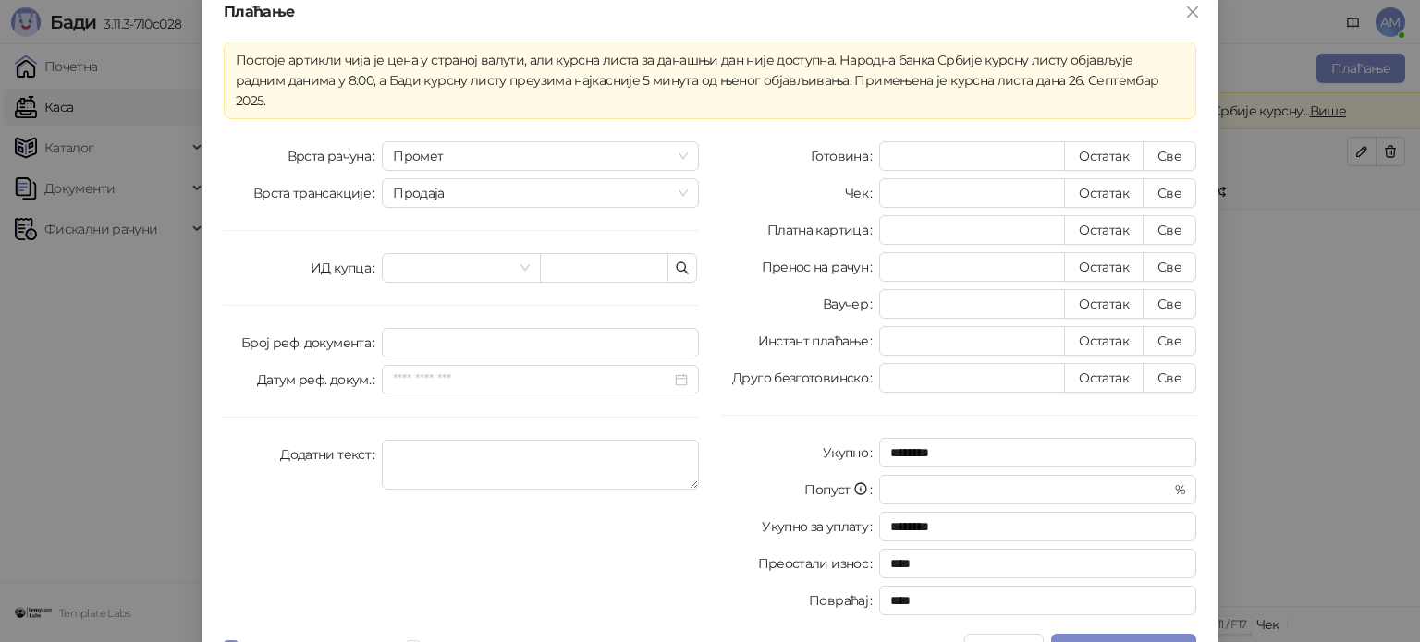
scroll to position [32, 0]
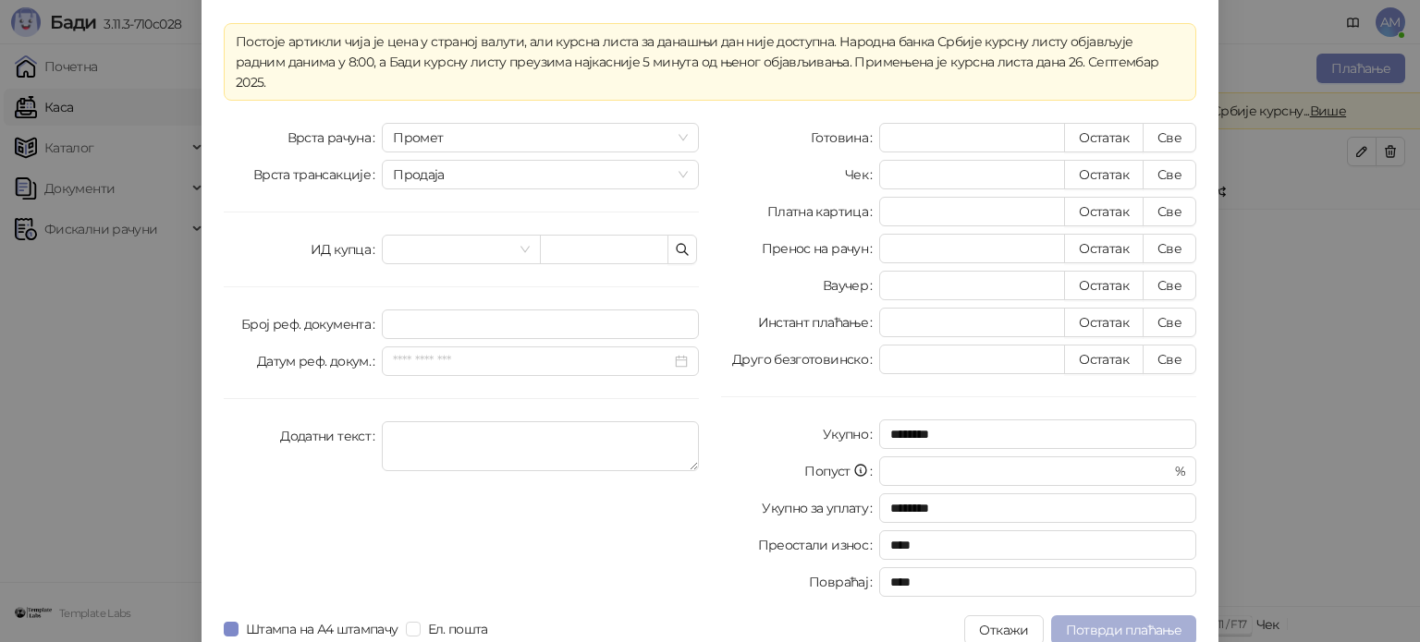
click at [1123, 622] on span "Потврди плаћање" at bounding box center [1124, 630] width 116 height 17
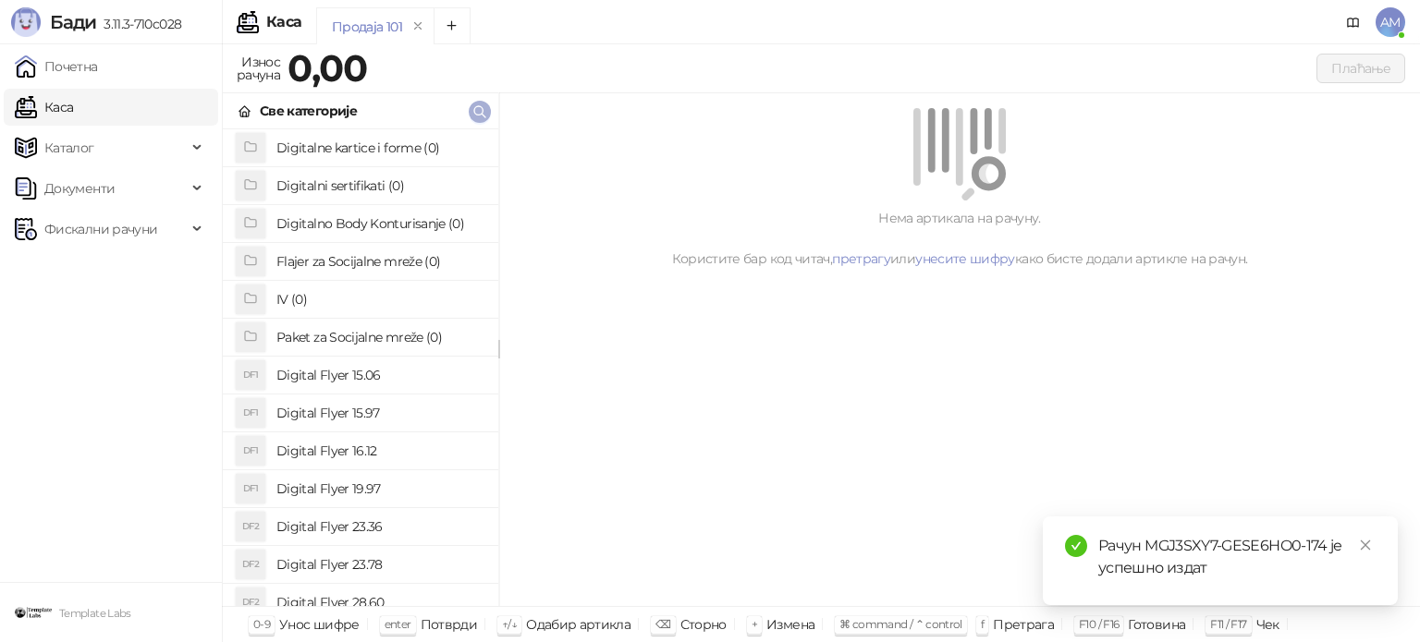
click at [474, 115] on icon "button" at bounding box center [479, 111] width 15 height 15
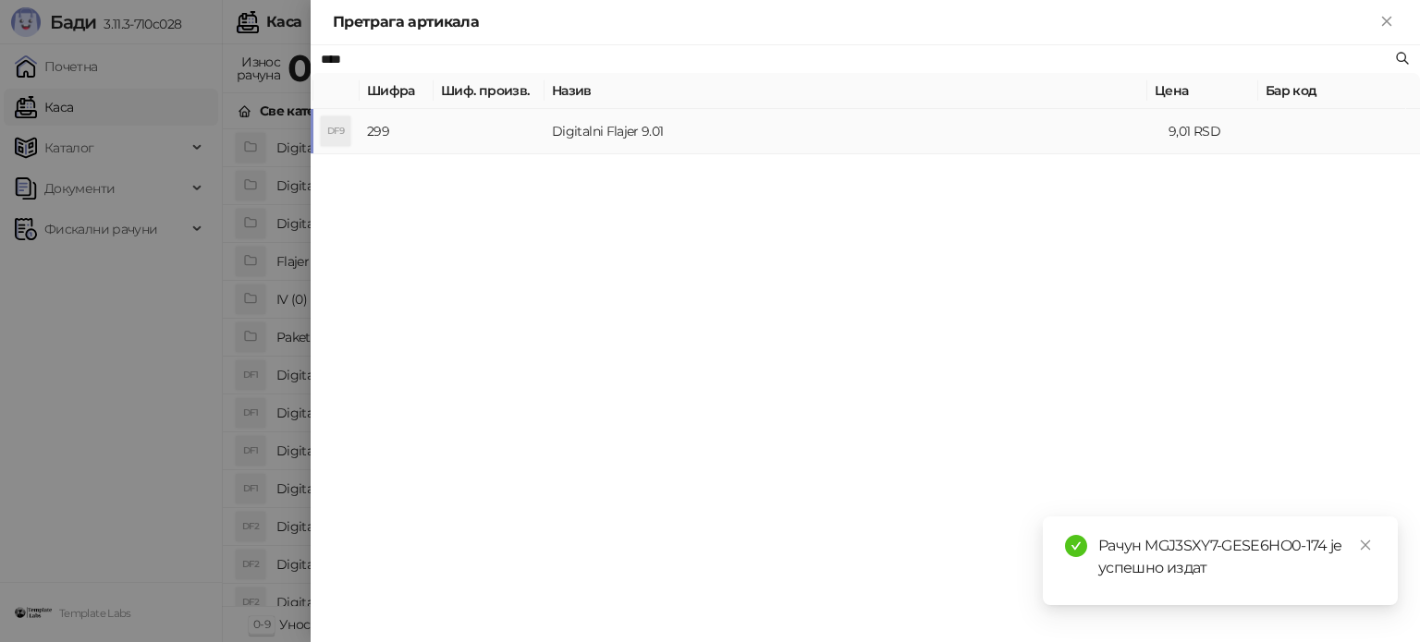
type input "****"
click at [530, 128] on td at bounding box center [489, 131] width 111 height 45
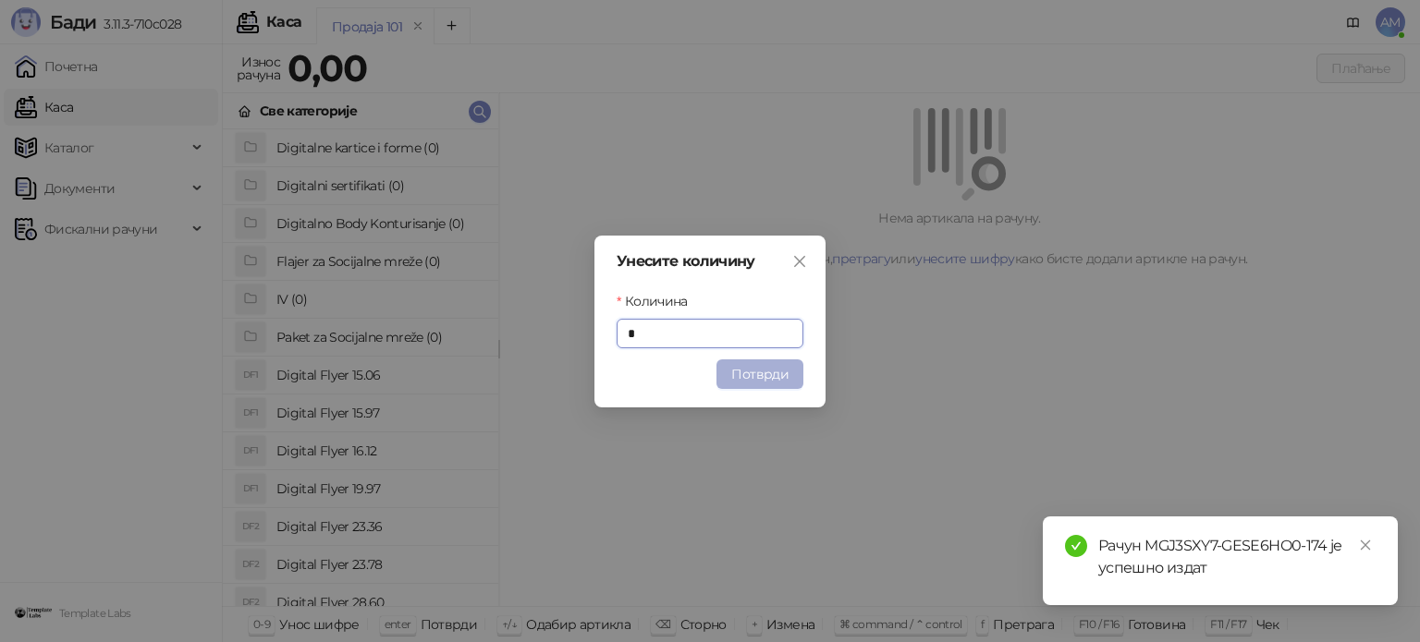
click at [757, 369] on button "Потврди" at bounding box center [759, 375] width 87 height 30
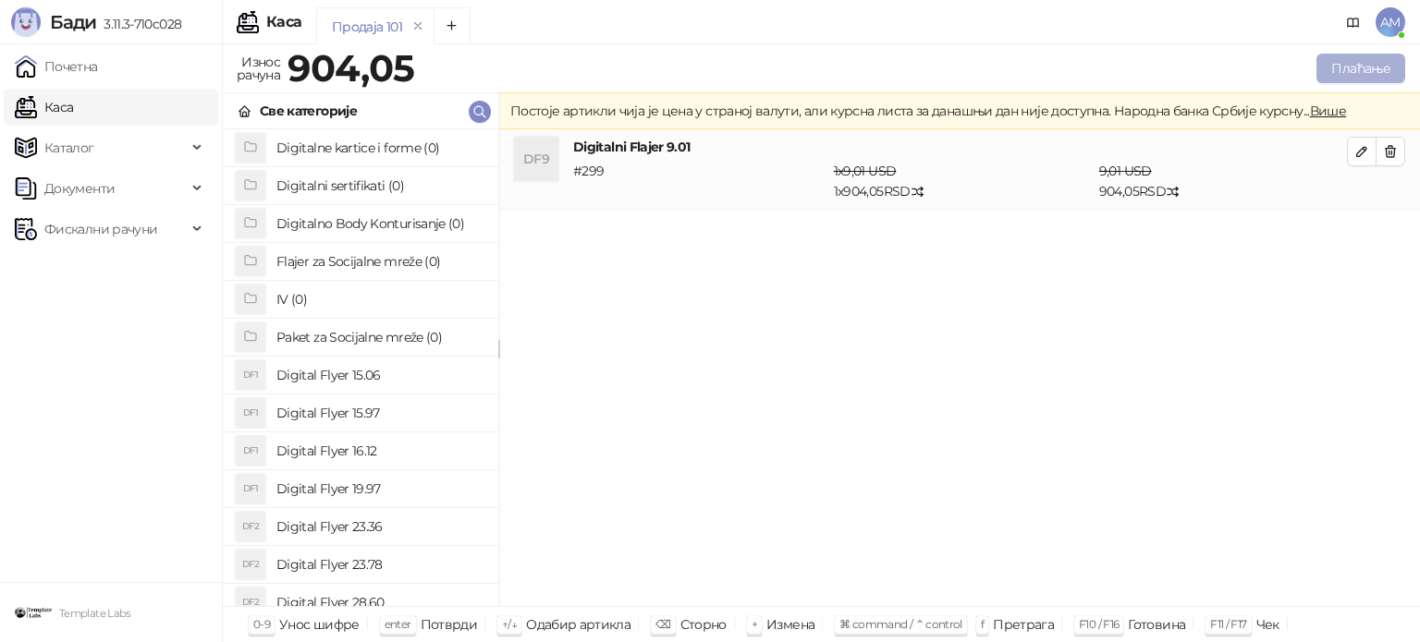
click at [1343, 59] on button "Плаћање" at bounding box center [1360, 69] width 89 height 30
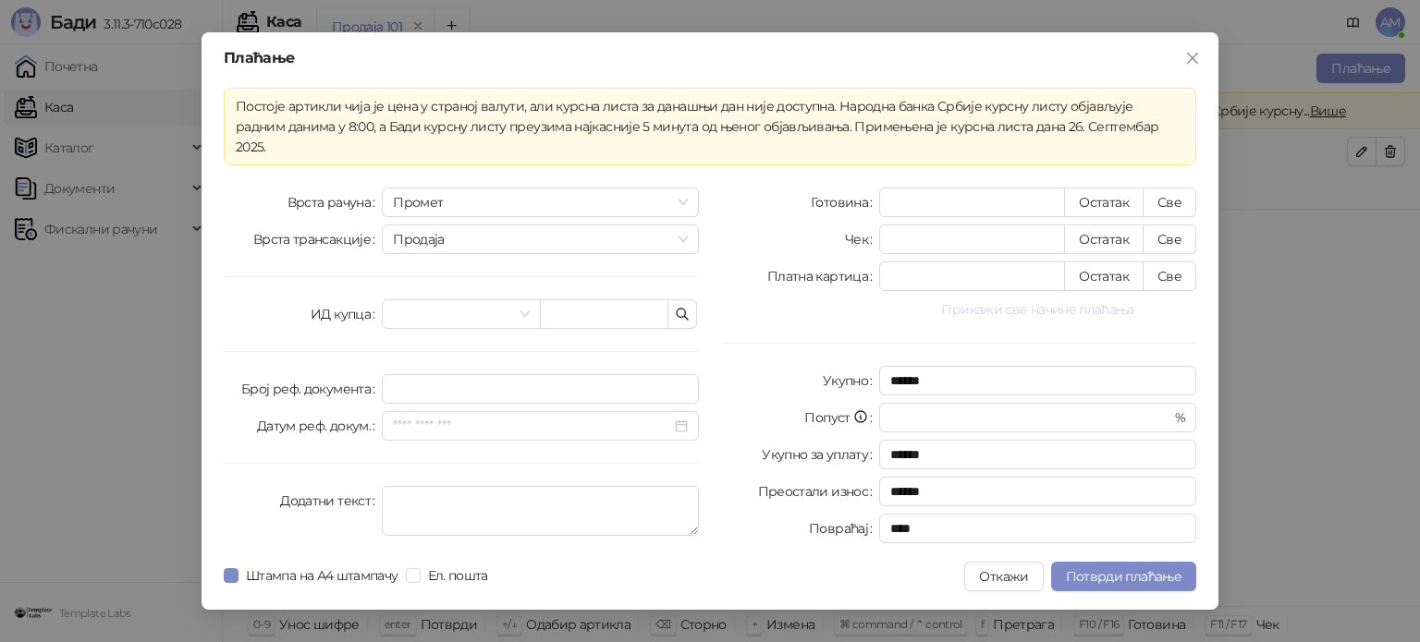
click at [1069, 302] on button "Прикажи све начине плаћања" at bounding box center [1037, 310] width 317 height 22
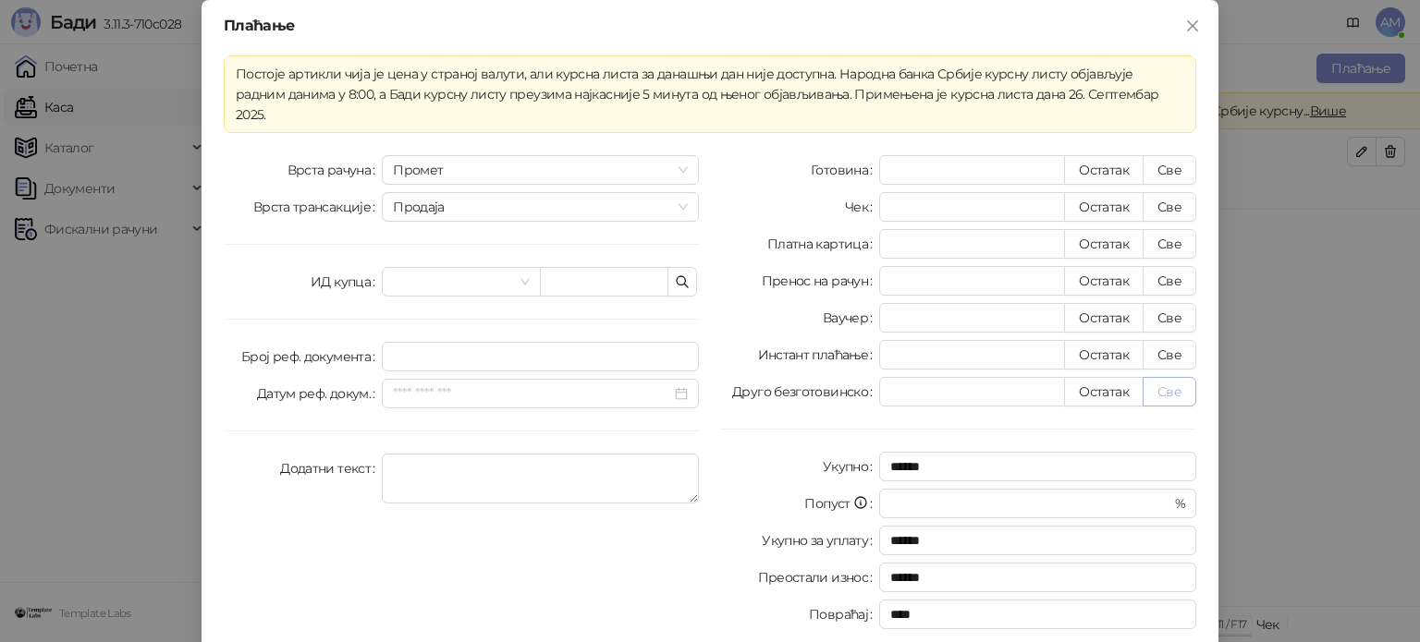
click at [1166, 377] on button "Све" at bounding box center [1169, 392] width 54 height 30
type input "******"
type input "****"
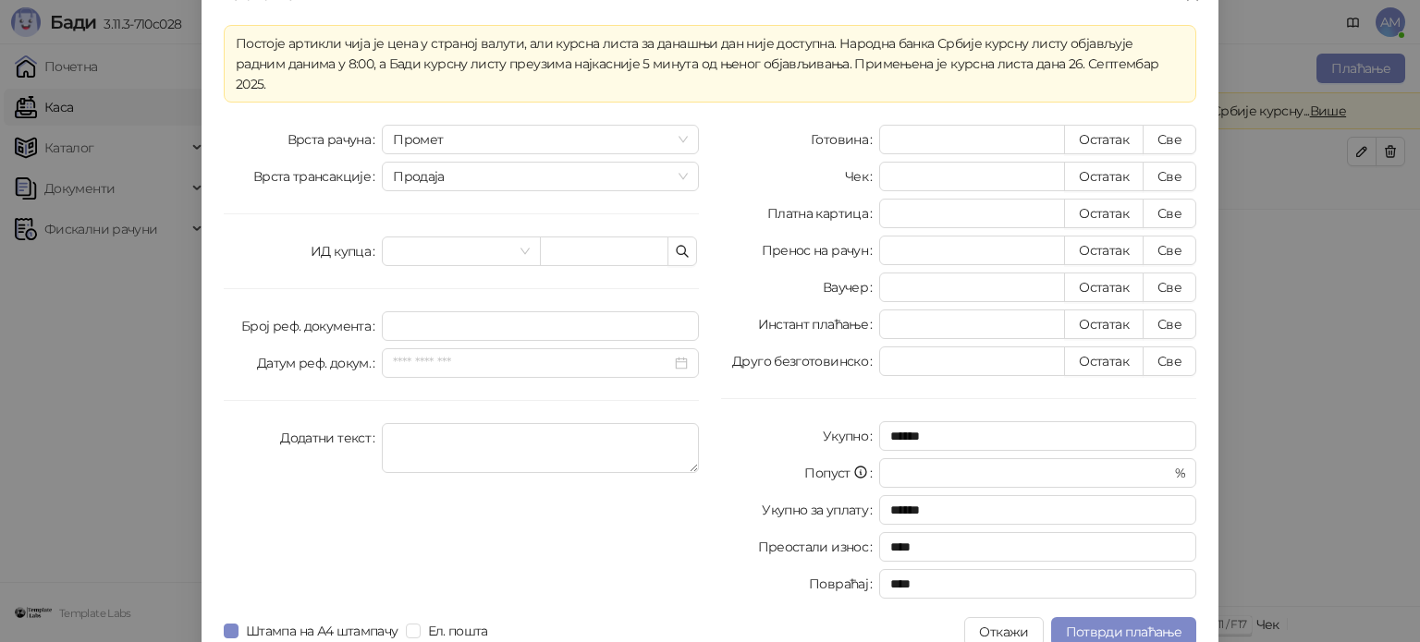
scroll to position [32, 0]
click at [1141, 622] on span "Потврди плаћање" at bounding box center [1124, 630] width 116 height 17
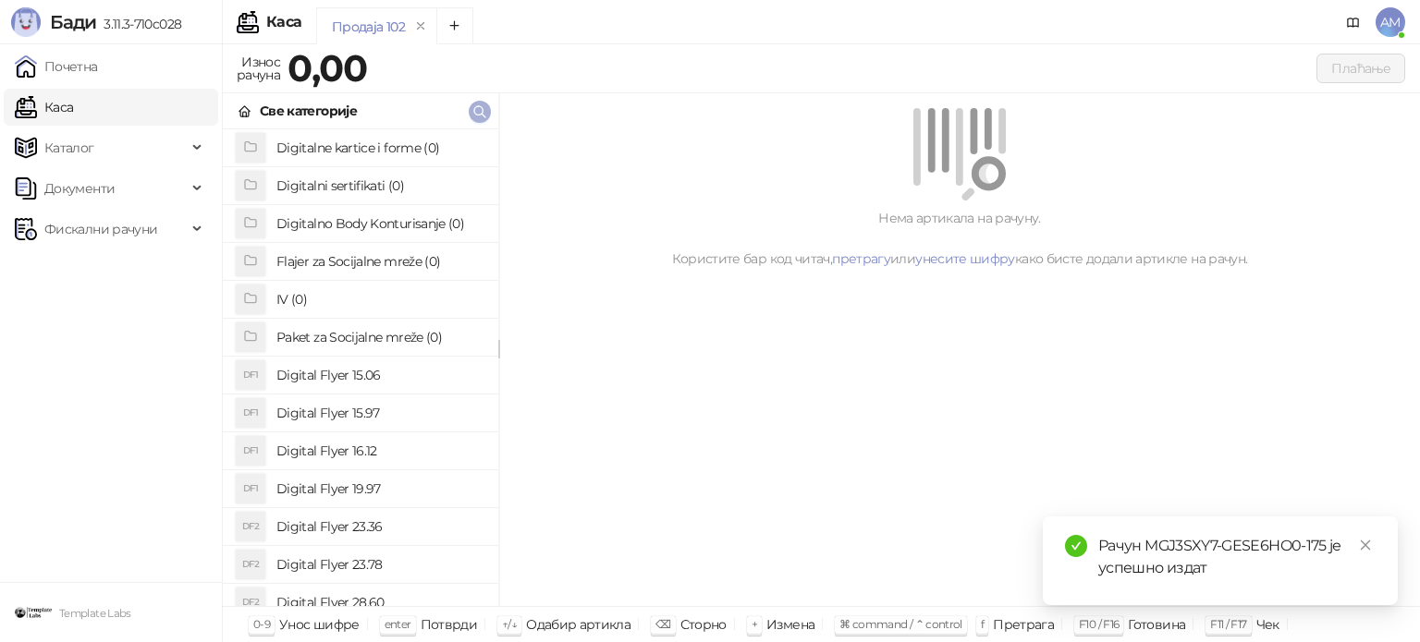
click at [485, 109] on icon "button" at bounding box center [479, 111] width 15 height 15
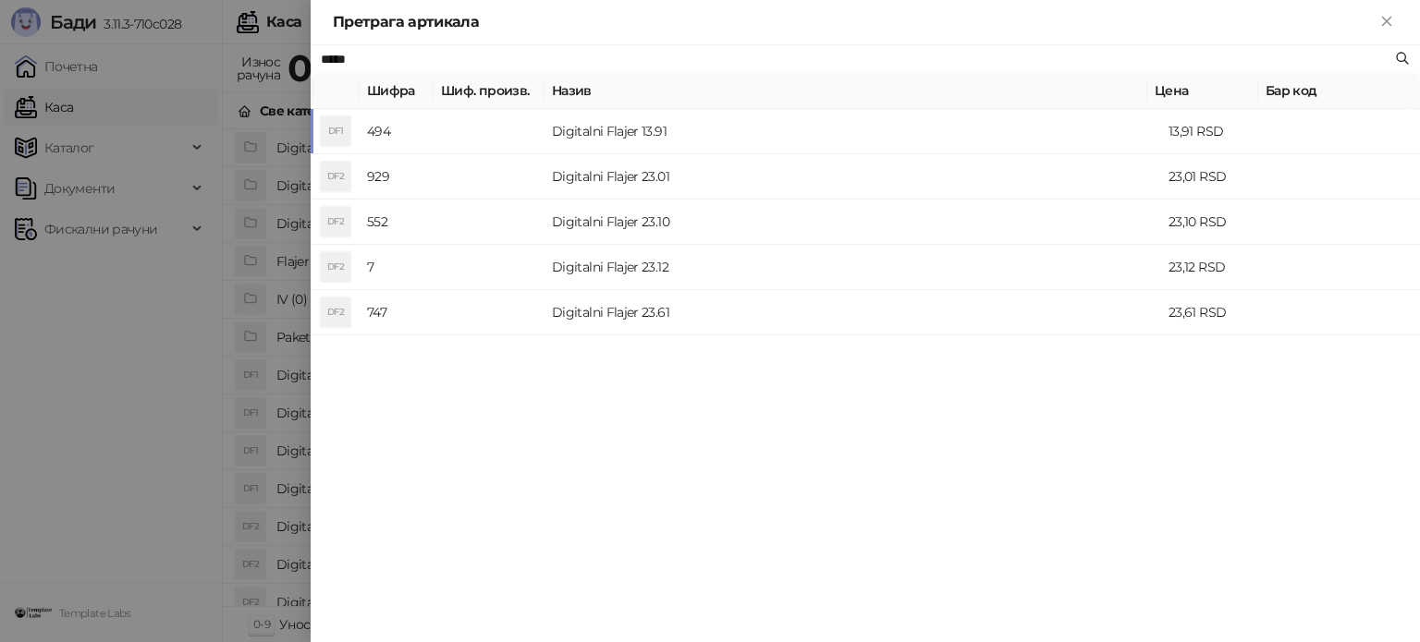
type input "*****"
click at [105, 147] on div at bounding box center [710, 321] width 1420 height 642
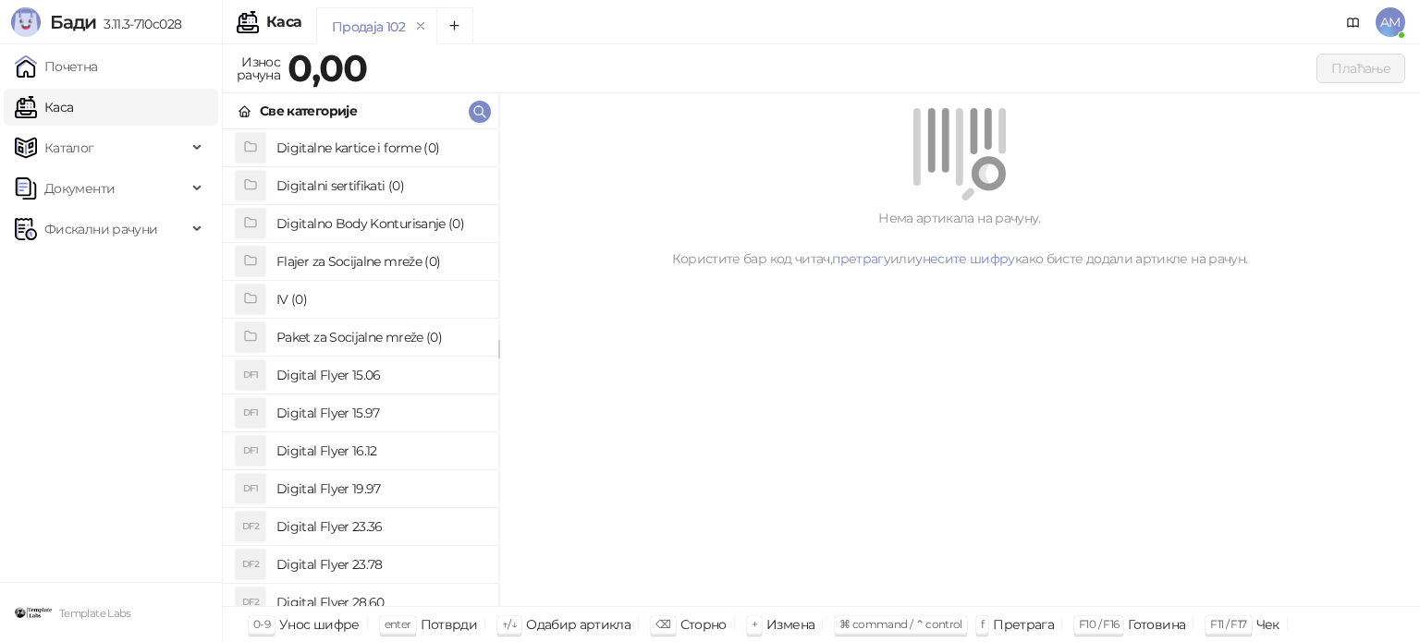
click at [105, 147] on span "Каталог" at bounding box center [101, 147] width 172 height 37
drag, startPoint x: 134, startPoint y: 275, endPoint x: 209, endPoint y: 262, distance: 76.1
click at [107, 275] on link "Артикли" at bounding box center [64, 269] width 85 height 37
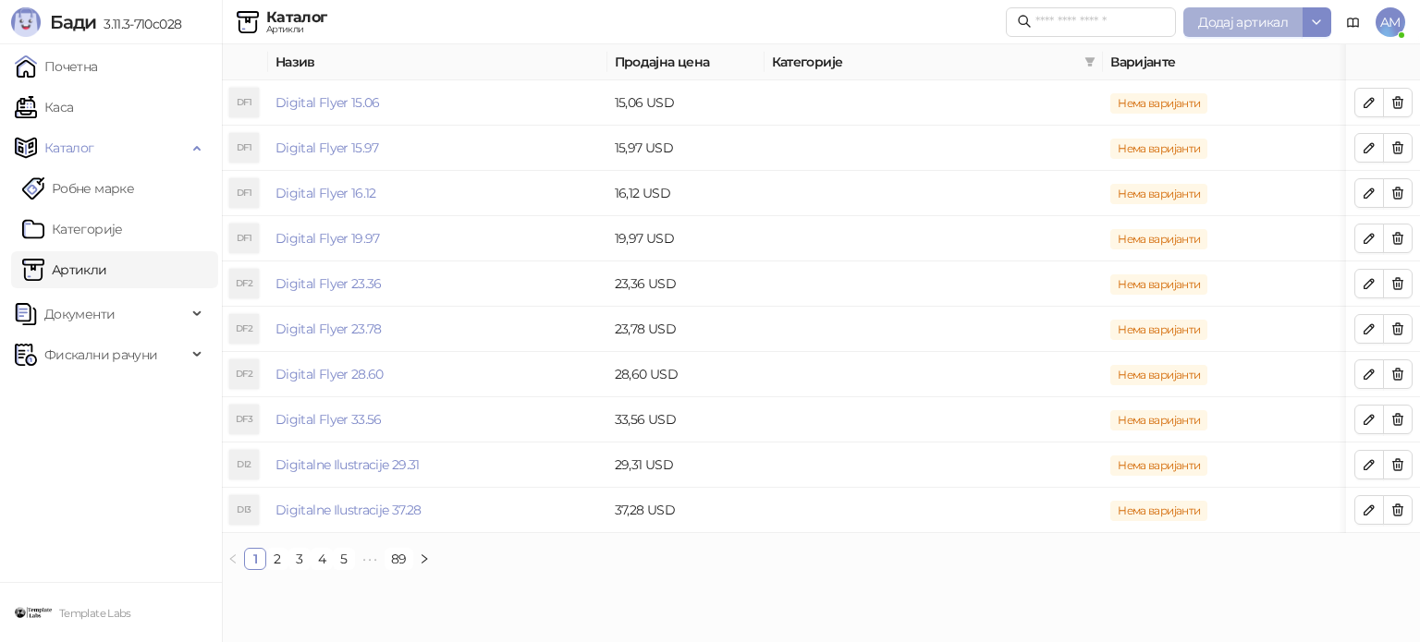
click at [1235, 29] on span "Додај артикал" at bounding box center [1243, 22] width 90 height 17
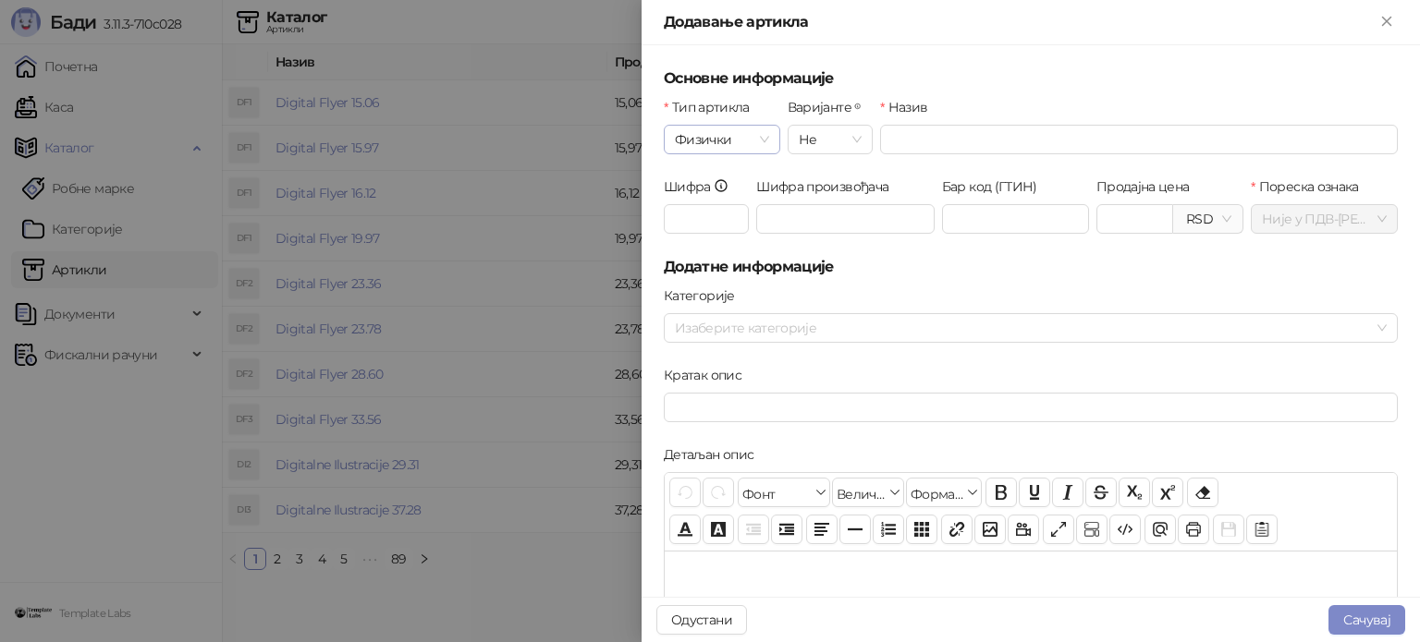
click at [719, 141] on span "Физички" at bounding box center [722, 140] width 94 height 28
click at [732, 210] on div "Дигитални" at bounding box center [720, 206] width 84 height 20
click at [993, 136] on input "Назив" at bounding box center [1139, 140] width 518 height 30
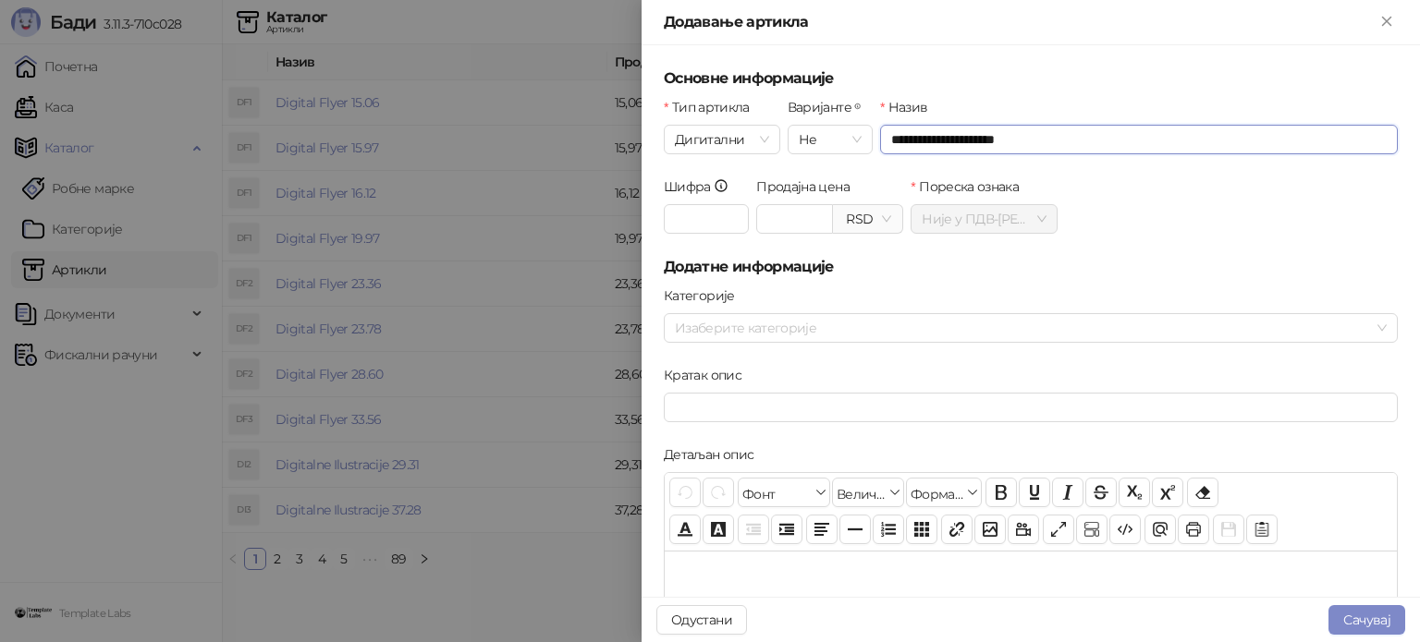
click at [847, 214] on span "RSD" at bounding box center [867, 219] width 47 height 28
type input "**********"
click at [867, 281] on div "USD - Američki Dolar" at bounding box center [904, 285] width 122 height 20
click at [770, 222] on input "Продајна цена" at bounding box center [794, 219] width 75 height 28
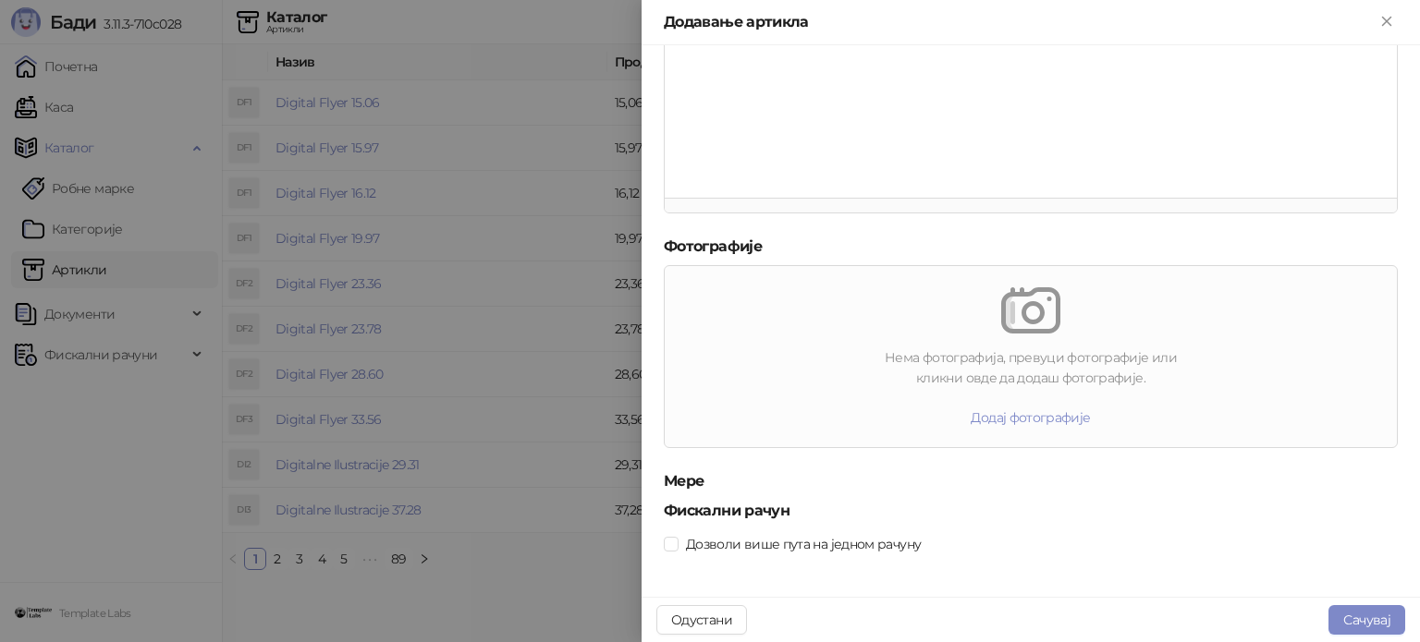
scroll to position [544, 0]
type input "*****"
click at [686, 541] on span "Дозволи више пута на једном рачуну" at bounding box center [803, 539] width 250 height 20
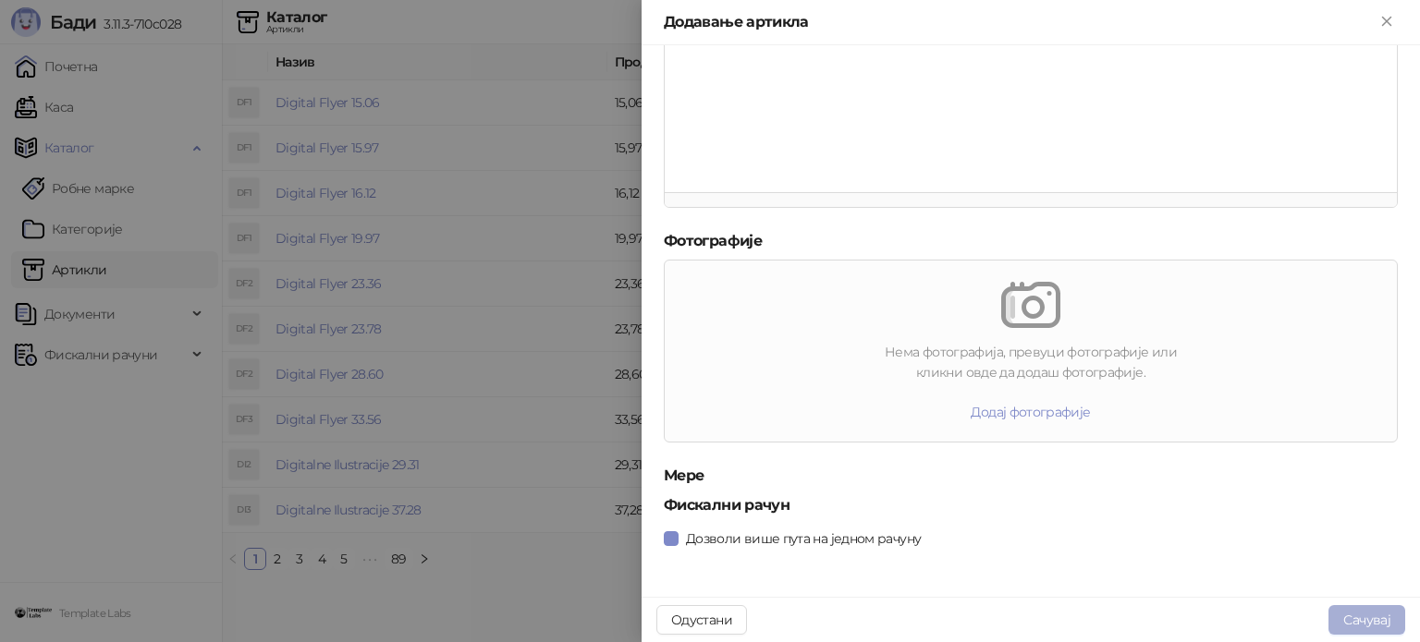
click at [1374, 620] on button "Сачувај" at bounding box center [1366, 620] width 77 height 30
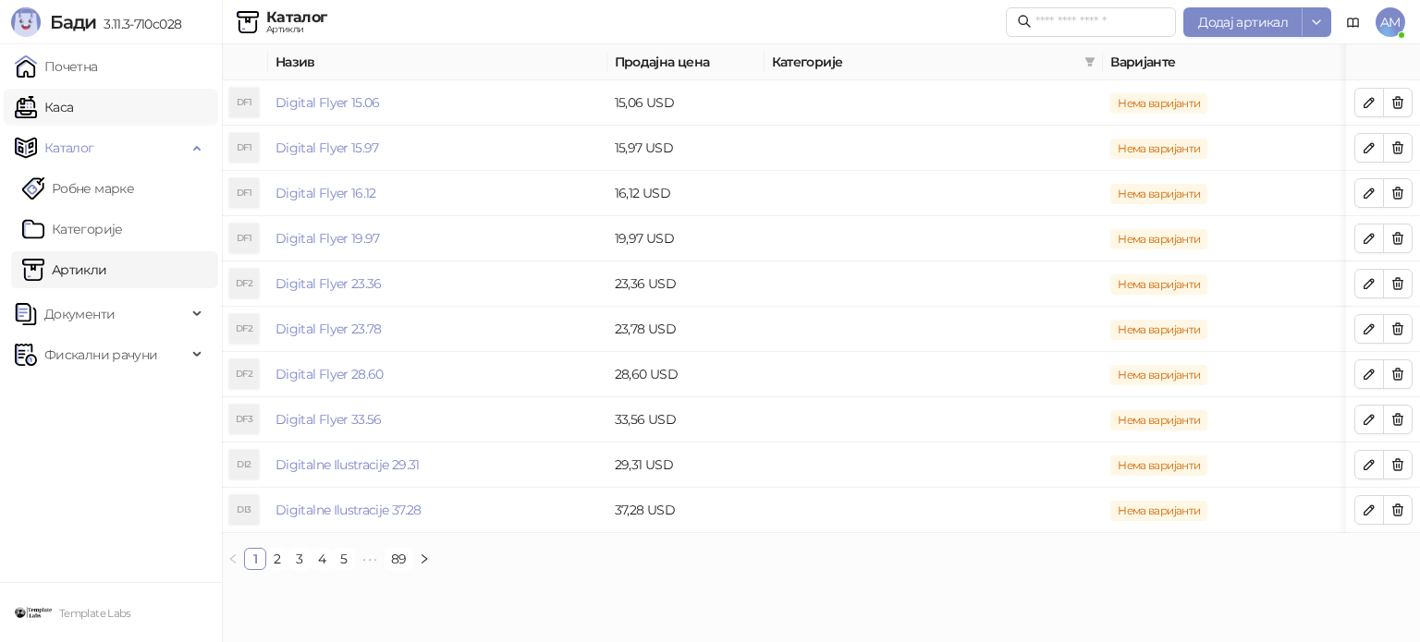
click at [70, 114] on link "Каса" at bounding box center [44, 107] width 58 height 37
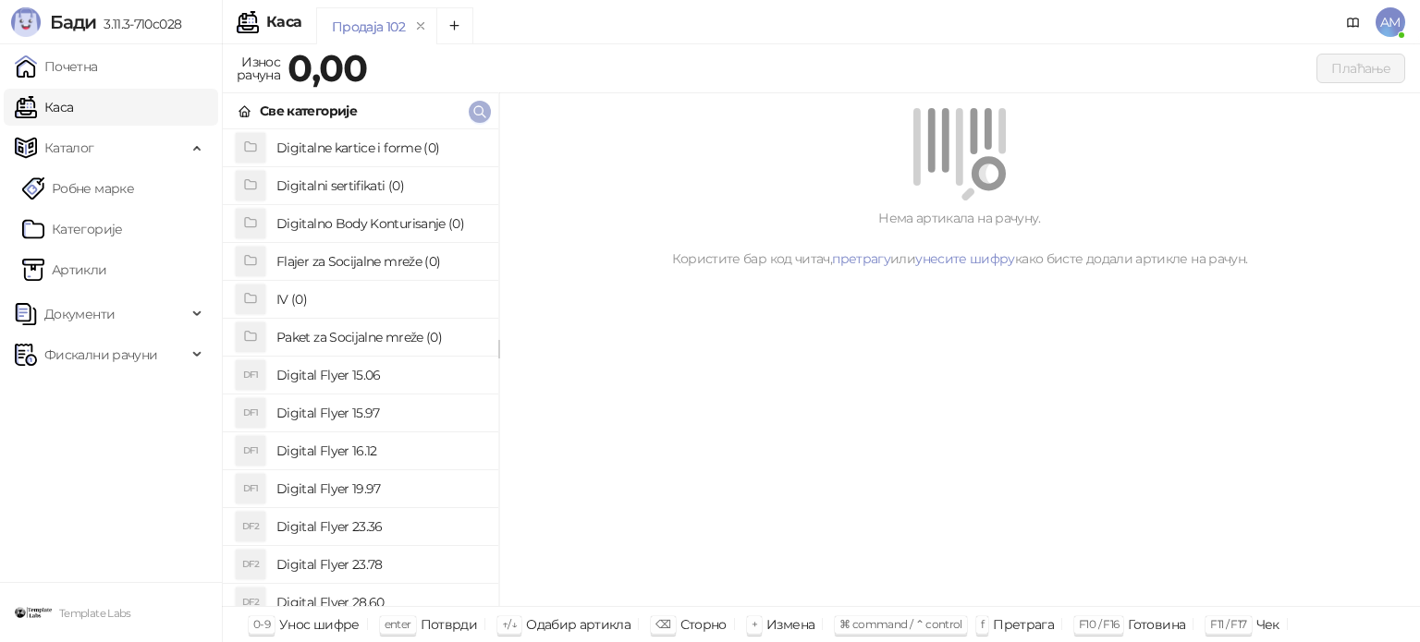
click at [479, 114] on icon "button" at bounding box center [479, 111] width 11 height 11
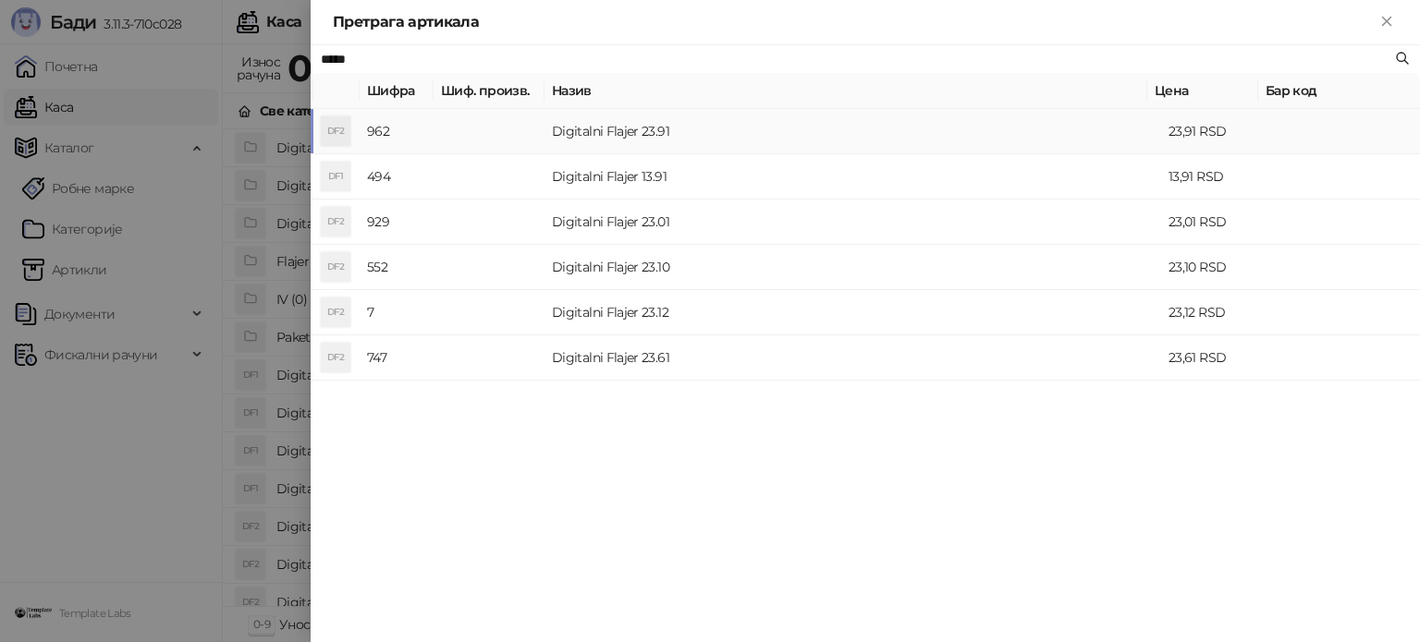
type input "*****"
click at [602, 125] on td "Digitalni Flajer 23.91" at bounding box center [852, 131] width 617 height 45
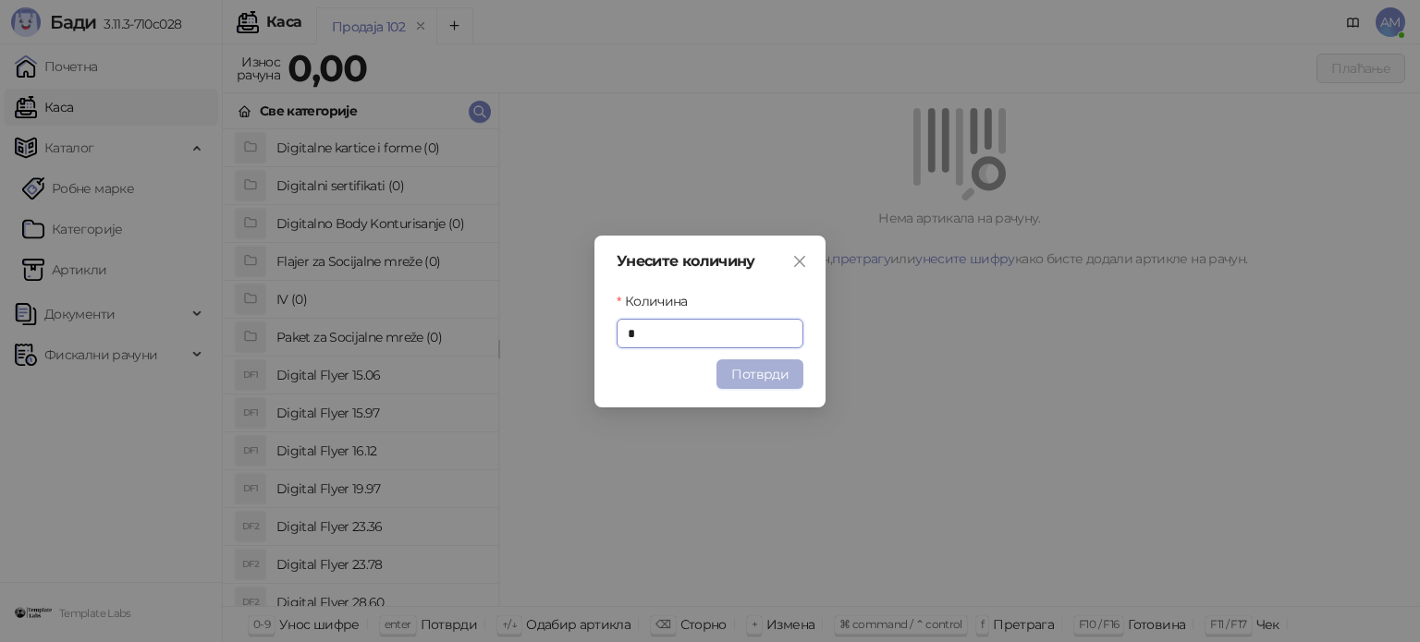
click at [757, 376] on button "Потврди" at bounding box center [759, 375] width 87 height 30
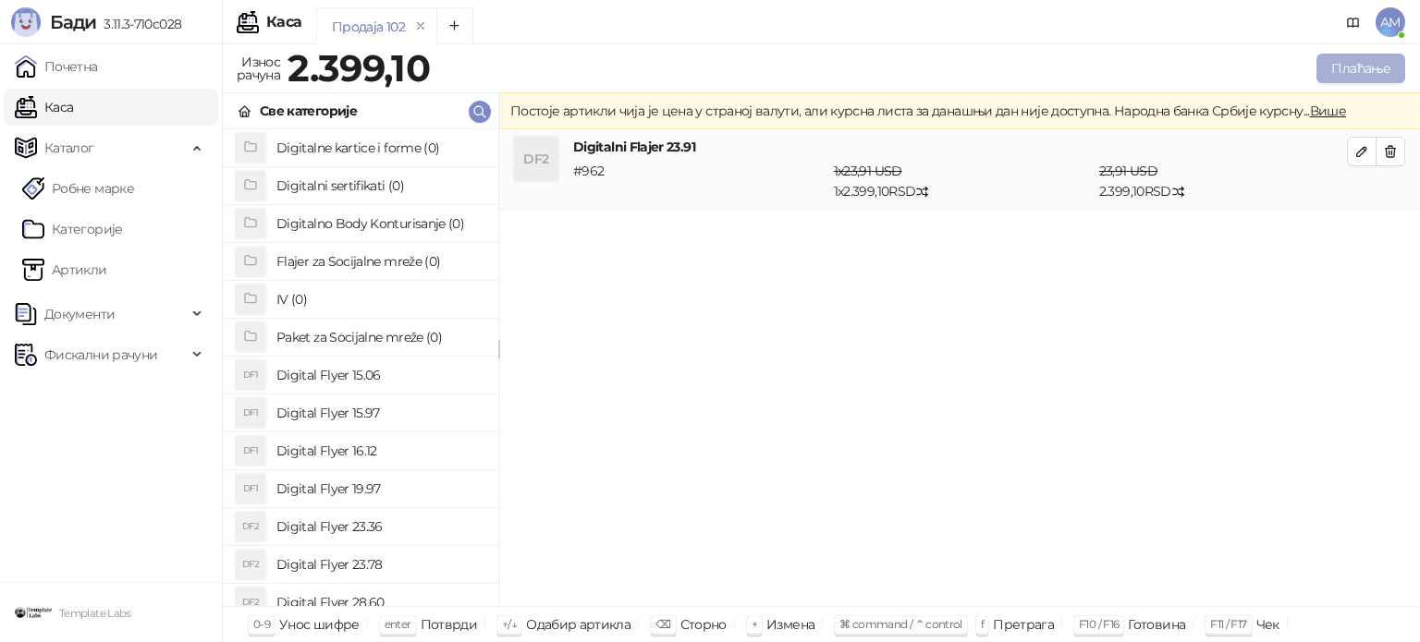
click at [1344, 55] on button "Плаћање" at bounding box center [1360, 69] width 89 height 30
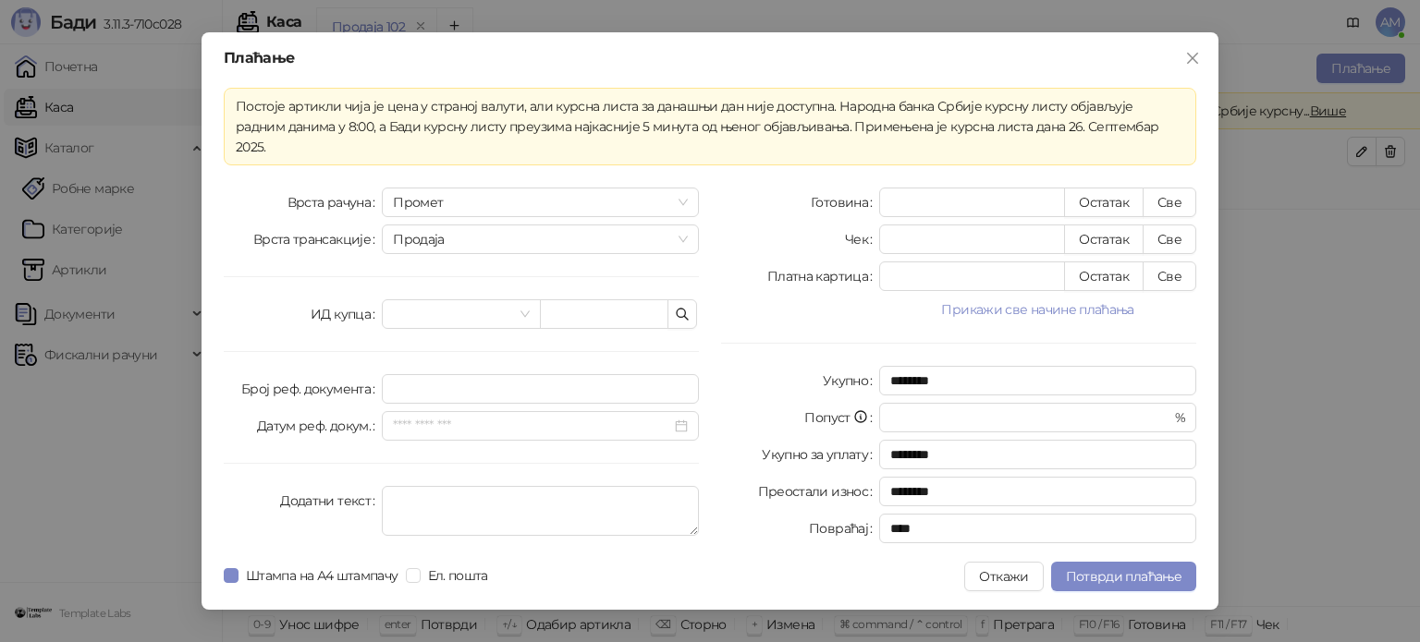
drag, startPoint x: 1078, startPoint y: 293, endPoint x: 1093, endPoint y: 310, distance: 22.9
click at [1077, 299] on button "Прикажи све начине плаћања" at bounding box center [1037, 310] width 317 height 22
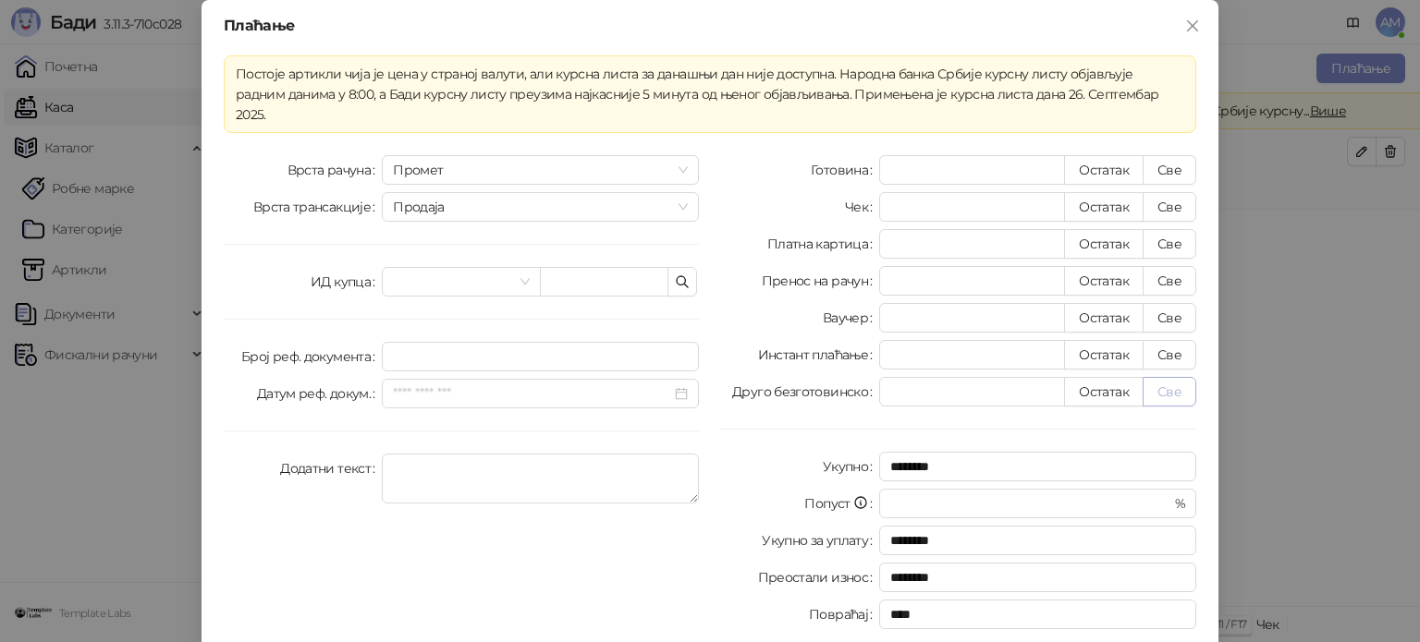
click at [1164, 377] on button "Све" at bounding box center [1169, 392] width 54 height 30
type input "******"
type input "****"
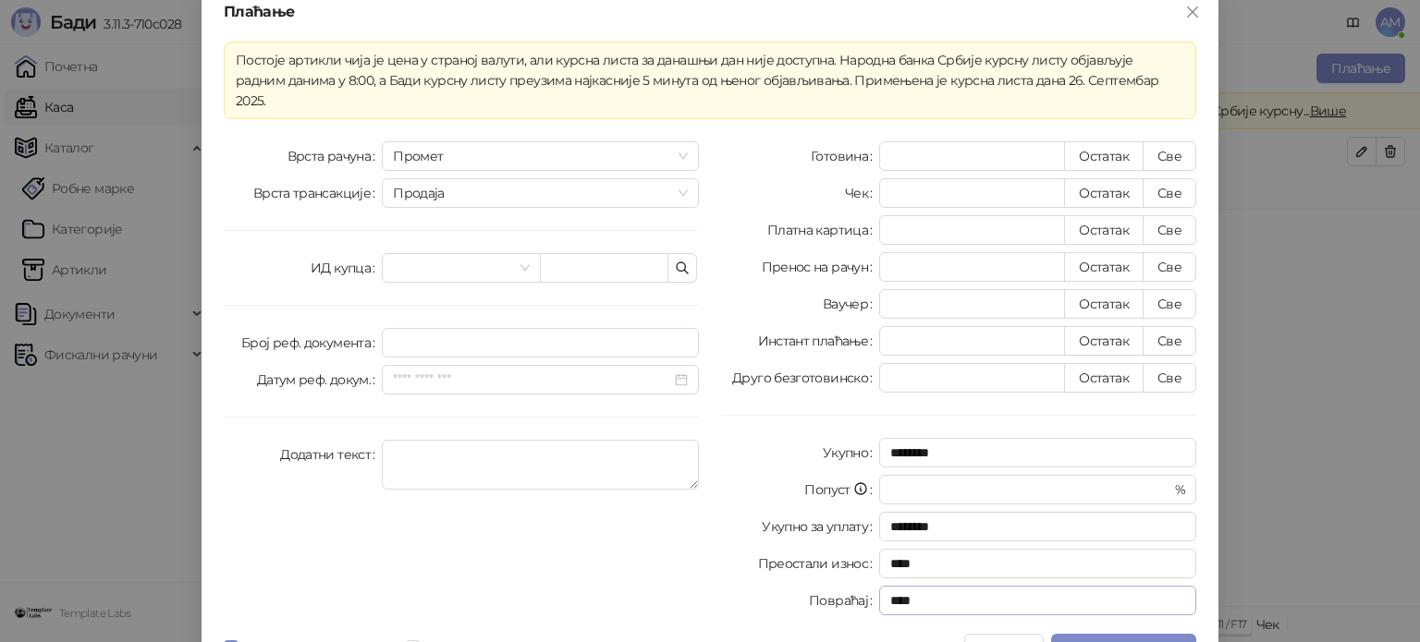
scroll to position [32, 0]
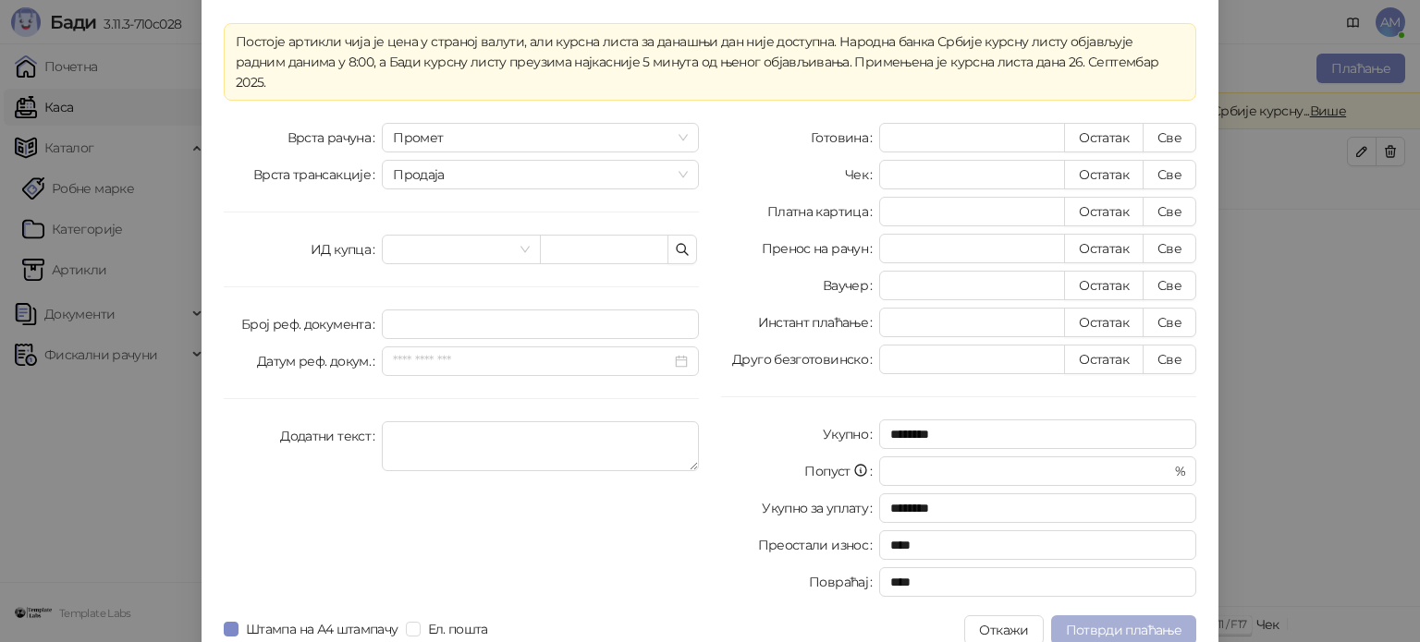
click at [1093, 622] on span "Потврди плаћање" at bounding box center [1124, 630] width 116 height 17
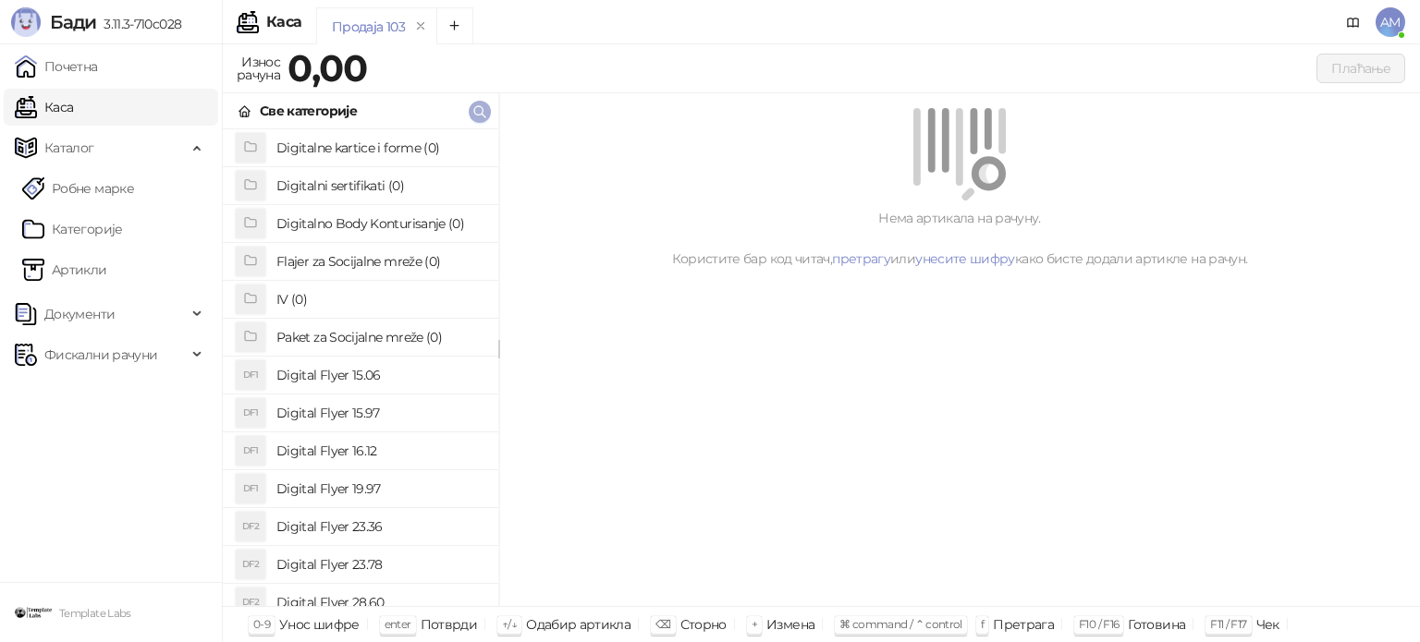
click at [476, 116] on icon "button" at bounding box center [479, 111] width 15 height 15
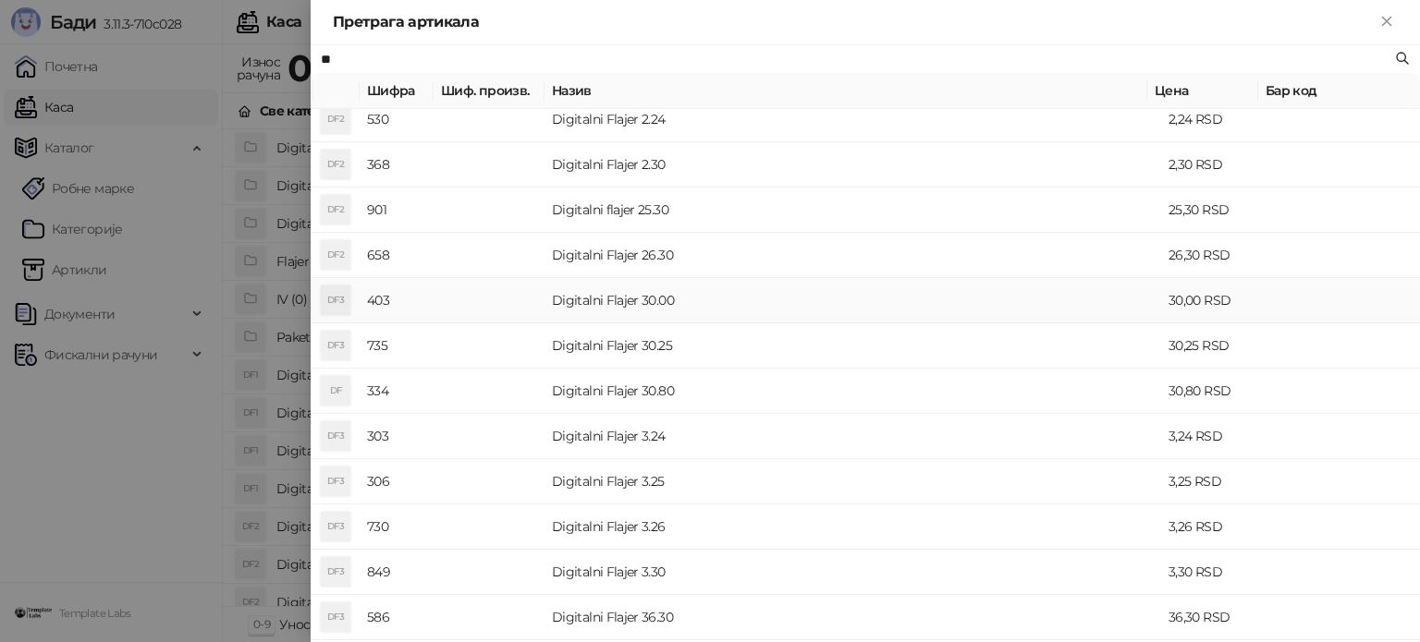
scroll to position [647, 0]
click at [643, 310] on td "Digitalni Flajer 30.00" at bounding box center [852, 299] width 617 height 45
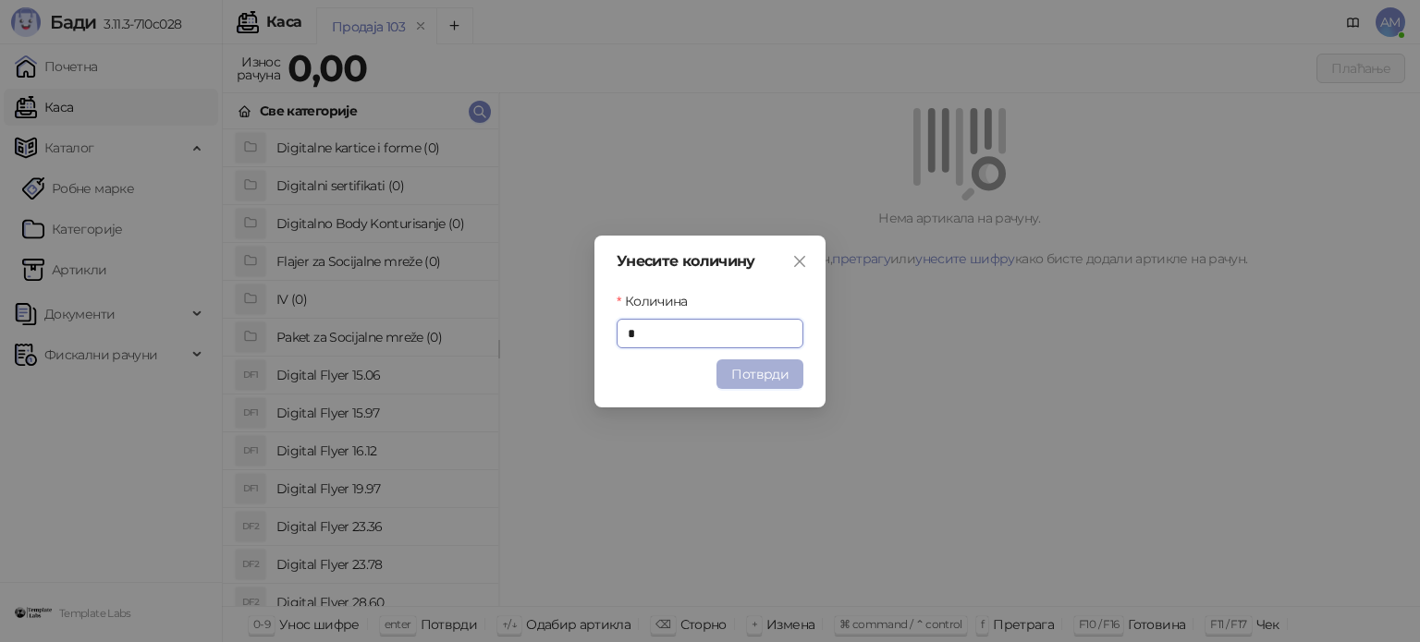
click at [751, 379] on button "Потврди" at bounding box center [759, 375] width 87 height 30
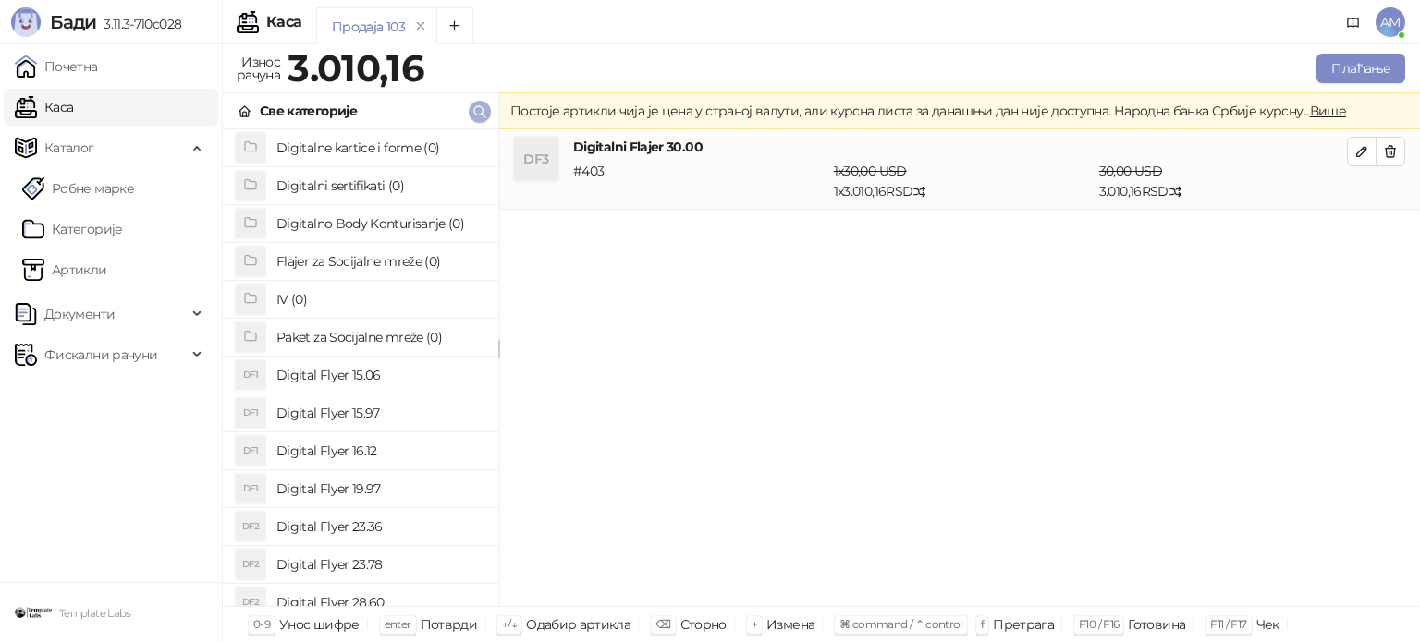
click at [480, 110] on icon "button" at bounding box center [479, 111] width 15 height 15
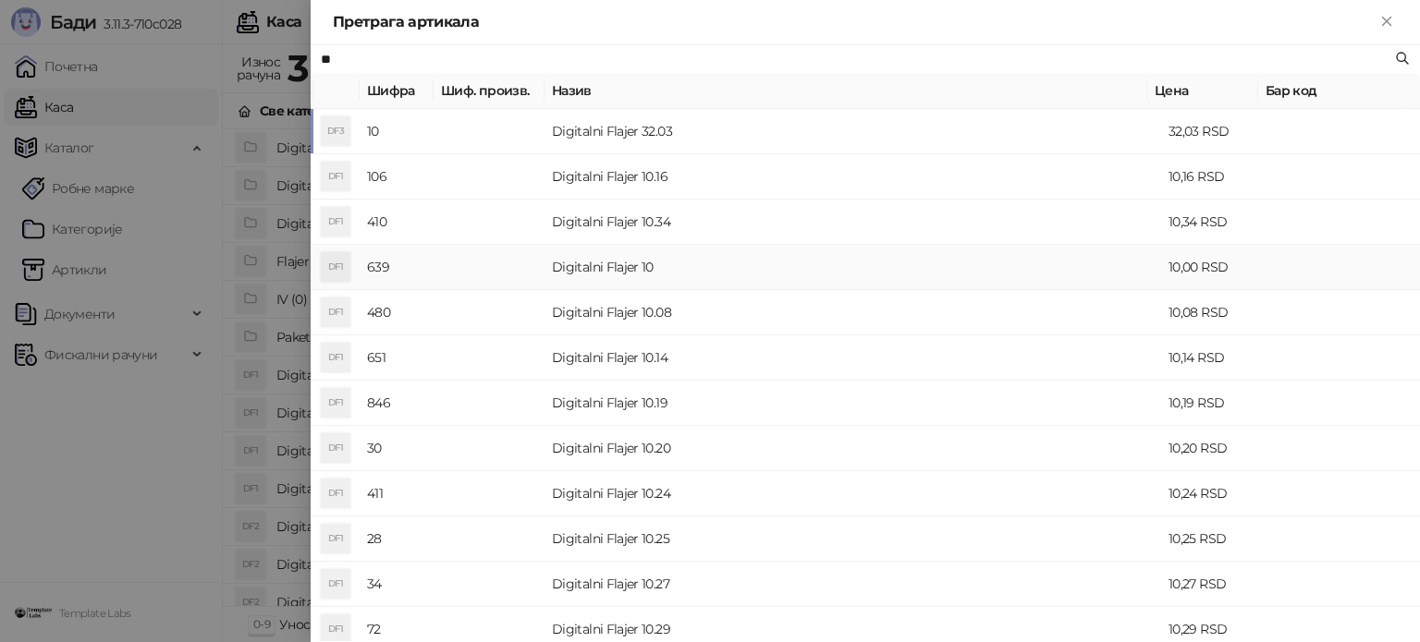
type input "**"
click at [536, 265] on td at bounding box center [489, 267] width 111 height 45
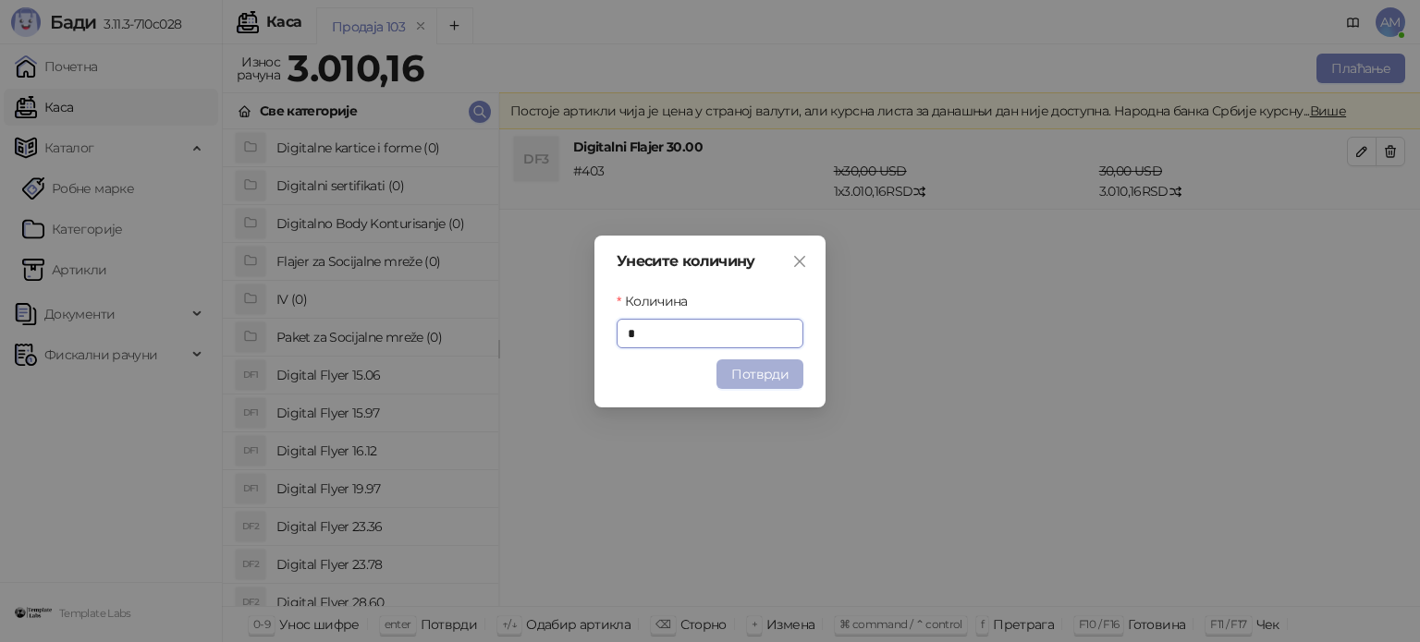
click at [775, 363] on button "Потврди" at bounding box center [759, 375] width 87 height 30
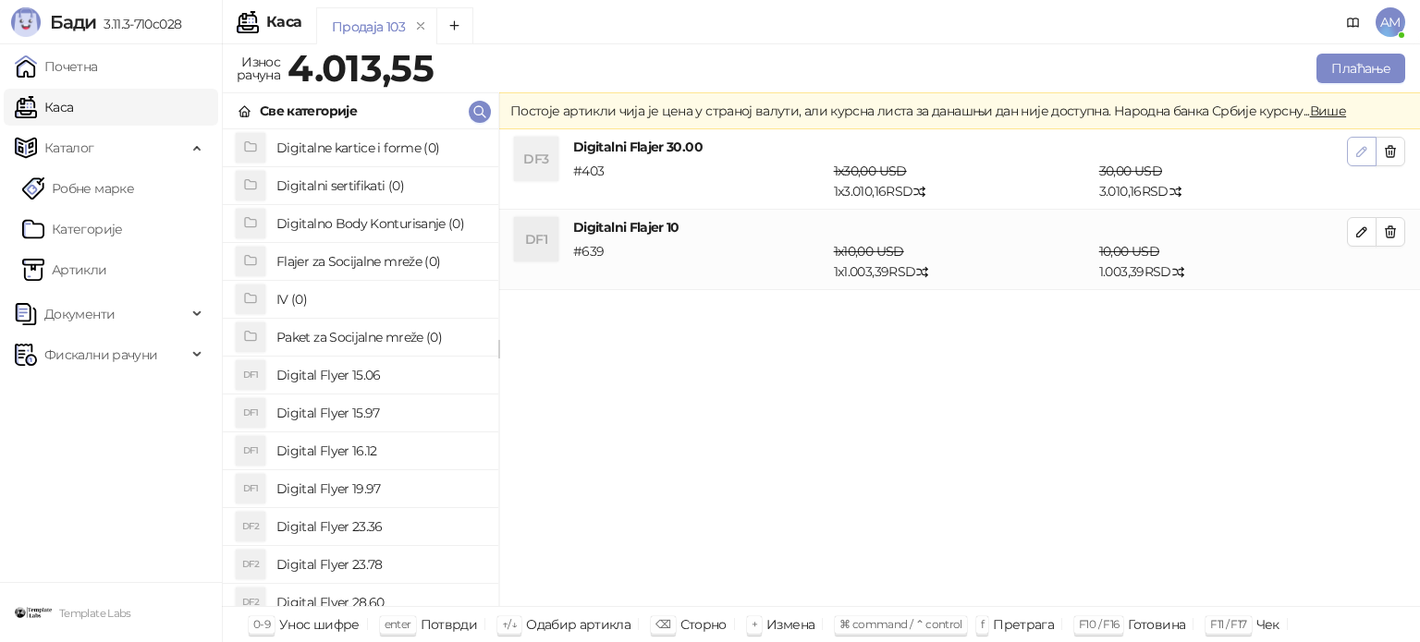
click at [1360, 149] on icon "button" at bounding box center [1361, 151] width 9 height 9
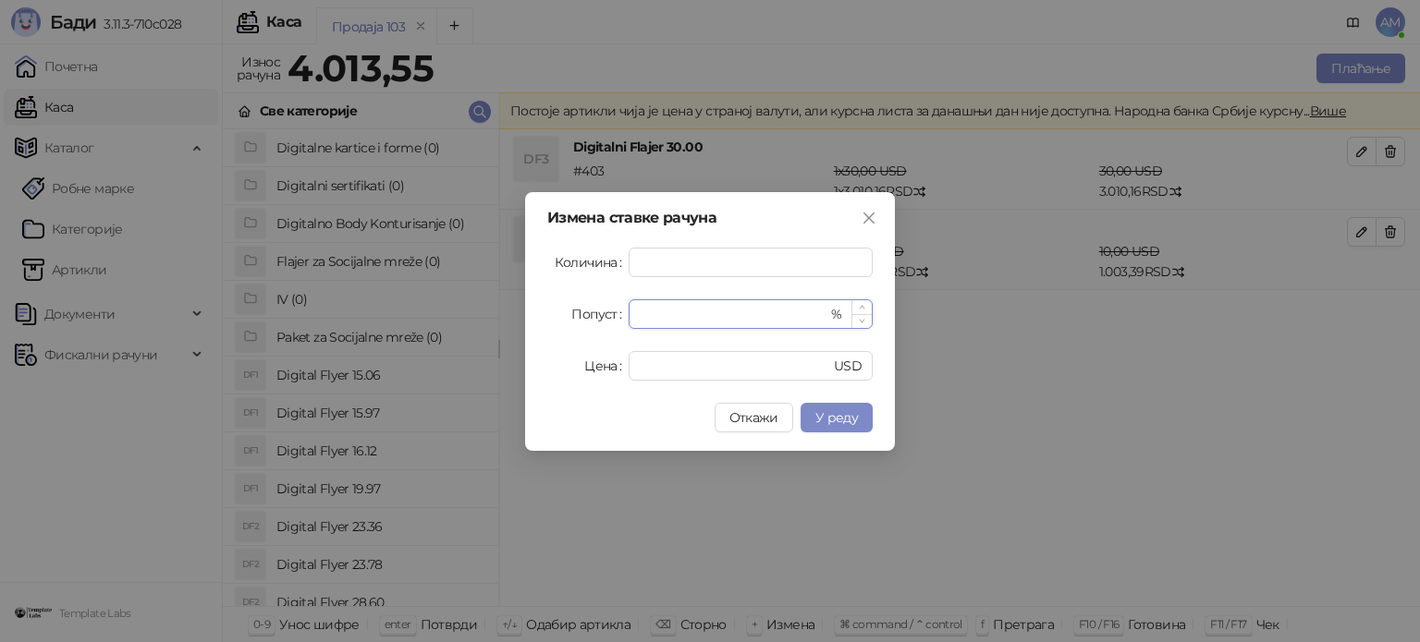
click at [640, 316] on input "*" at bounding box center [734, 314] width 188 height 28
drag, startPoint x: 643, startPoint y: 322, endPoint x: 630, endPoint y: 322, distance: 12.9
click at [630, 322] on div "* %" at bounding box center [751, 314] width 244 height 30
click at [856, 420] on span "У реду" at bounding box center [836, 417] width 43 height 17
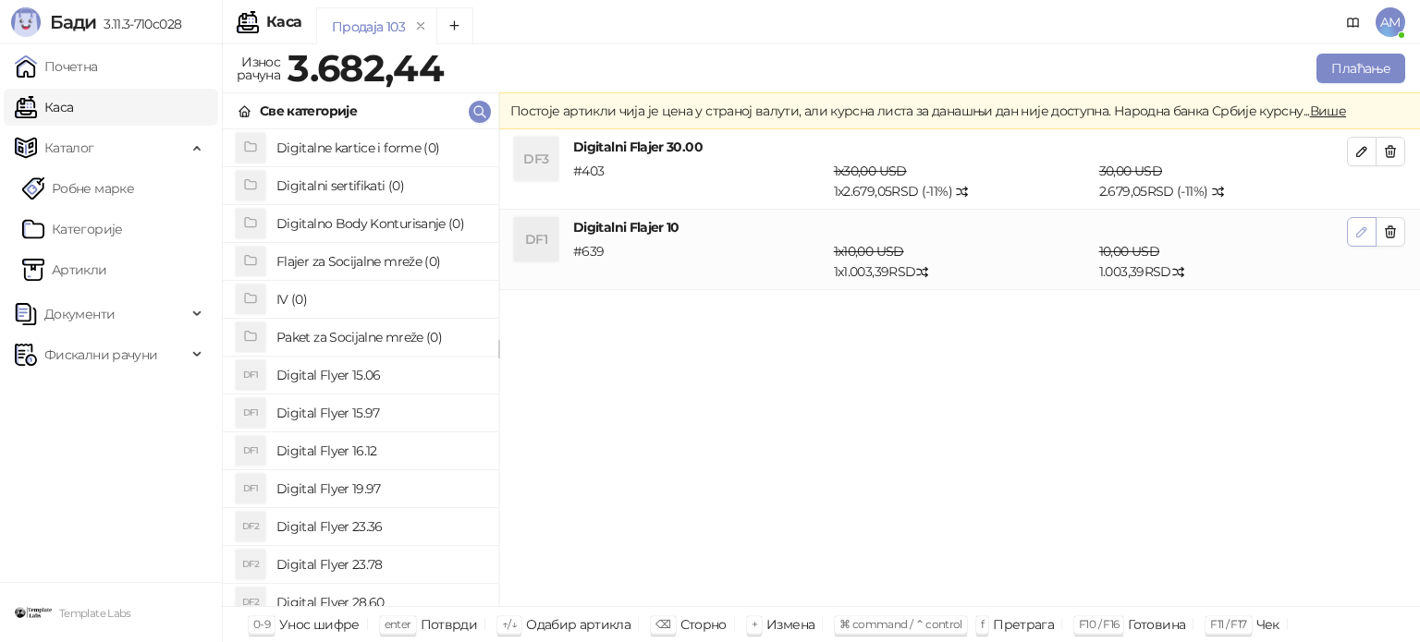
click at [1352, 227] on button "button" at bounding box center [1362, 232] width 30 height 30
type input "*"
type input "**"
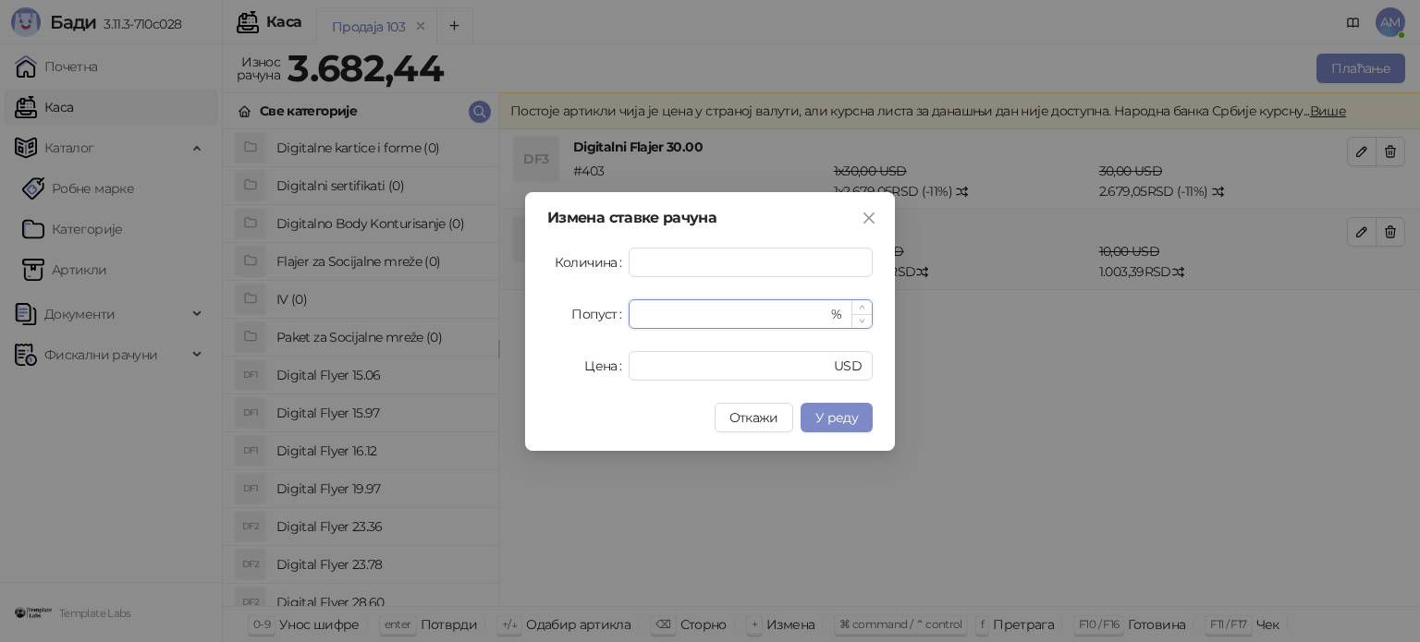
drag, startPoint x: 733, startPoint y: 313, endPoint x: 629, endPoint y: 318, distance: 103.6
click at [629, 318] on div "* %" at bounding box center [751, 314] width 244 height 30
click at [831, 406] on button "У реду" at bounding box center [836, 418] width 72 height 30
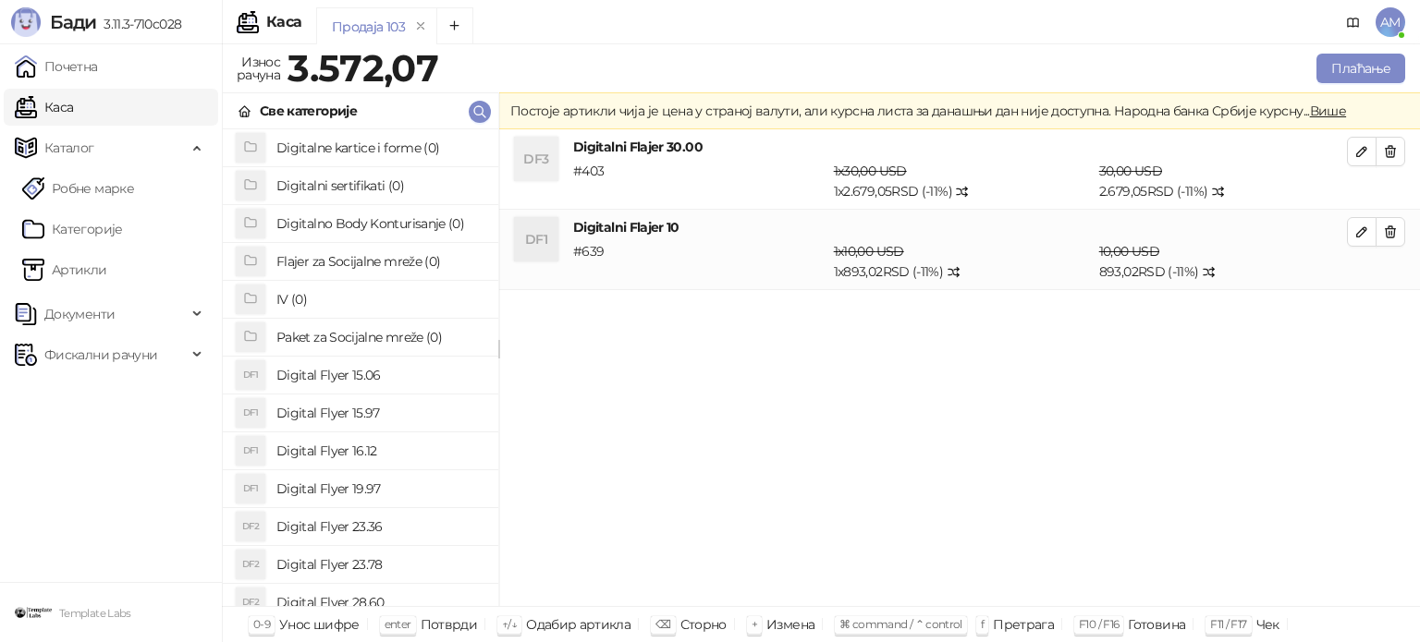
click at [1366, 225] on icon "button" at bounding box center [1361, 232] width 15 height 15
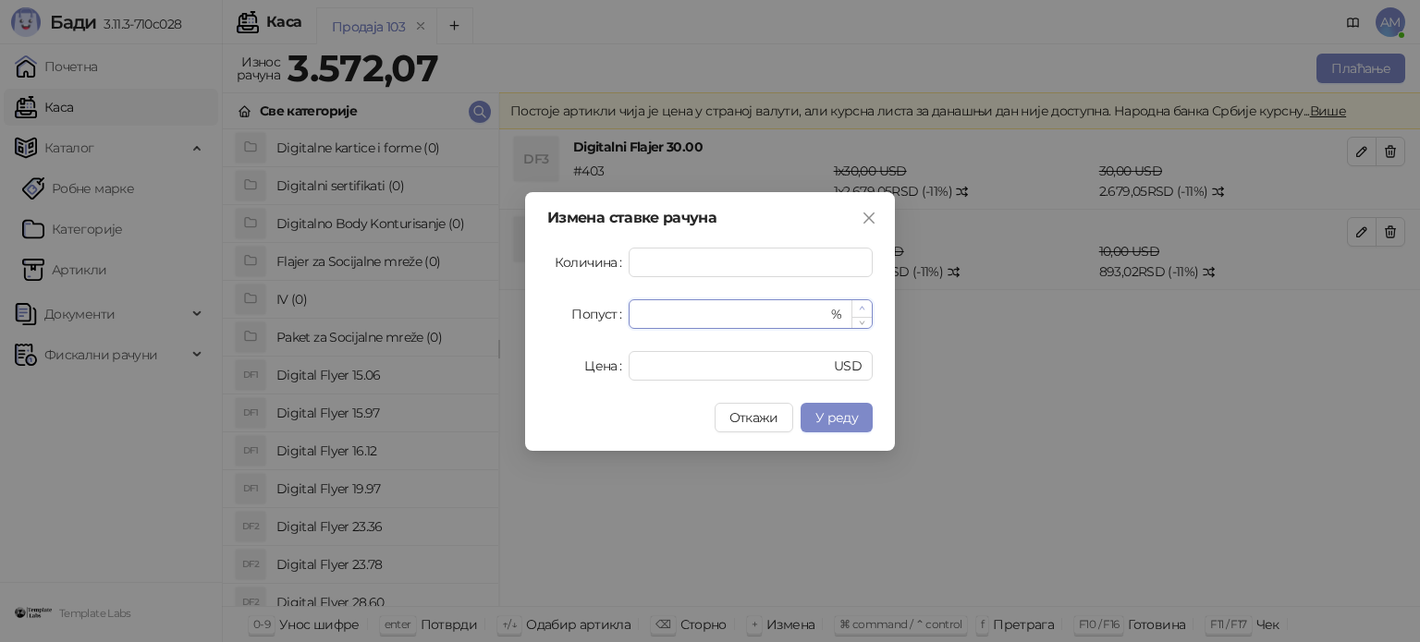
click at [862, 308] on icon "up" at bounding box center [863, 309] width 6 height 4
click at [860, 416] on button "У реду" at bounding box center [836, 418] width 72 height 30
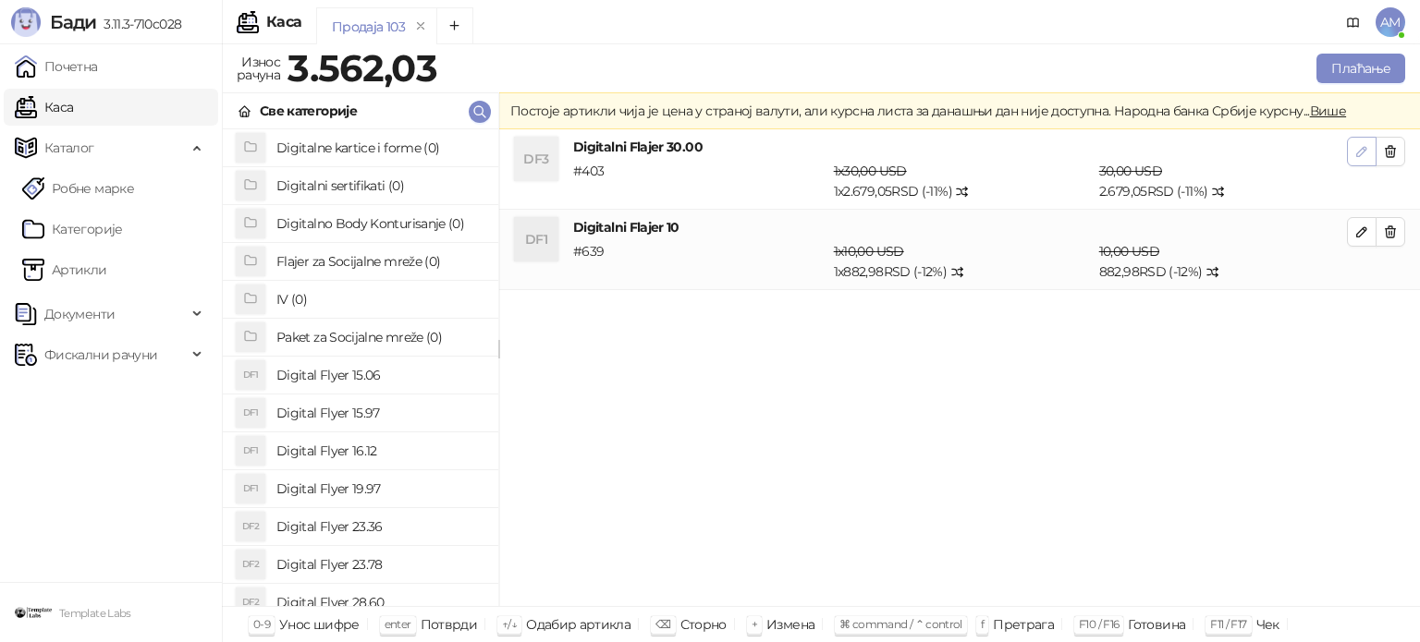
click at [1362, 147] on icon "button" at bounding box center [1361, 151] width 9 height 9
type input "**"
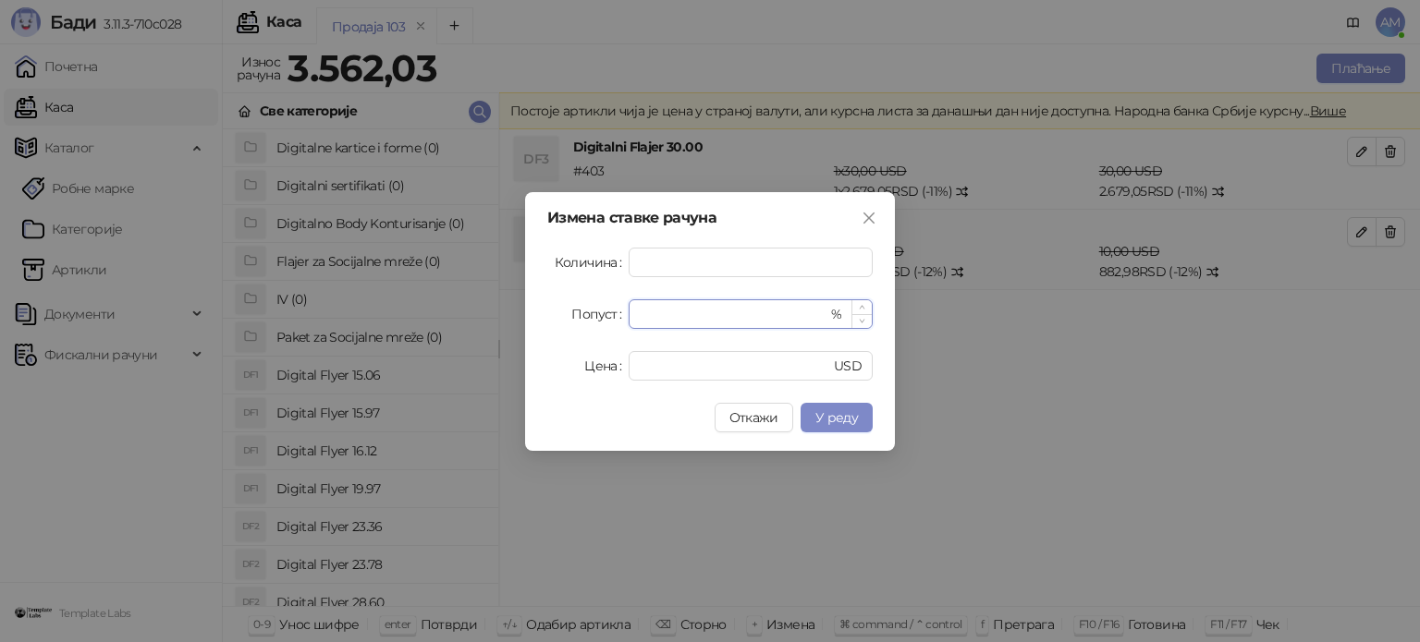
type input "**"
click at [859, 310] on icon "up" at bounding box center [862, 307] width 6 height 6
click at [839, 410] on span "У реду" at bounding box center [836, 417] width 43 height 17
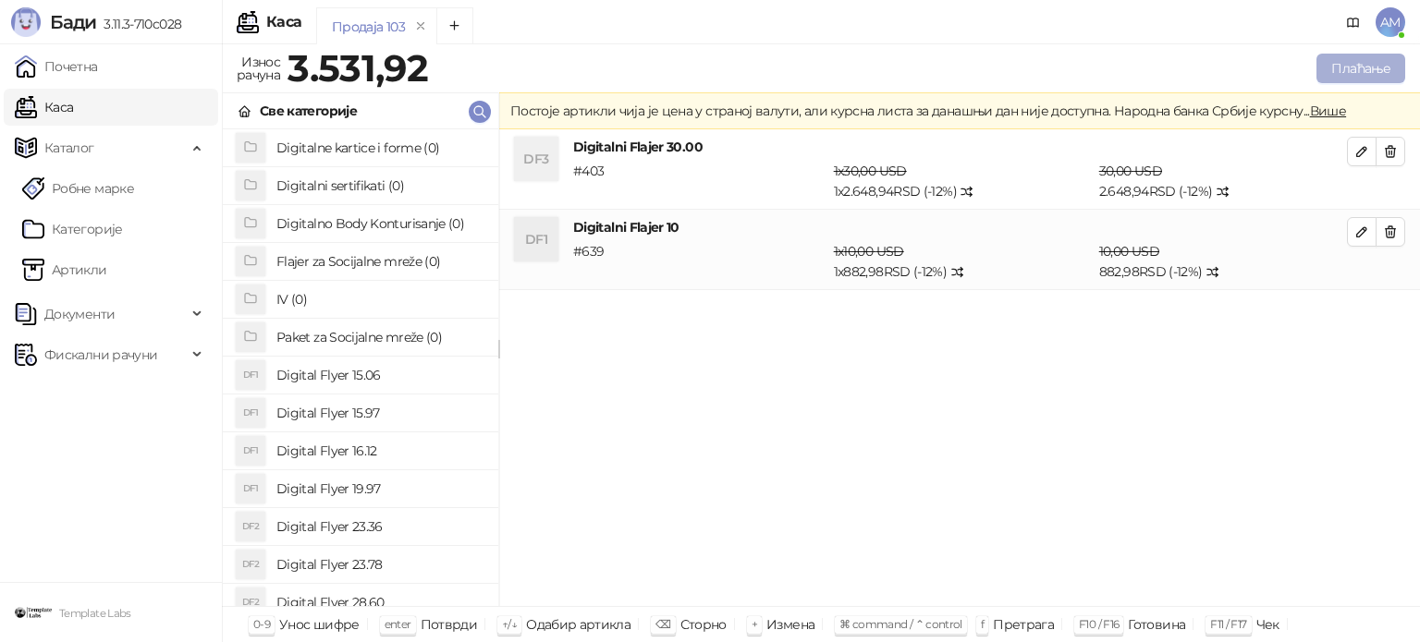
click at [1334, 64] on button "Плаћање" at bounding box center [1360, 69] width 89 height 30
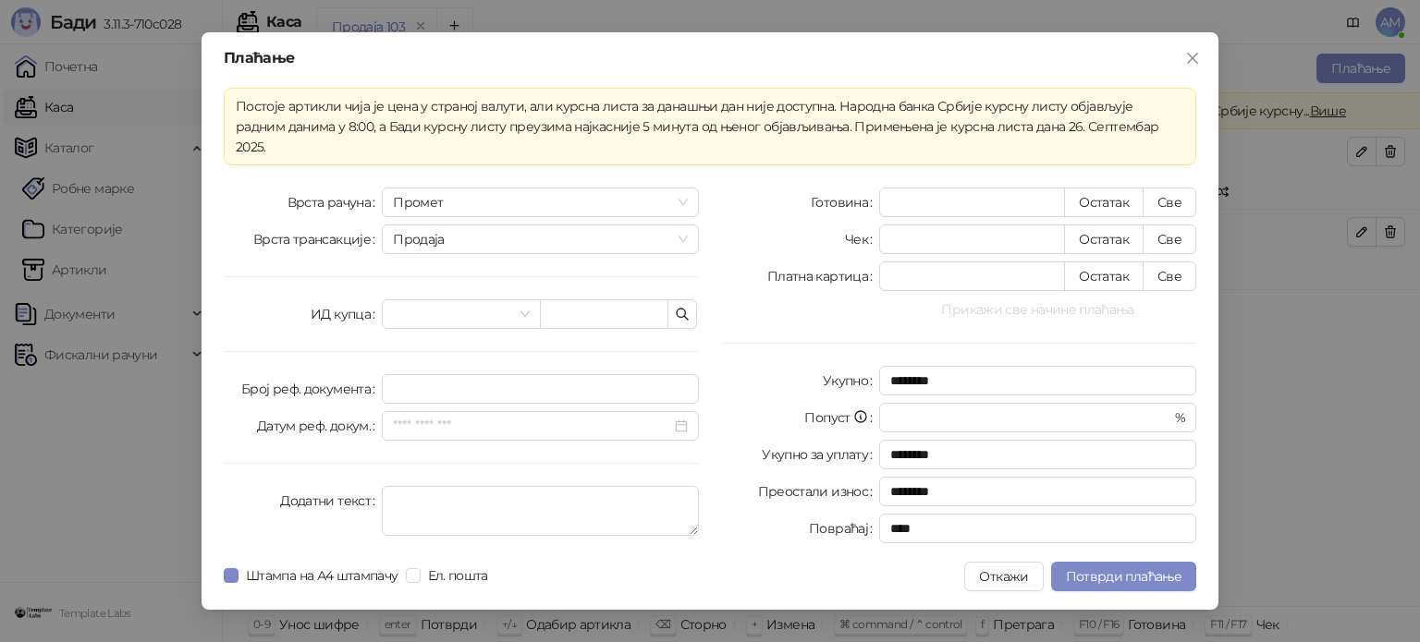
click at [1052, 299] on button "Прикажи све начине плаћања" at bounding box center [1037, 310] width 317 height 22
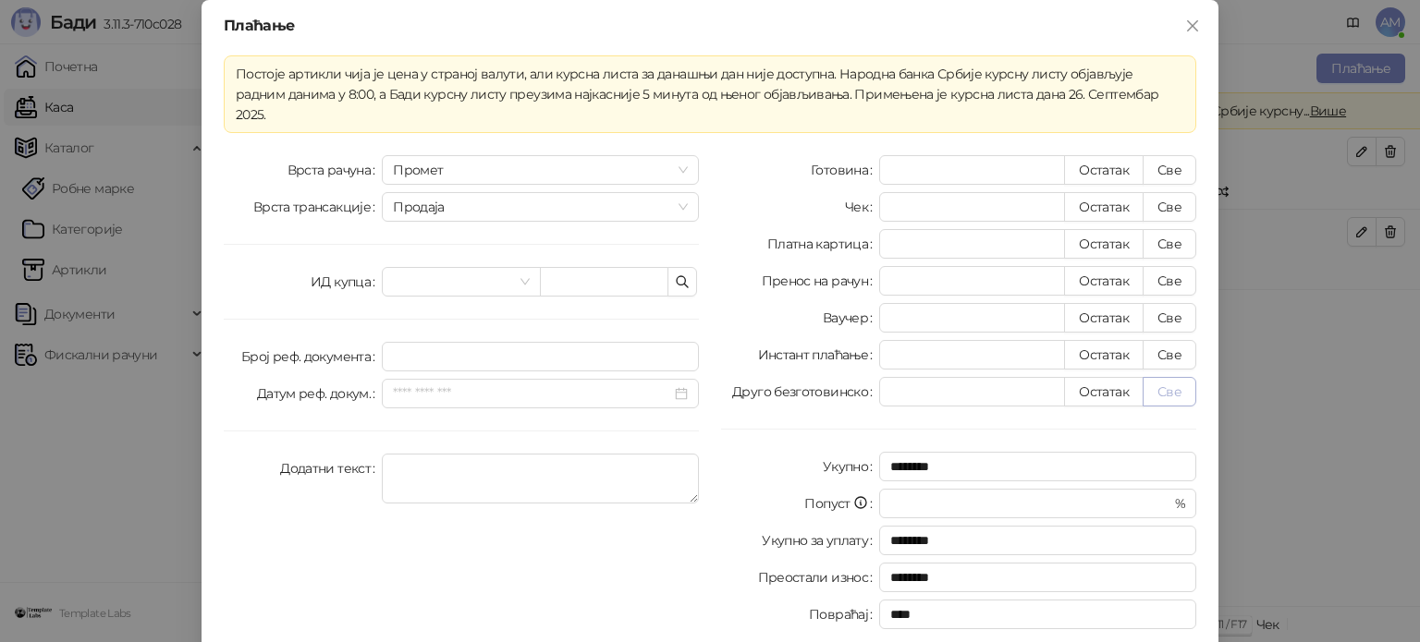
click at [1155, 377] on button "Све" at bounding box center [1169, 392] width 54 height 30
type input "*******"
type input "****"
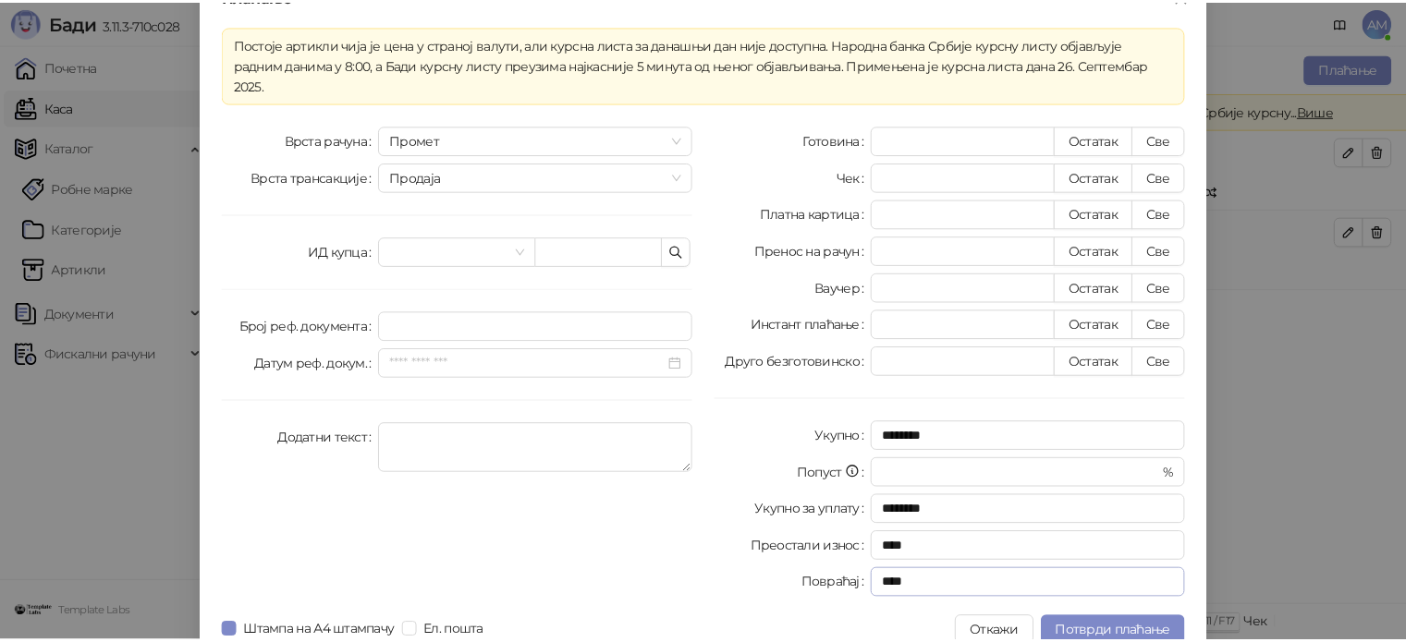
scroll to position [32, 0]
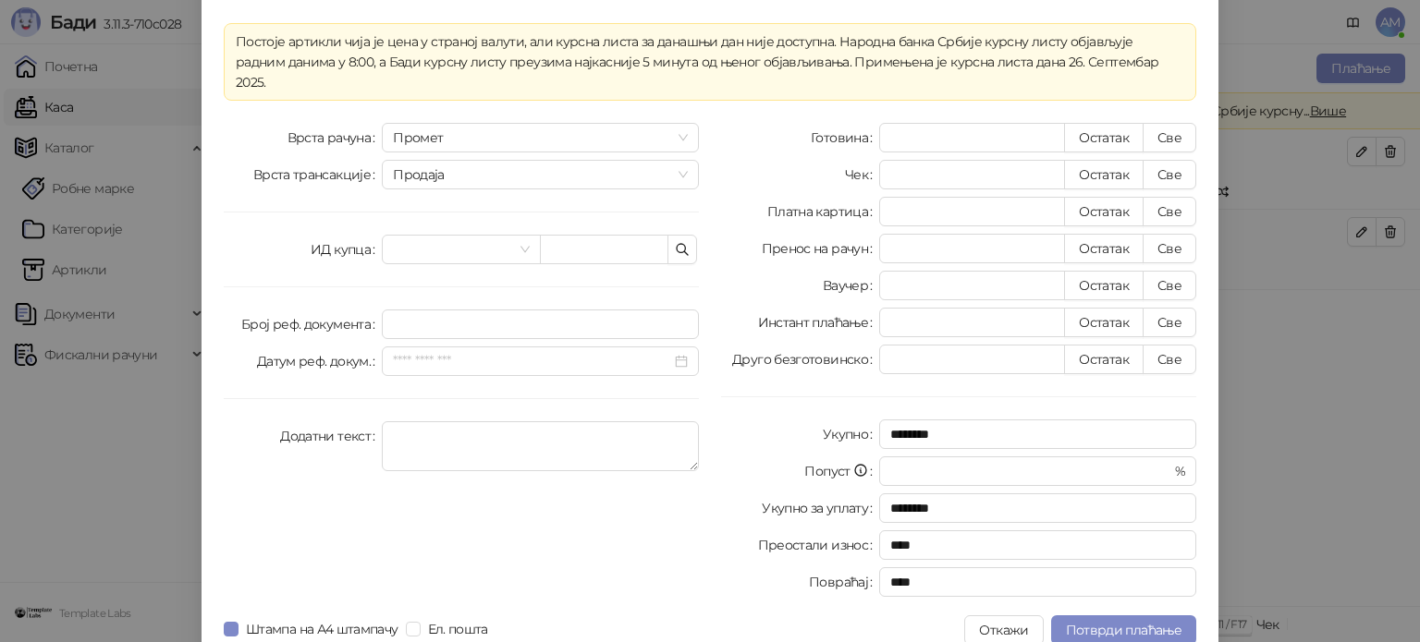
click at [1118, 576] on div "****" at bounding box center [1037, 583] width 317 height 30
click at [1124, 622] on span "Потврди плаћање" at bounding box center [1124, 630] width 116 height 17
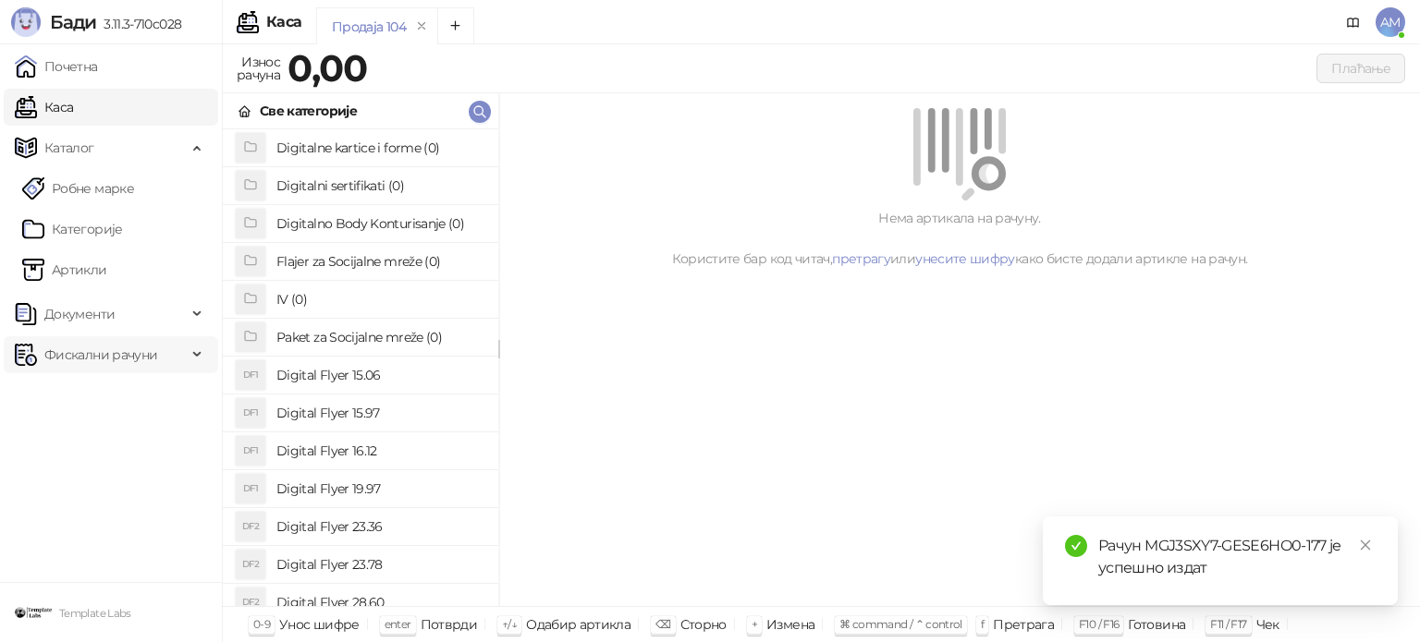
click at [96, 367] on span "Фискални рачуни" at bounding box center [100, 354] width 113 height 37
click at [120, 435] on link "По данима" at bounding box center [71, 436] width 98 height 37
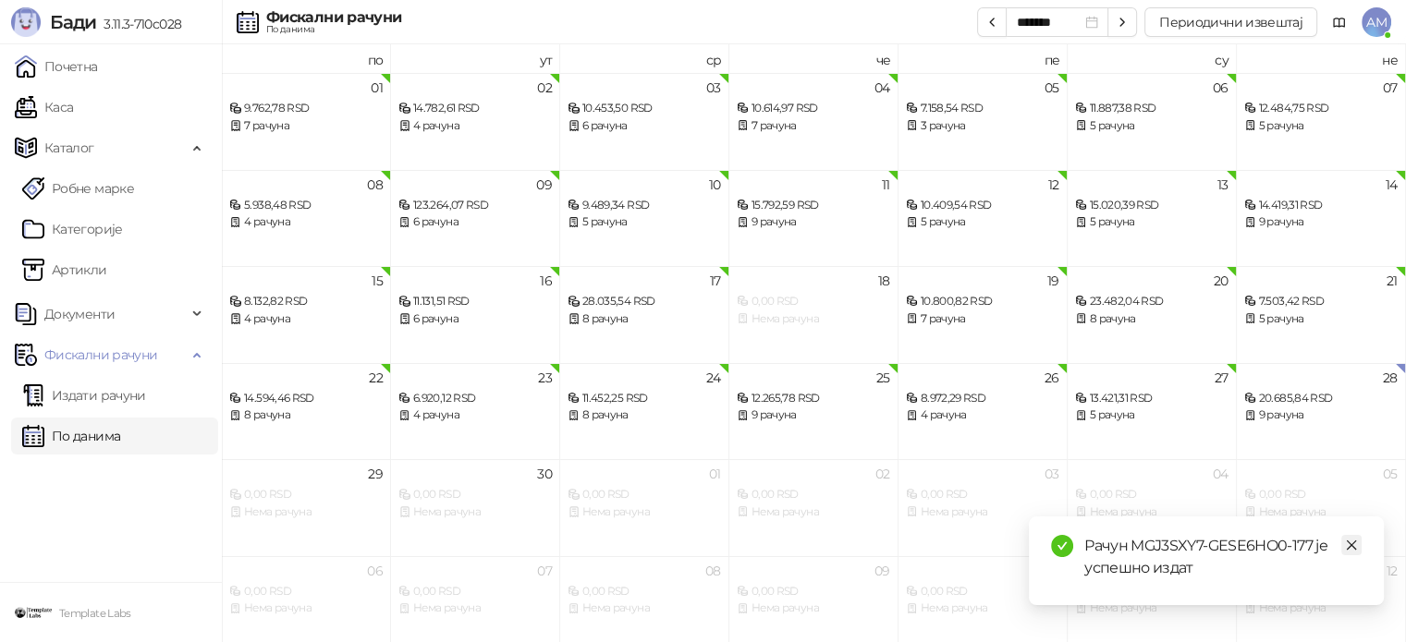
click at [1353, 546] on icon "close" at bounding box center [1352, 546] width 10 height 10
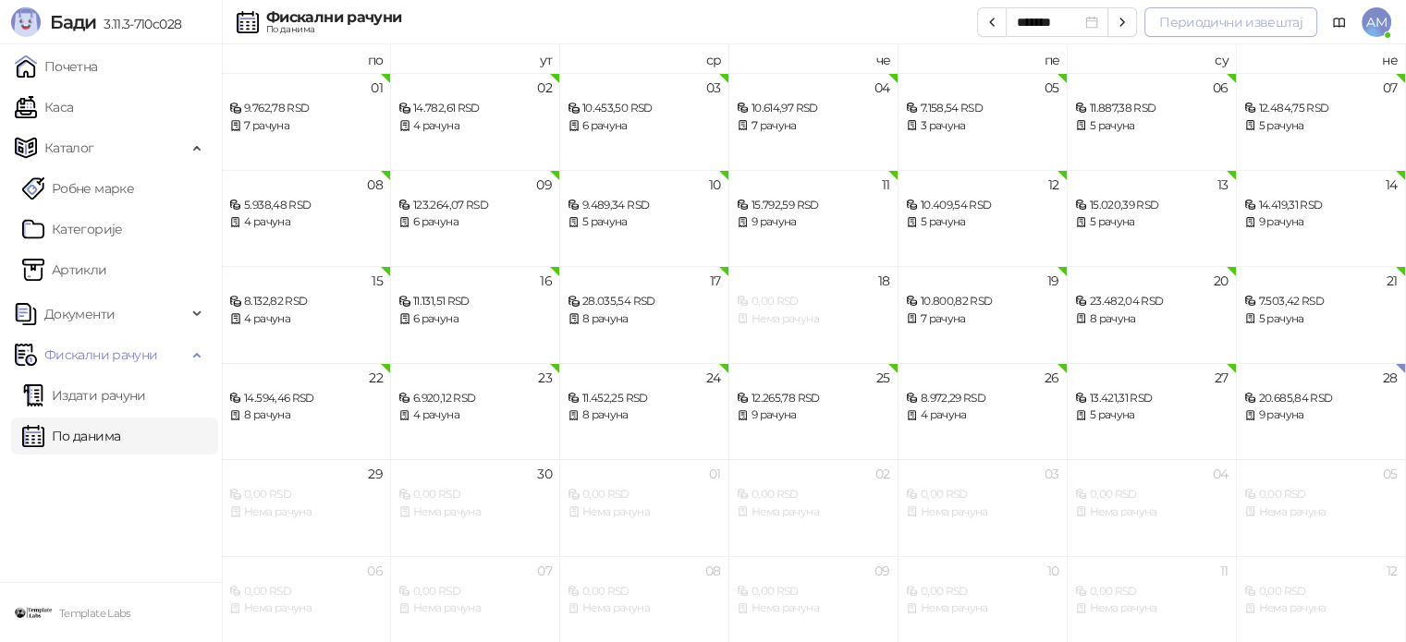
click at [1203, 21] on button "Периодични извештај" at bounding box center [1230, 22] width 173 height 30
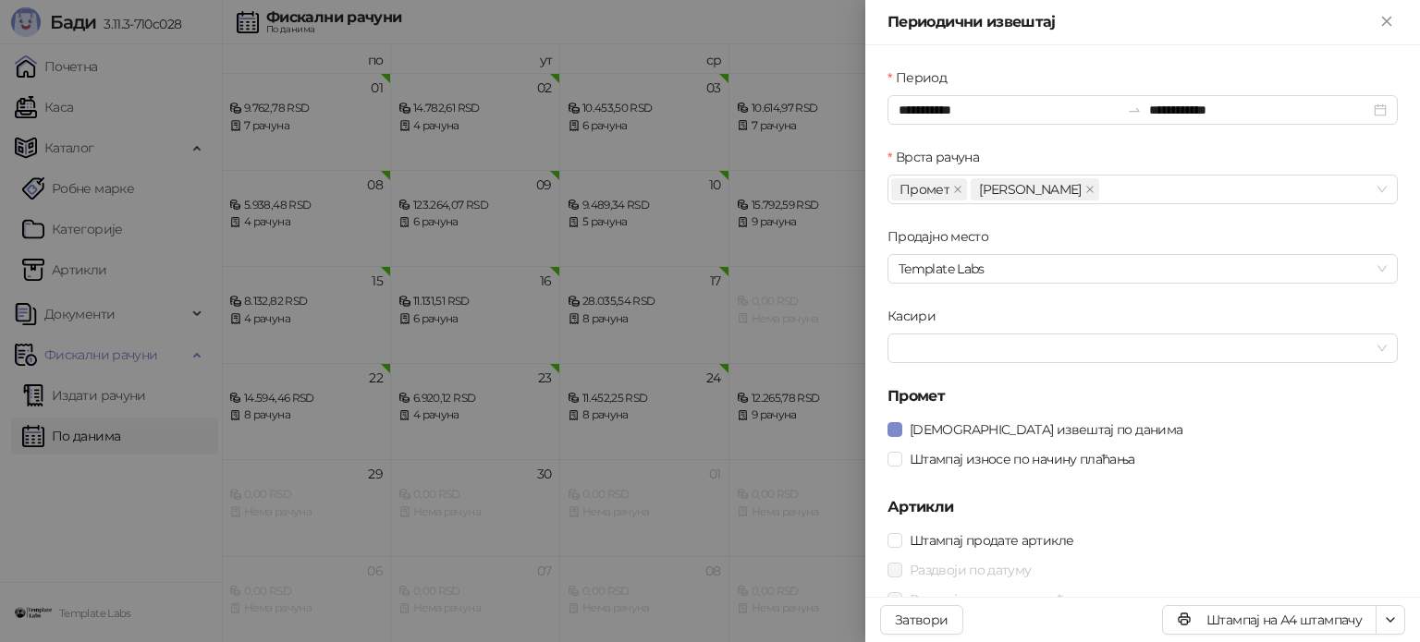
drag, startPoint x: 1287, startPoint y: 629, endPoint x: 1184, endPoint y: 582, distance: 112.5
click at [1287, 628] on button "Штампај на А4 штампачу" at bounding box center [1269, 620] width 214 height 30
click at [1389, 22] on icon "Close" at bounding box center [1386, 21] width 17 height 17
